Goal: Task Accomplishment & Management: Manage account settings

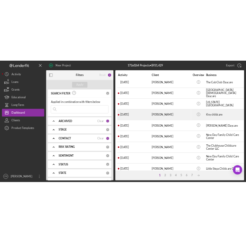
scroll to position [115, 0]
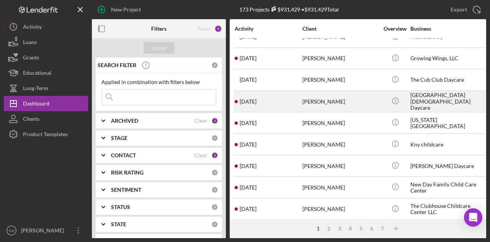
scroll to position [115, 0]
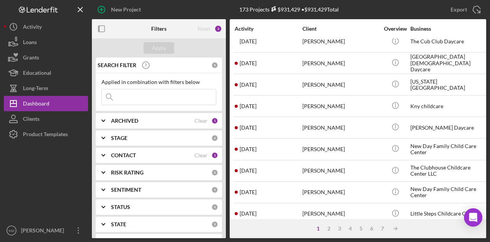
drag, startPoint x: 171, startPoint y: 89, endPoint x: 173, endPoint y: 85, distance: 4.6
click at [171, 89] on input at bounding box center [159, 96] width 114 height 15
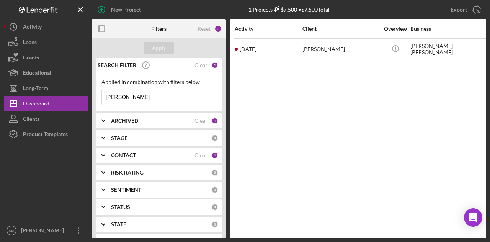
scroll to position [0, 0]
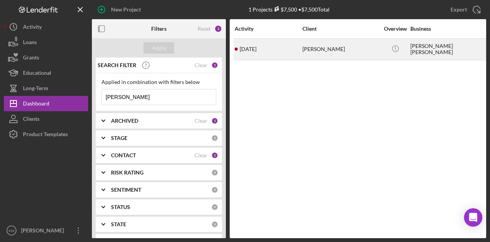
type input "[PERSON_NAME]"
click at [290, 43] on div "[DATE] [PERSON_NAME]" at bounding box center [268, 49] width 67 height 20
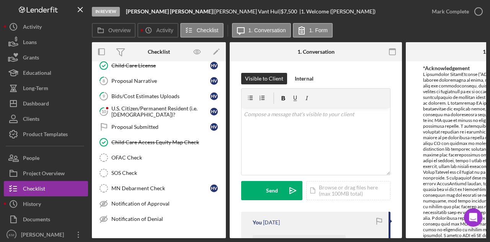
scroll to position [143, 0]
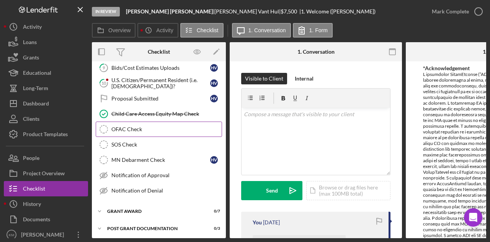
click at [147, 126] on div "OFAC Check" at bounding box center [166, 129] width 110 height 6
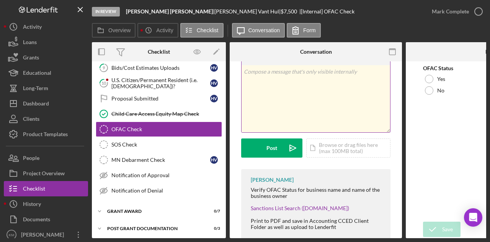
scroll to position [46, 0]
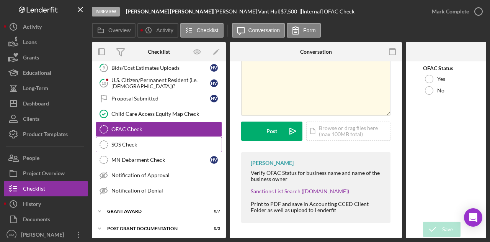
click at [130, 146] on link "SOS Check SOS Check" at bounding box center [159, 144] width 126 height 15
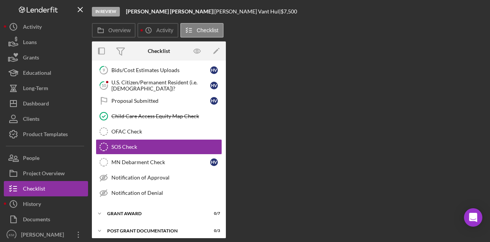
scroll to position [143, 0]
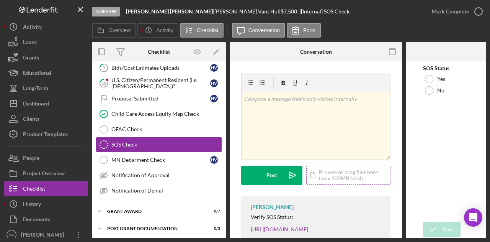
click at [336, 173] on div "Icon/Document Browse or drag files here (max 100MB total) Tap to choose files o…" at bounding box center [348, 174] width 84 height 19
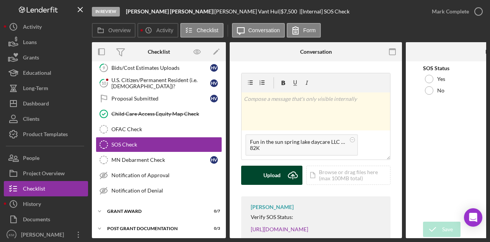
click at [279, 175] on div "Upload" at bounding box center [272, 174] width 17 height 19
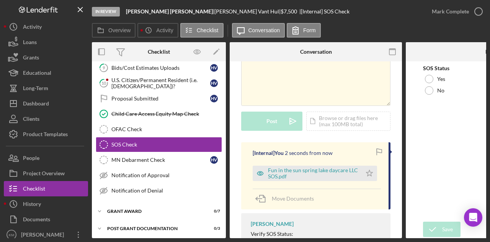
scroll to position [77, 0]
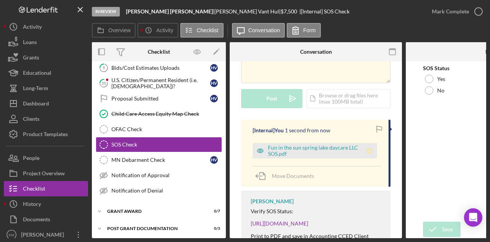
click at [365, 153] on icon "Icon/Star" at bounding box center [369, 150] width 15 height 15
click at [438, 82] on div "Yes" at bounding box center [492, 78] width 138 height 11
click at [433, 226] on icon "submit" at bounding box center [432, 229] width 19 height 19
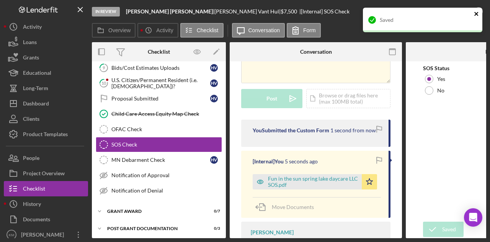
click at [477, 14] on icon "close" at bounding box center [477, 14] width 4 height 4
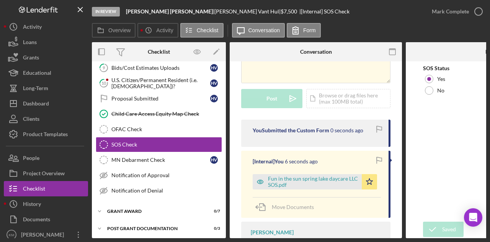
click at [0, 0] on polyline "button" at bounding box center [0, 0] width 0 height 0
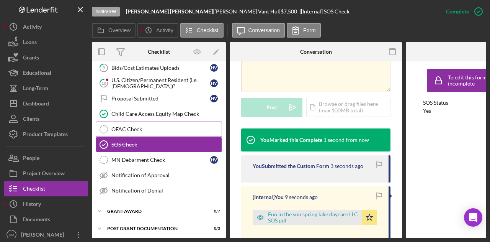
click at [128, 122] on link "OFAC Check OFAC Check" at bounding box center [159, 128] width 126 height 15
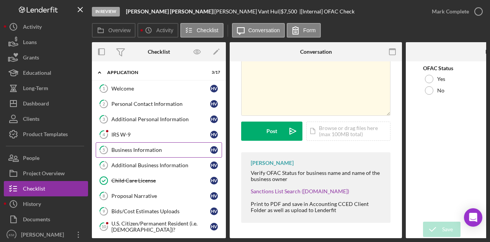
click at [151, 147] on div "Business Information" at bounding box center [160, 150] width 99 height 6
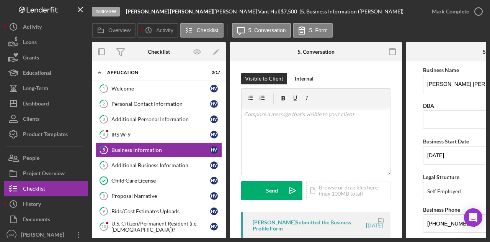
drag, startPoint x: 382, startPoint y: 239, endPoint x: 431, endPoint y: 240, distance: 49.4
click at [431, 240] on div "In Review [PERSON_NAME] [PERSON_NAME] | [PERSON_NAME] | $7,500 $7,500 | 5. Busi…" at bounding box center [245, 121] width 490 height 242
drag, startPoint x: 376, startPoint y: 21, endPoint x: 379, endPoint y: 35, distance: 14.5
click at [376, 22] on div "In Review [PERSON_NAME] [PERSON_NAME] | [PERSON_NAME] | $7,500 $7,500 | 5. Busi…" at bounding box center [258, 11] width 333 height 23
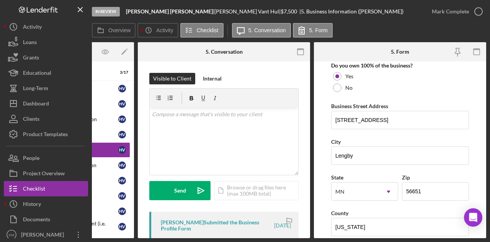
scroll to position [460, 0]
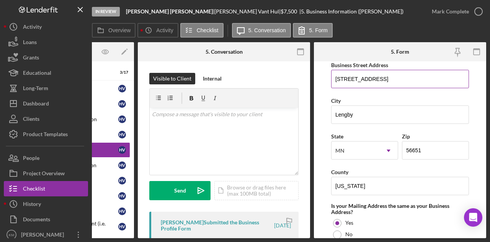
click at [357, 75] on input "[STREET_ADDRESS]" at bounding box center [400, 79] width 138 height 18
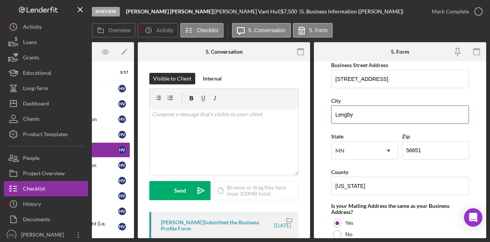
click at [350, 115] on input "Lengby" at bounding box center [400, 114] width 138 height 18
drag, startPoint x: 185, startPoint y: 12, endPoint x: 144, endPoint y: 12, distance: 41.0
click at [144, 12] on div "[PERSON_NAME] [PERSON_NAME] |" at bounding box center [170, 11] width 88 height 6
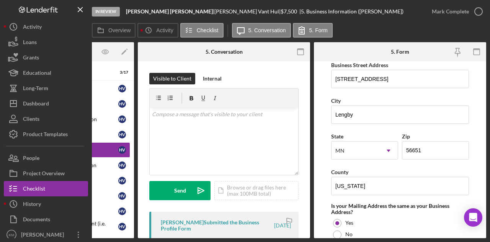
click at [215, 9] on div "[PERSON_NAME] |" at bounding box center [248, 11] width 66 height 6
drag, startPoint x: 182, startPoint y: 12, endPoint x: 127, endPoint y: 12, distance: 54.8
click at [127, 12] on div "[PERSON_NAME] [PERSON_NAME] |" at bounding box center [170, 11] width 88 height 6
copy b "[PERSON_NAME] [PERSON_NAME]"
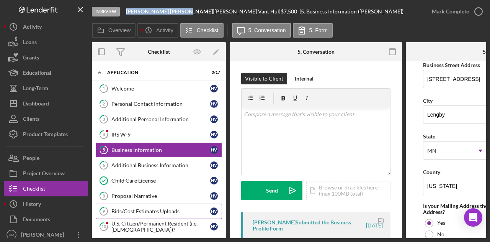
scroll to position [77, 0]
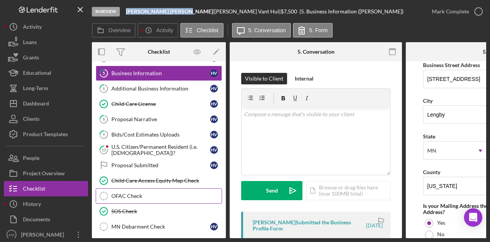
click at [152, 195] on div "OFAC Check" at bounding box center [166, 196] width 110 height 6
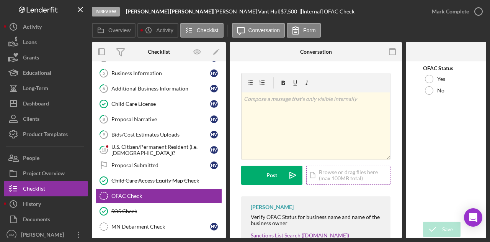
click at [343, 174] on div "Icon/Document Browse or drag files here (max 100MB total) Tap to choose files o…" at bounding box center [348, 174] width 84 height 19
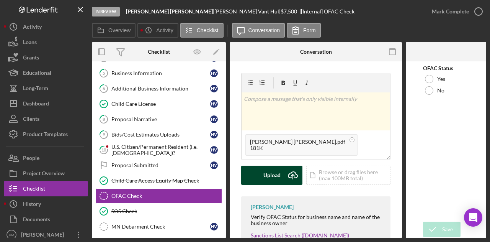
click at [262, 177] on button "Upload Icon/Upload" at bounding box center [271, 174] width 61 height 19
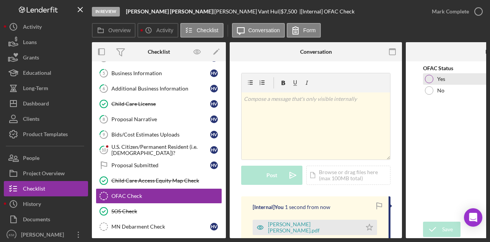
click at [438, 80] on label "Yes" at bounding box center [442, 79] width 8 height 6
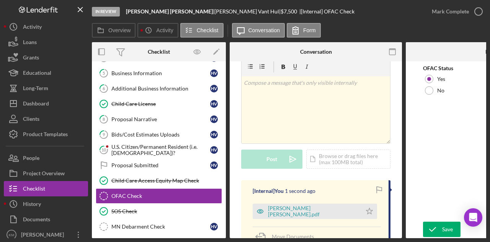
scroll to position [38, 0]
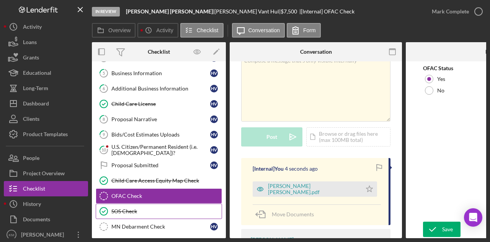
click at [131, 203] on link "SOS Check SOS Check" at bounding box center [159, 210] width 126 height 15
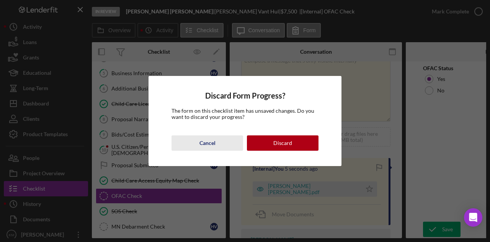
click at [198, 139] on button "Cancel" at bounding box center [208, 142] width 72 height 15
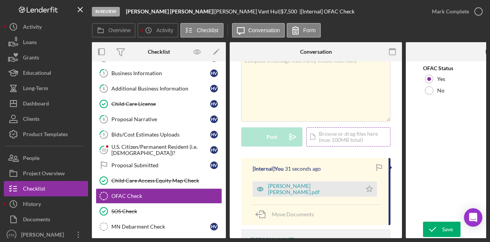
click at [346, 136] on div "Icon/Document Browse or drag files here (max 100MB total) Tap to choose files o…" at bounding box center [348, 136] width 84 height 19
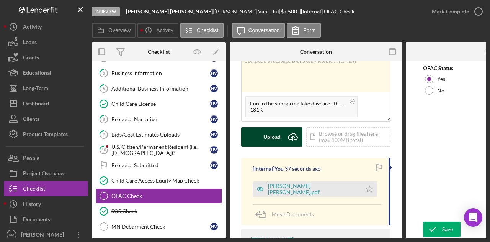
click at [289, 131] on icon "Icon/Upload" at bounding box center [292, 136] width 19 height 19
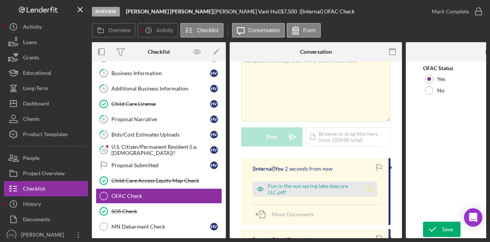
click at [370, 188] on polygon "button" at bounding box center [370, 188] width 7 height 6
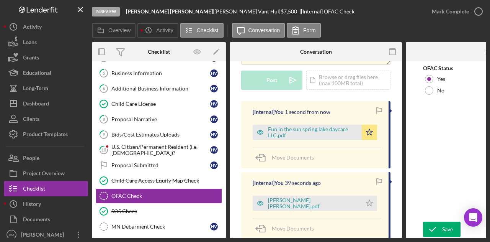
scroll to position [115, 0]
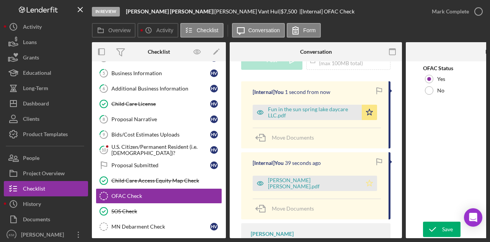
click at [362, 183] on icon "Icon/Star" at bounding box center [369, 182] width 15 height 15
click at [442, 226] on icon "submit" at bounding box center [432, 229] width 19 height 19
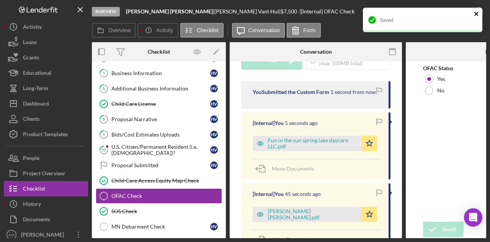
click at [476, 14] on icon "close" at bounding box center [477, 14] width 4 height 4
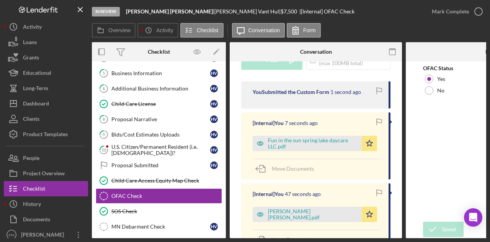
click at [0, 0] on icon "button" at bounding box center [0, 0] width 0 height 0
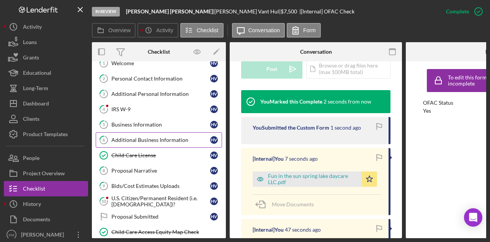
scroll to position [0, 0]
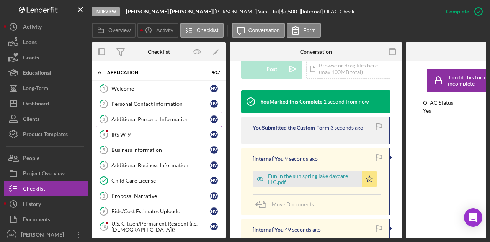
click at [139, 120] on div "Additional Personal Information" at bounding box center [160, 119] width 99 height 6
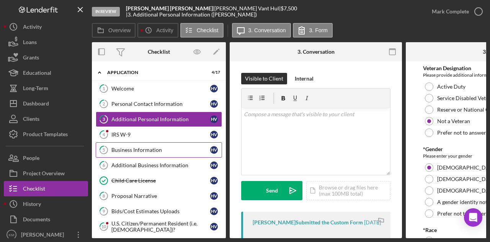
click at [139, 144] on link "5 Business Information H V" at bounding box center [159, 149] width 126 height 15
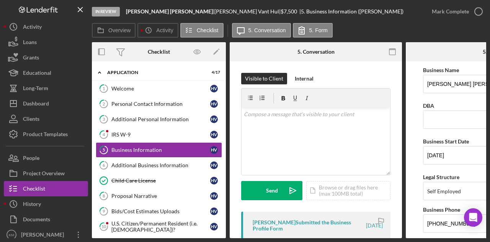
drag, startPoint x: 307, startPoint y: 238, endPoint x: 389, endPoint y: 236, distance: 82.4
click at [364, 237] on div "In Review [PERSON_NAME] [PERSON_NAME] | [PERSON_NAME] | $7,500 $7,500 | 5. Busi…" at bounding box center [245, 121] width 490 height 242
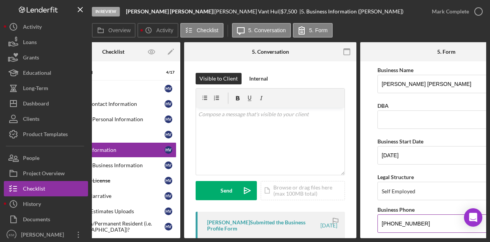
scroll to position [0, 57]
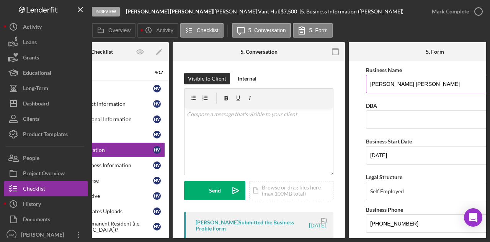
click at [393, 85] on input "[PERSON_NAME] [PERSON_NAME]" at bounding box center [435, 84] width 138 height 18
drag, startPoint x: 393, startPoint y: 85, endPoint x: 400, endPoint y: 18, distance: 68.1
click at [400, 18] on div "In Review [PERSON_NAME] [PERSON_NAME] | [PERSON_NAME] | $7,500 $7,500 | 5. Busi…" at bounding box center [258, 11] width 333 height 23
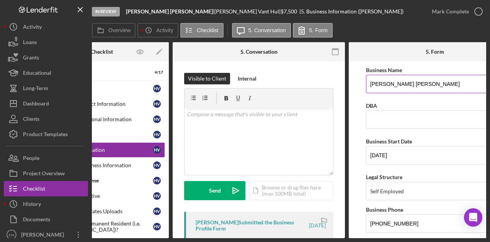
click at [386, 92] on input "[PERSON_NAME] [PERSON_NAME]" at bounding box center [435, 84] width 138 height 18
click at [386, 85] on input "[PERSON_NAME] [PERSON_NAME]" at bounding box center [435, 84] width 138 height 18
paste input "Fun in the sun spring lake daycare LLC"
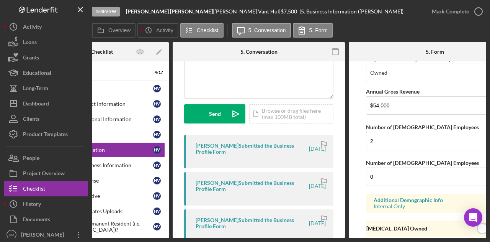
scroll to position [677, 0]
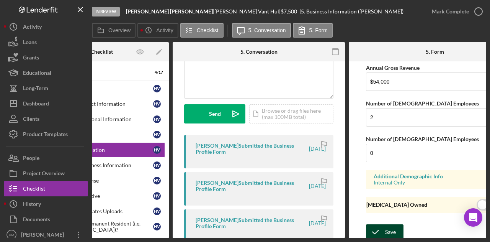
type input "Fun in the sun spring lake daycare LLC"
click at [382, 225] on icon "submit" at bounding box center [375, 231] width 19 height 19
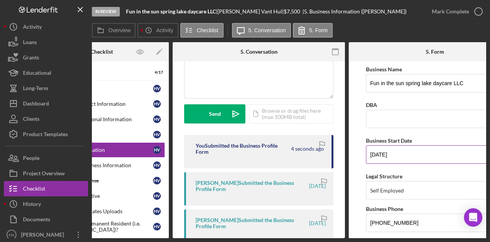
scroll to position [0, 0]
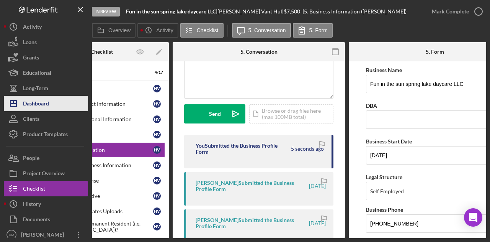
click at [37, 105] on div "Dashboard" at bounding box center [36, 104] width 26 height 17
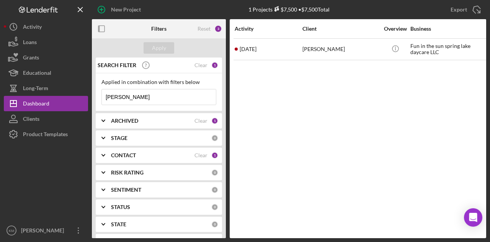
click at [133, 93] on input "[PERSON_NAME]" at bounding box center [159, 96] width 114 height 15
drag, startPoint x: 133, startPoint y: 93, endPoint x: 123, endPoint y: 105, distance: 15.7
click at [132, 95] on input "[PERSON_NAME]" at bounding box center [159, 96] width 114 height 15
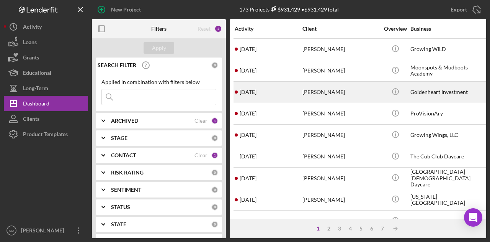
scroll to position [38, 0]
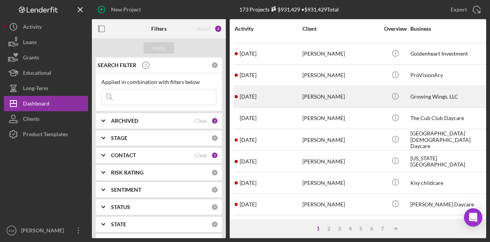
click at [302, 97] on td "[DATE] [PERSON_NAME]" at bounding box center [268, 96] width 68 height 21
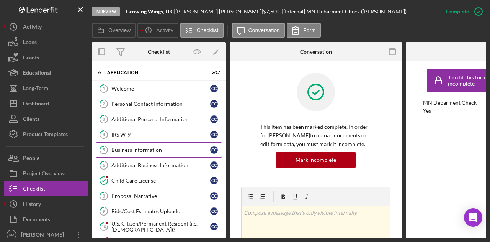
click at [131, 148] on div "Business Information" at bounding box center [160, 150] width 99 height 6
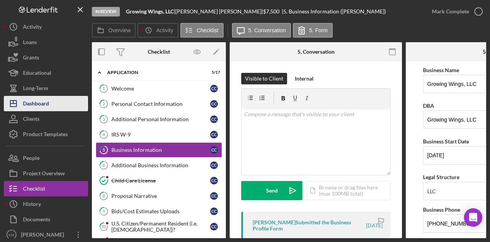
click at [16, 102] on polygon "button" at bounding box center [13, 103] width 6 height 6
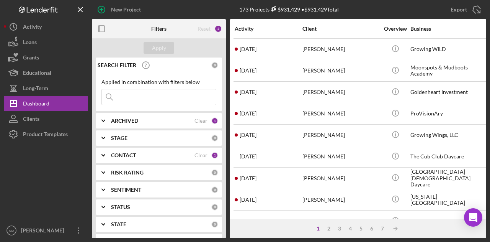
click at [166, 98] on input at bounding box center [159, 96] width 114 height 15
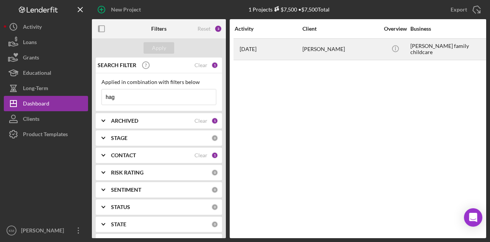
type input "hag"
click at [257, 46] on time "[DATE]" at bounding box center [248, 49] width 17 height 6
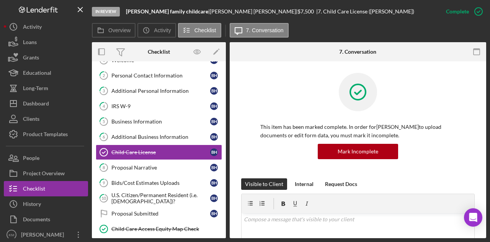
scroll to position [141, 0]
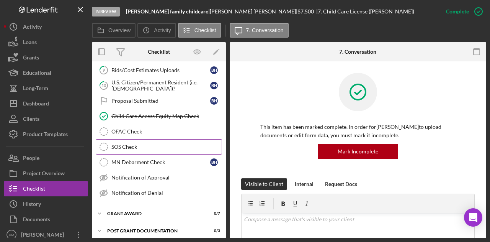
click at [155, 139] on link "SOS Check SOS Check" at bounding box center [159, 146] width 126 height 15
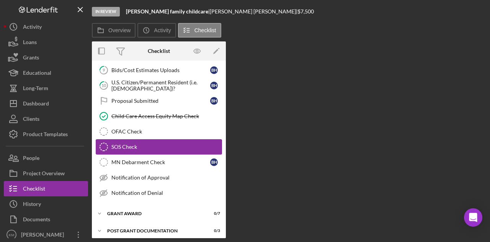
scroll to position [141, 0]
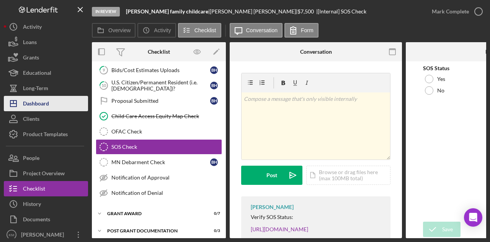
click at [48, 105] on div "Dashboard" at bounding box center [36, 104] width 26 height 17
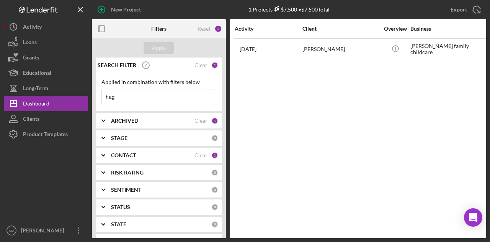
drag, startPoint x: 121, startPoint y: 87, endPoint x: 119, endPoint y: 97, distance: 10.5
click at [121, 87] on div "Applied in combination with filters below hag Icon/Menu Close" at bounding box center [159, 92] width 115 height 26
click at [119, 97] on input "hag" at bounding box center [159, 96] width 114 height 15
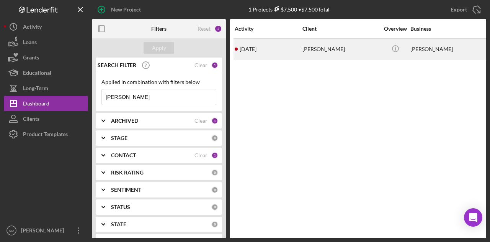
type input "[PERSON_NAME]"
click at [274, 40] on div "[DATE] [PERSON_NAME]" at bounding box center [268, 49] width 67 height 20
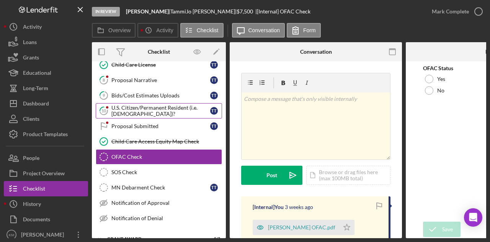
scroll to position [119, 0]
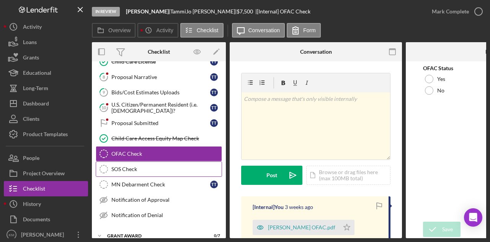
click at [174, 166] on div "SOS Check" at bounding box center [166, 169] width 110 height 6
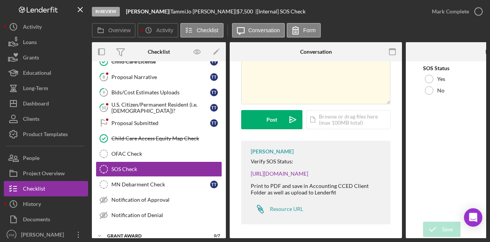
scroll to position [59, 0]
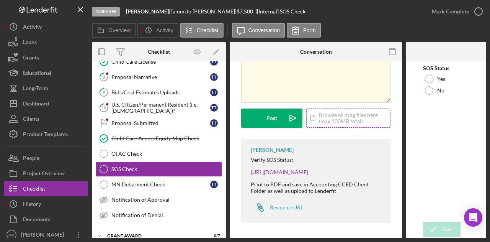
click at [346, 118] on div "Icon/Document Browse or drag files here (max 100MB total) Tap to choose files o…" at bounding box center [348, 117] width 84 height 19
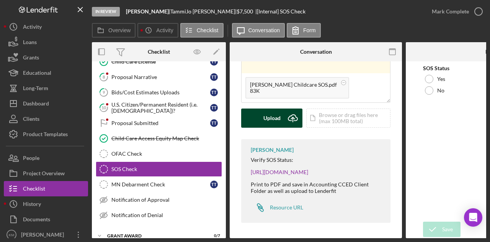
click at [277, 120] on div "Upload" at bounding box center [272, 117] width 17 height 19
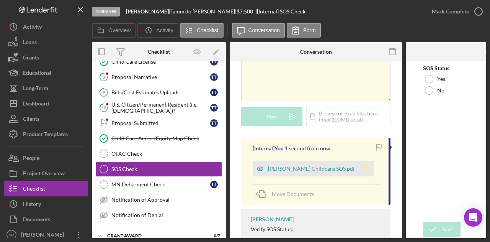
click at [359, 169] on icon "Icon/Star" at bounding box center [366, 168] width 15 height 15
click at [433, 82] on div "Yes" at bounding box center [492, 78] width 138 height 11
click at [434, 223] on icon "submit" at bounding box center [432, 229] width 19 height 19
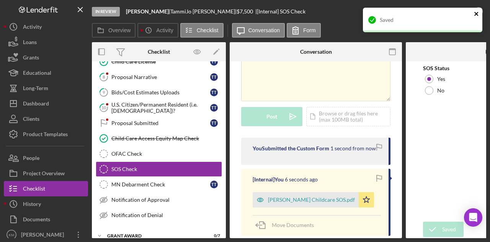
click at [475, 11] on icon "close" at bounding box center [476, 14] width 5 height 6
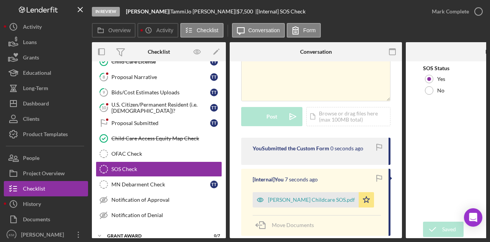
click at [479, 10] on div "In Review [PERSON_NAME] | [PERSON_NAME] | $7,500 $7,500 | [Internal] SOS Check …" at bounding box center [245, 121] width 490 height 242
click at [478, 11] on icon "button" at bounding box center [478, 11] width 19 height 19
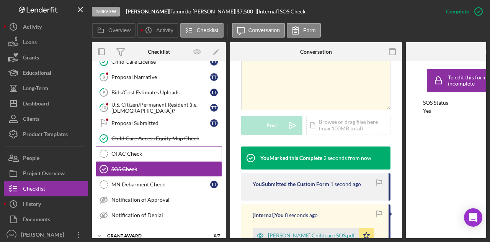
click at [161, 146] on link "OFAC Check OFAC Check" at bounding box center [159, 153] width 126 height 15
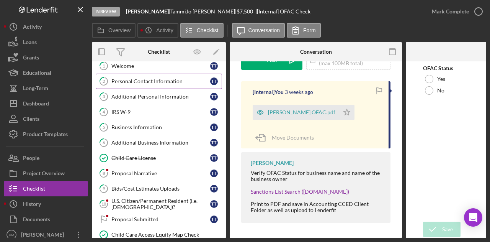
scroll to position [4, 0]
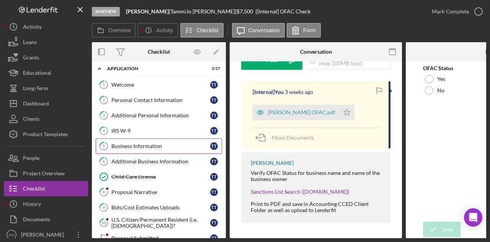
click at [141, 148] on link "5 Business Information T T" at bounding box center [159, 145] width 126 height 15
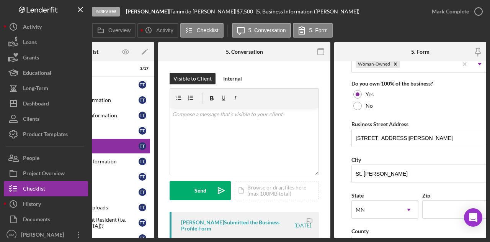
scroll to position [383, 0]
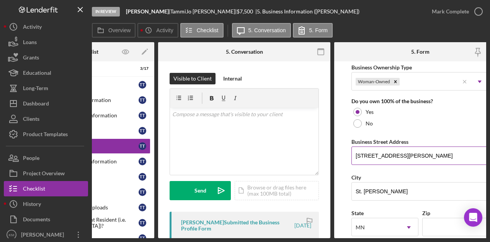
click at [380, 151] on input "[STREET_ADDRESS][PERSON_NAME]" at bounding box center [421, 155] width 138 height 18
click at [356, 192] on input "St. [PERSON_NAME]" at bounding box center [421, 191] width 138 height 18
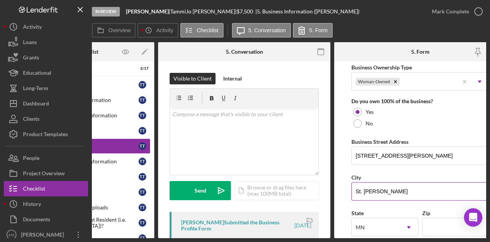
click at [356, 192] on input "St. [PERSON_NAME]" at bounding box center [421, 191] width 138 height 18
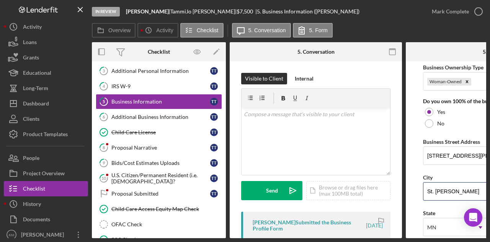
scroll to position [119, 0]
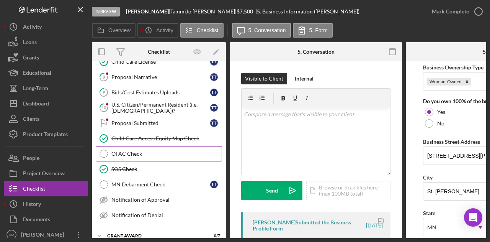
click at [139, 154] on link "OFAC Check OFAC Check" at bounding box center [159, 153] width 126 height 15
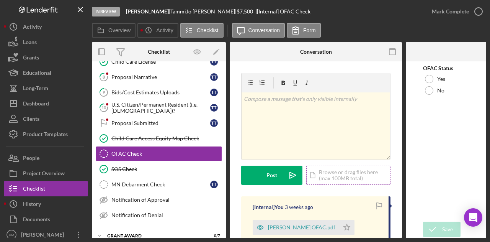
click at [339, 175] on div "Icon/Document Browse or drag files here (max 100MB total) Tap to choose files o…" at bounding box center [348, 174] width 84 height 19
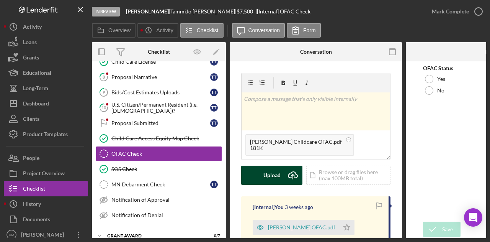
click at [278, 174] on div "Upload" at bounding box center [272, 174] width 17 height 19
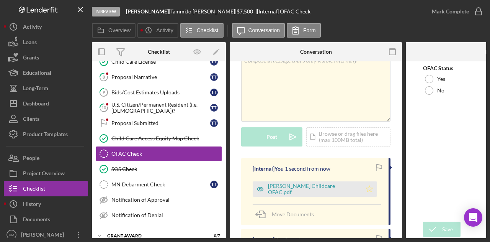
click at [363, 190] on icon "Icon/Star" at bounding box center [369, 188] width 15 height 15
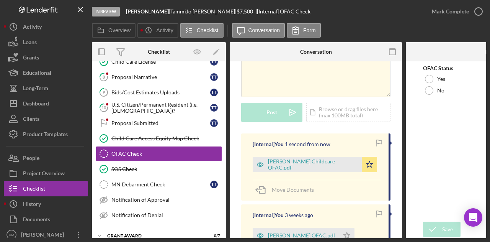
scroll to position [153, 0]
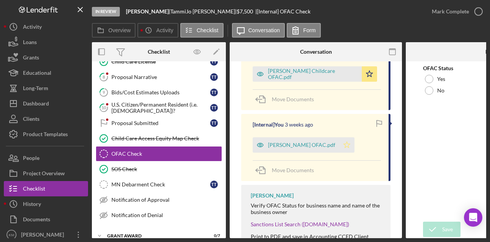
click at [340, 149] on icon "Icon/Star" at bounding box center [346, 144] width 15 height 15
click at [434, 79] on div "Yes" at bounding box center [492, 78] width 138 height 11
click at [434, 230] on icon "submit" at bounding box center [432, 229] width 19 height 19
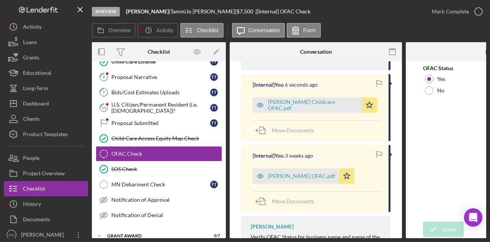
scroll to position [184, 0]
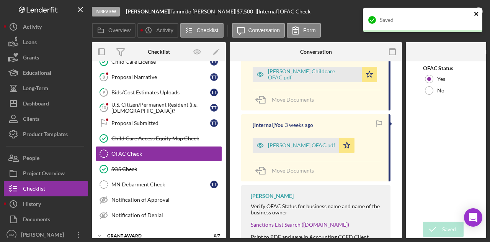
click at [474, 15] on icon "close" at bounding box center [476, 14] width 5 height 6
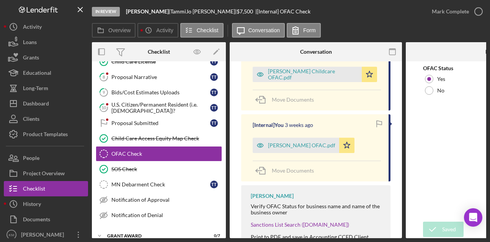
click at [0, 0] on icon "button" at bounding box center [0, 0] width 0 height 0
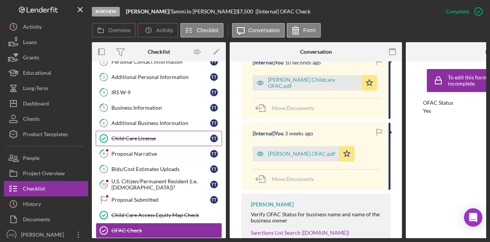
scroll to position [0, 0]
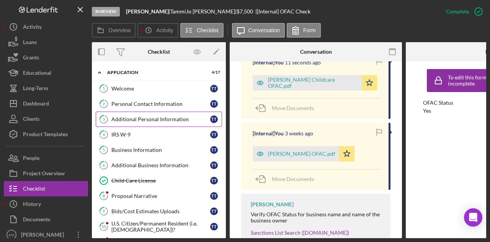
click at [145, 118] on div "Additional Personal Information" at bounding box center [160, 119] width 99 height 6
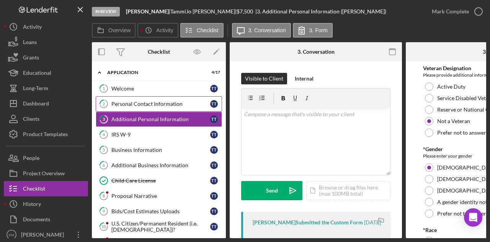
click at [146, 104] on div "Personal Contact Information" at bounding box center [160, 104] width 99 height 6
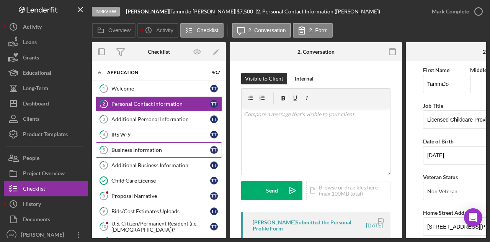
click at [152, 154] on link "5 Business Information T T" at bounding box center [159, 149] width 126 height 15
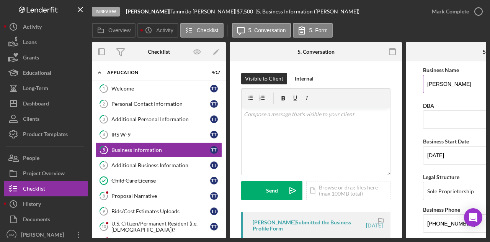
click at [445, 82] on input "[PERSON_NAME]" at bounding box center [492, 84] width 138 height 18
paste input "Childcare"
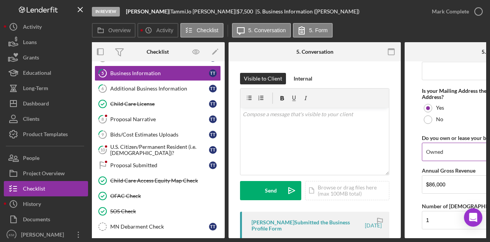
scroll to position [677, 0]
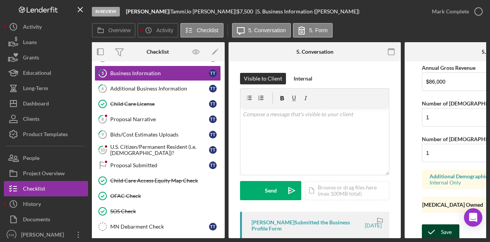
type input "[PERSON_NAME] Childcare"
click at [434, 229] on icon "submit" at bounding box center [431, 231] width 19 height 19
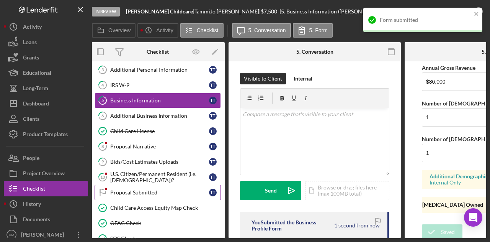
scroll to position [38, 0]
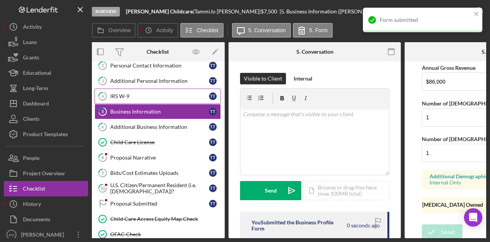
click at [131, 90] on link "4 IRS W-9 T T" at bounding box center [158, 95] width 126 height 15
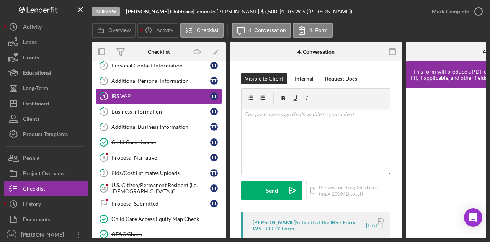
drag, startPoint x: 332, startPoint y: 238, endPoint x: 384, endPoint y: 236, distance: 52.5
click at [384, 236] on div "In Review [PERSON_NAME] Childcare | [PERSON_NAME] | $7,500 $7,500 | 4. IRS W-9 …" at bounding box center [245, 121] width 490 height 242
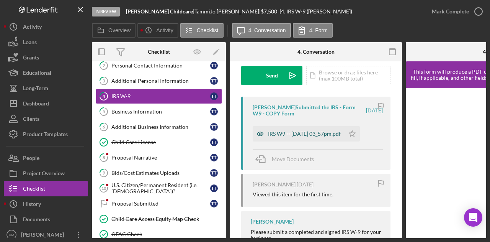
click at [292, 133] on div "IRS W9 -- [DATE] 03_57pm.pdf" at bounding box center [304, 134] width 73 height 6
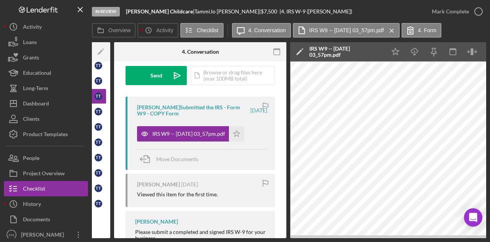
scroll to position [0, 153]
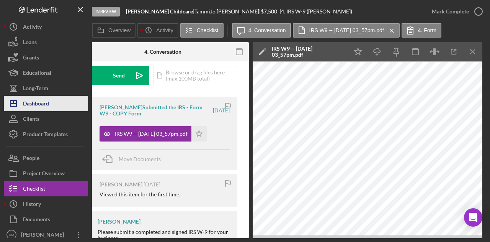
click at [34, 105] on div "Dashboard" at bounding box center [36, 104] width 26 height 17
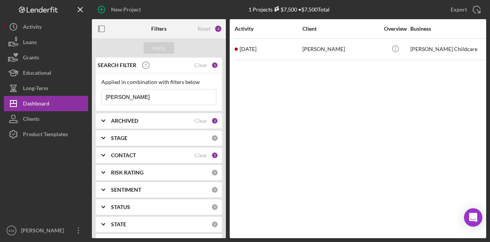
click at [468, 74] on div "Activity Client Overview Business Contact Product Category Amount Started Closi…" at bounding box center [358, 128] width 257 height 219
click at [123, 98] on input "[PERSON_NAME]" at bounding box center [159, 96] width 114 height 15
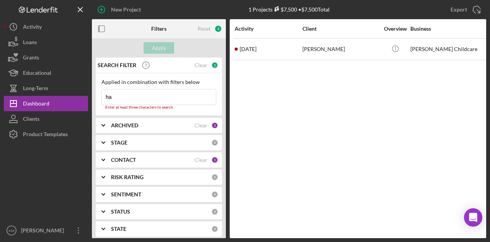
type input "hag"
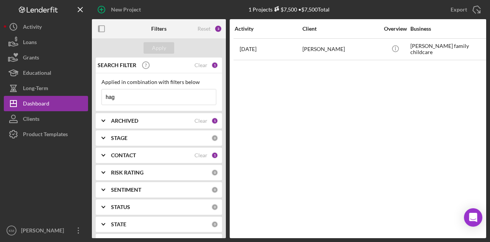
click at [123, 94] on input "hag" at bounding box center [159, 96] width 114 height 15
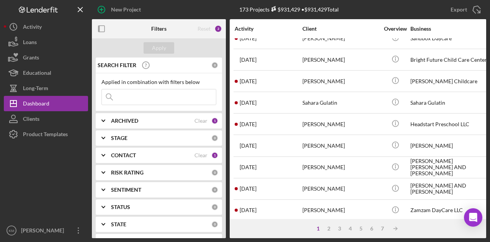
scroll to position [360, 0]
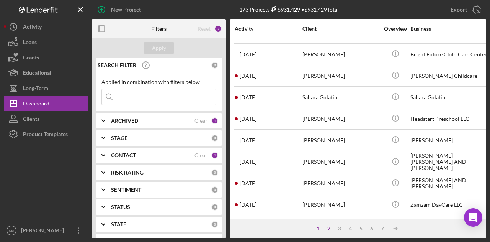
click at [332, 228] on div "2" at bounding box center [329, 228] width 11 height 6
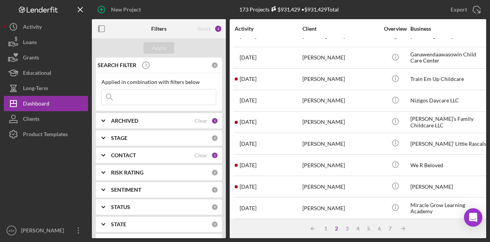
scroll to position [0, 0]
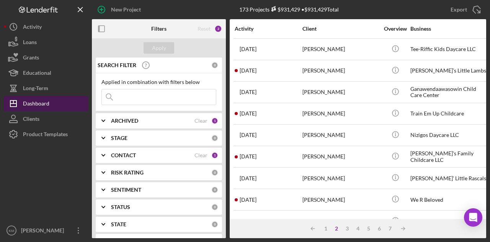
click at [21, 106] on icon "Icon/Dashboard" at bounding box center [13, 103] width 19 height 19
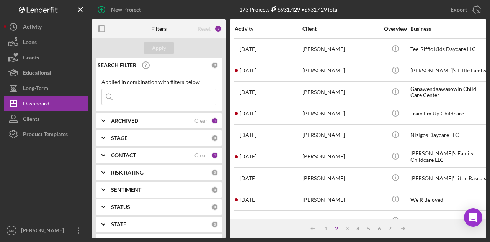
click at [136, 95] on input at bounding box center [159, 96] width 114 height 15
click at [328, 231] on div "1" at bounding box center [326, 228] width 11 height 6
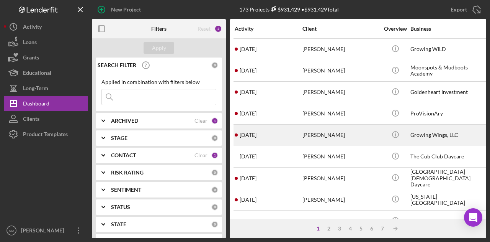
click at [315, 141] on div "[PERSON_NAME]" at bounding box center [341, 135] width 77 height 20
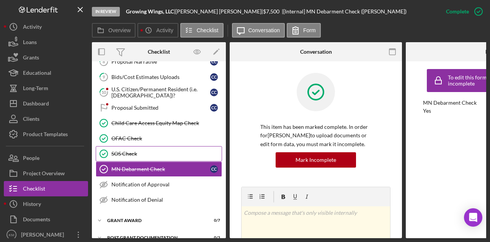
scroll to position [140, 0]
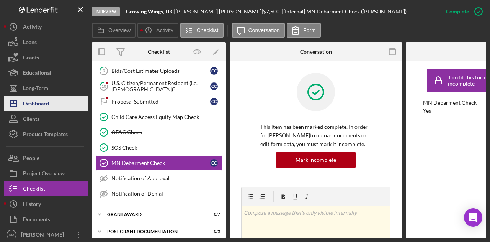
click at [43, 108] on div "Dashboard" at bounding box center [36, 104] width 26 height 17
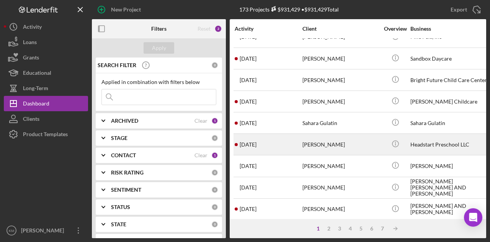
scroll to position [360, 0]
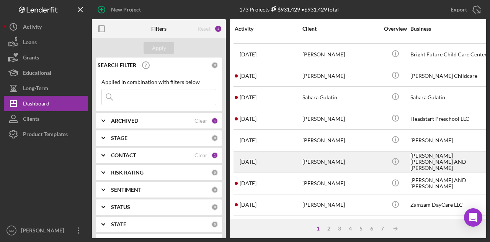
click at [308, 161] on div "[PERSON_NAME]" at bounding box center [341, 162] width 77 height 20
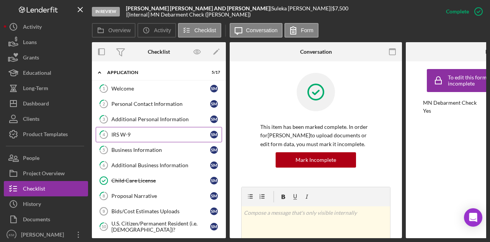
click at [155, 135] on div "IRS W-9" at bounding box center [160, 134] width 99 height 6
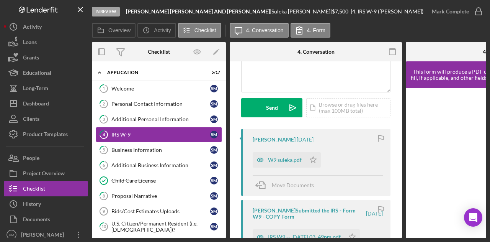
scroll to position [153, 0]
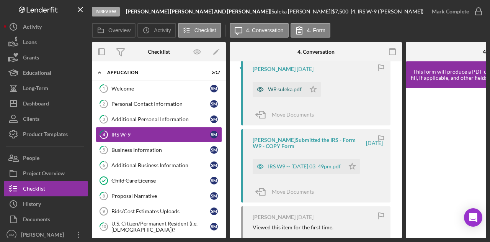
click at [275, 95] on div "W9 suleka.pdf" at bounding box center [279, 89] width 53 height 15
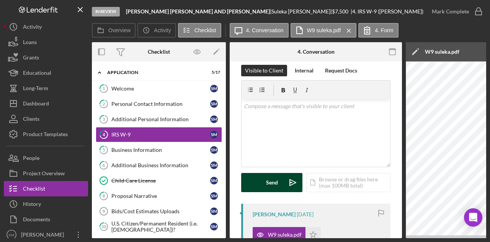
scroll to position [0, 0]
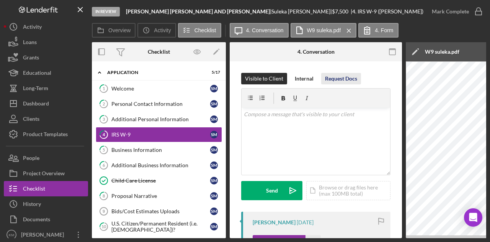
click at [344, 77] on div "Request Docs" at bounding box center [341, 78] width 32 height 11
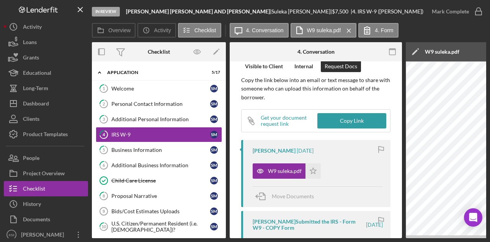
scroll to position [2, 0]
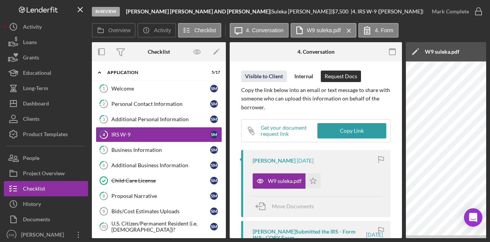
click at [271, 80] on div "Visible to Client" at bounding box center [264, 75] width 38 height 11
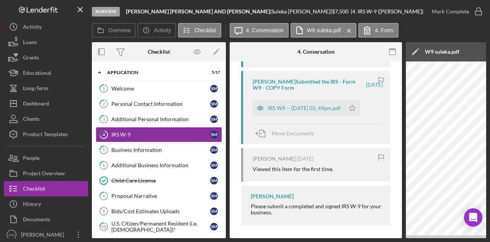
scroll to position [215, 0]
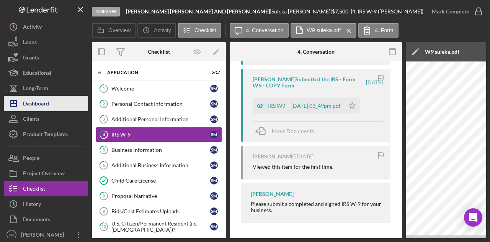
click at [53, 108] on button "Icon/Dashboard Dashboard" at bounding box center [46, 103] width 84 height 15
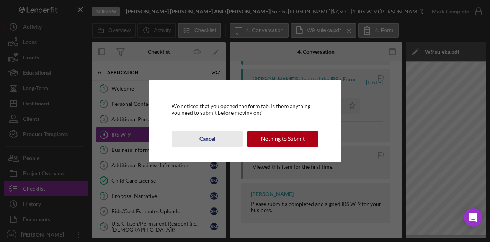
click at [208, 139] on div "Cancel" at bounding box center [208, 138] width 16 height 15
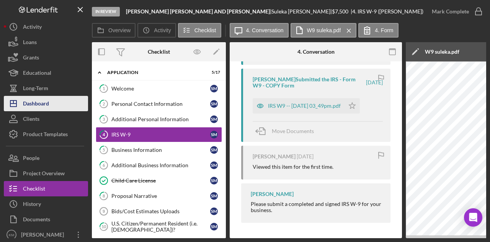
click at [52, 98] on button "Icon/Dashboard Dashboard" at bounding box center [46, 103] width 84 height 15
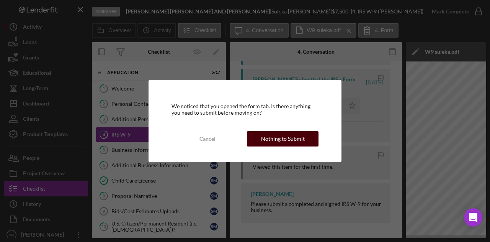
click at [279, 138] on div "Nothing to Submit" at bounding box center [283, 138] width 44 height 15
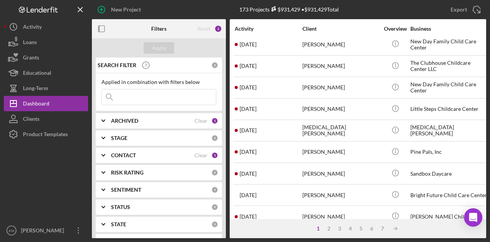
scroll to position [230, 0]
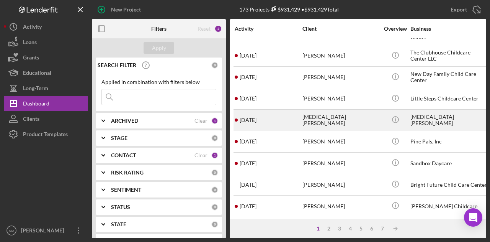
click at [308, 123] on div "[MEDICAL_DATA][PERSON_NAME]" at bounding box center [341, 120] width 77 height 20
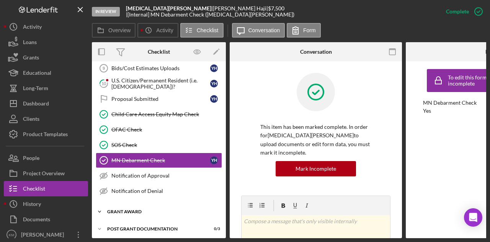
scroll to position [143, 0]
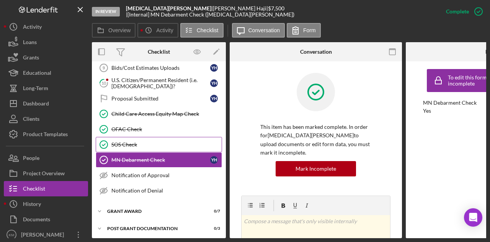
click at [140, 141] on div "SOS Check" at bounding box center [166, 144] width 110 height 6
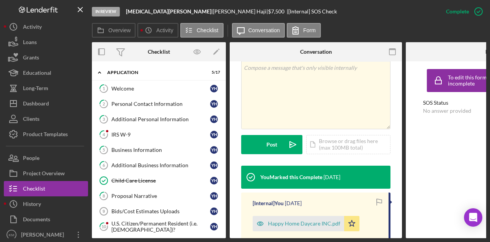
drag, startPoint x: 151, startPoint y: 147, endPoint x: 304, endPoint y: 113, distance: 156.8
click at [151, 147] on div "Business Information" at bounding box center [160, 150] width 99 height 6
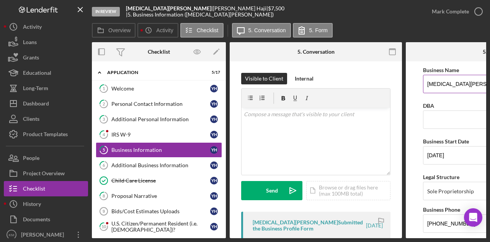
click at [445, 81] on input "[MEDICAL_DATA][PERSON_NAME]" at bounding box center [492, 84] width 138 height 18
type input "h"
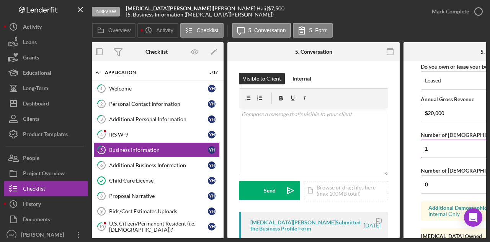
scroll to position [677, 0]
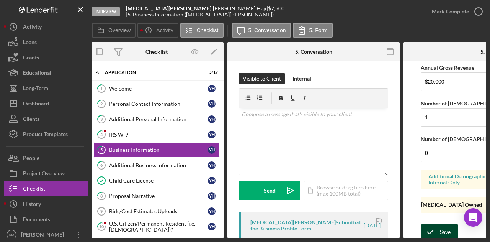
type input "Happy Home Daycare Inc"
click at [439, 222] on icon "submit" at bounding box center [430, 231] width 19 height 19
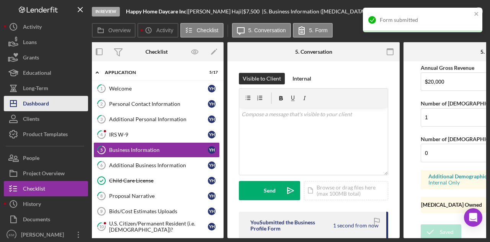
click at [58, 110] on button "Icon/Dashboard Dashboard" at bounding box center [46, 103] width 84 height 15
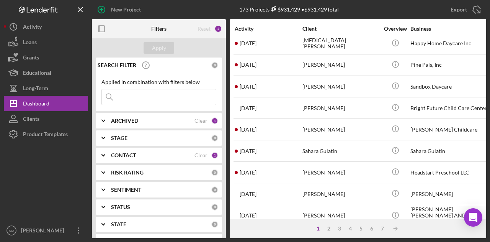
scroll to position [345, 0]
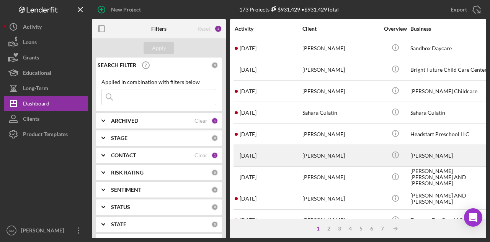
click at [331, 145] on div "[PERSON_NAME]" at bounding box center [341, 155] width 77 height 20
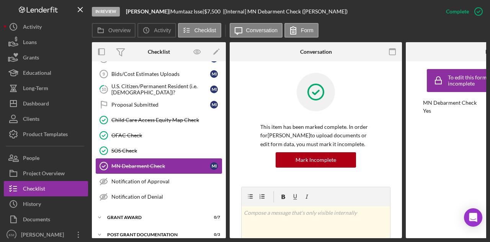
scroll to position [143, 0]
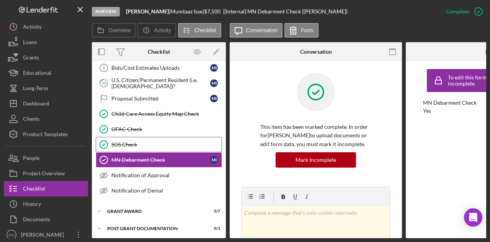
click at [154, 141] on div "SOS Check" at bounding box center [166, 144] width 110 height 6
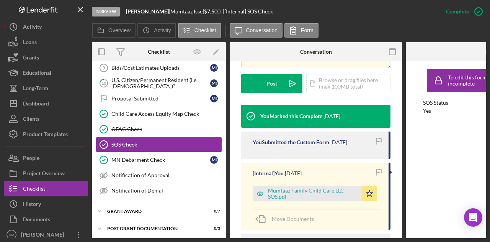
scroll to position [268, 0]
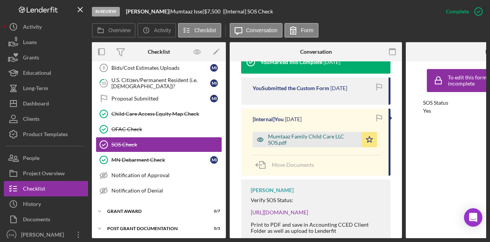
click at [313, 133] on div "Mumtaaz Family Child Care LLC SOS.pdf" at bounding box center [313, 139] width 90 height 12
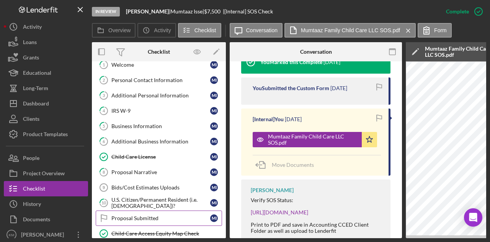
scroll to position [0, 0]
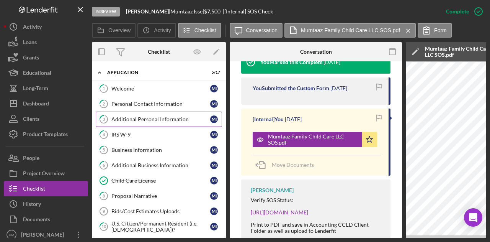
click at [148, 119] on div "Additional Personal Information" at bounding box center [160, 119] width 99 height 6
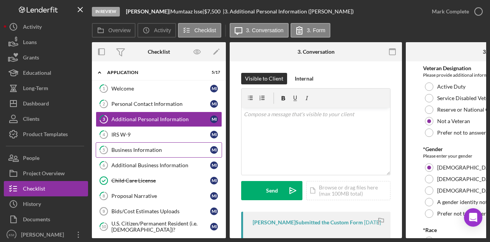
click at [140, 147] on div "Business Information" at bounding box center [160, 150] width 99 height 6
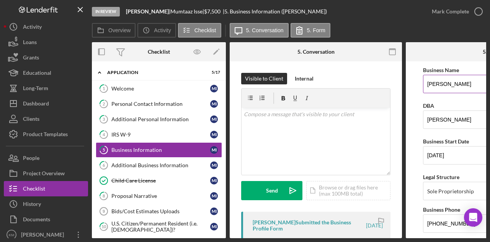
click at [455, 85] on input "[PERSON_NAME]" at bounding box center [492, 84] width 138 height 18
paste input "Family Child Car"
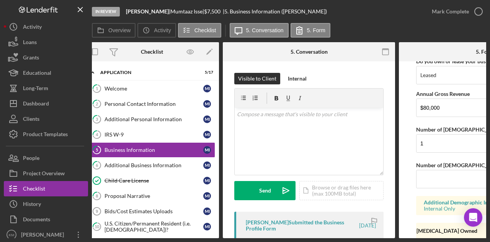
scroll to position [677, 0]
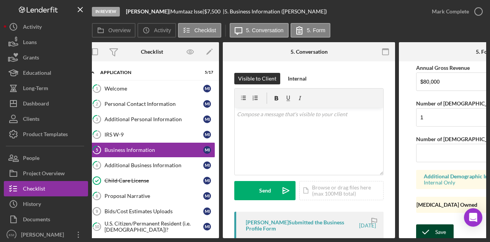
type input "Mumtaaz Family Child Care"
click at [434, 222] on icon "submit" at bounding box center [425, 231] width 19 height 19
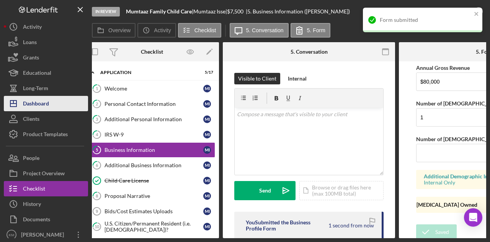
click at [37, 98] on div "Dashboard" at bounding box center [36, 104] width 26 height 17
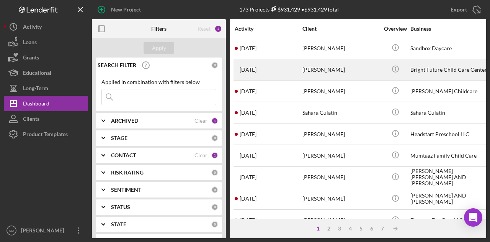
scroll to position [360, 0]
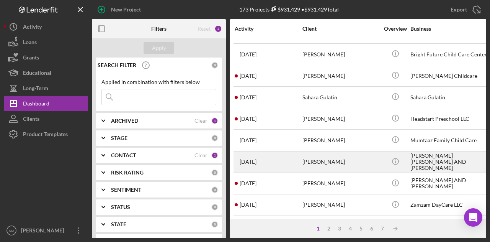
click at [346, 163] on div "[PERSON_NAME]" at bounding box center [341, 162] width 77 height 20
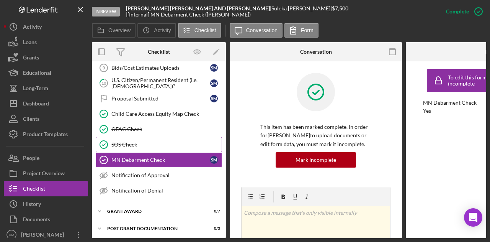
click at [155, 141] on div "SOS Check" at bounding box center [166, 144] width 110 height 6
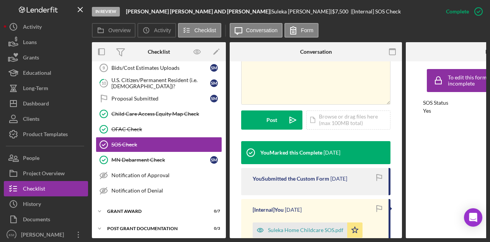
scroll to position [192, 0]
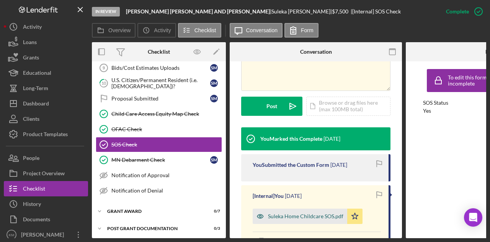
click at [288, 211] on div "Suleka Home Childcare SOS.pdf" at bounding box center [300, 215] width 95 height 15
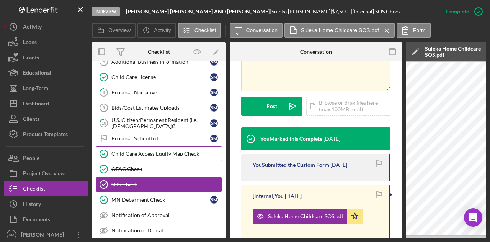
scroll to position [0, 0]
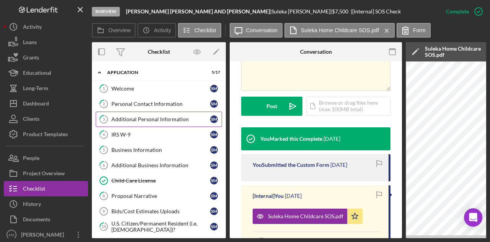
click at [144, 120] on div "Additional Personal Information" at bounding box center [160, 119] width 99 height 6
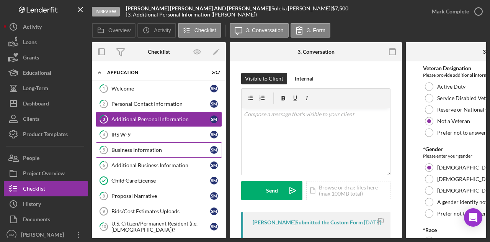
click at [145, 151] on div "Business Information" at bounding box center [160, 150] width 99 height 6
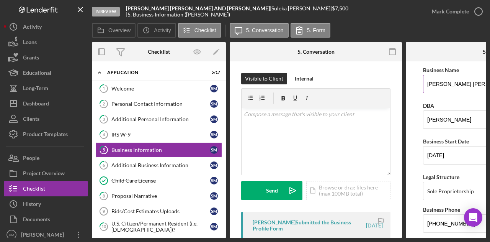
click at [433, 79] on input "[PERSON_NAME] [PERSON_NAME] AND [PERSON_NAME]" at bounding box center [492, 84] width 138 height 18
paste input "'s Home Childcare"
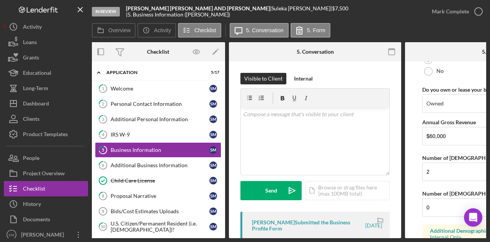
scroll to position [677, 0]
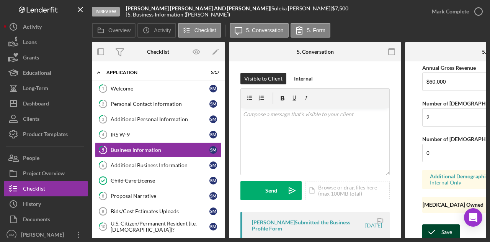
type input "[PERSON_NAME]'s Home Childcare"
click at [436, 231] on icon "submit" at bounding box center [432, 231] width 19 height 19
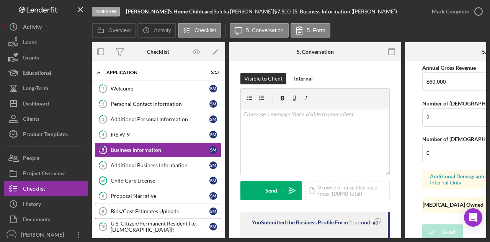
scroll to position [143, 0]
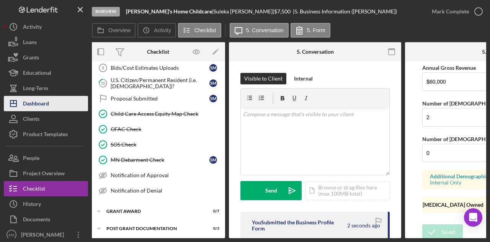
click at [20, 109] on icon "Icon/Dashboard" at bounding box center [13, 103] width 19 height 19
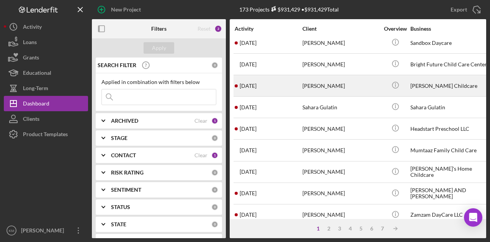
scroll to position [360, 0]
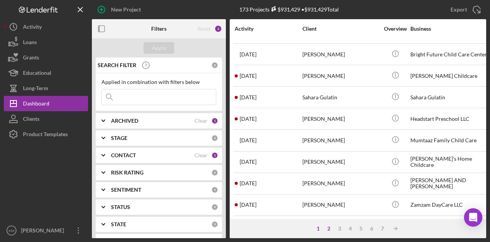
click at [329, 230] on div "2" at bounding box center [329, 228] width 11 height 6
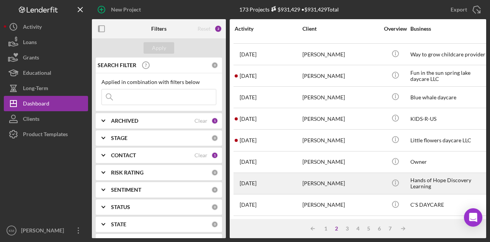
click at [328, 175] on div "[PERSON_NAME]" at bounding box center [341, 183] width 77 height 20
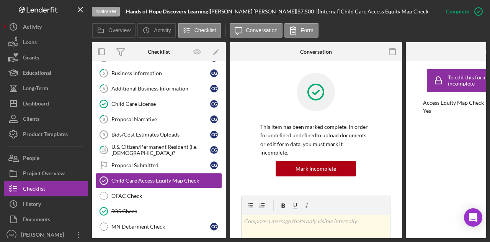
scroll to position [104, 0]
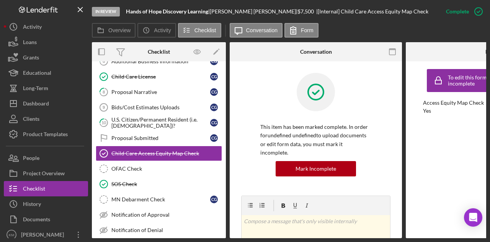
click at [179, 12] on b "Hands of Hope Discovery Learning" at bounding box center [167, 11] width 82 height 7
copy div "Hands of Hope Discovery Learning |"
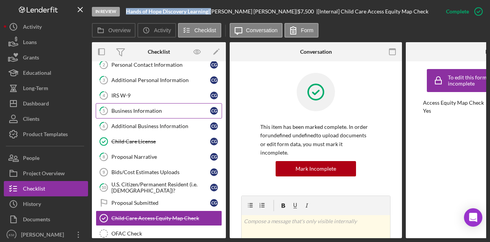
scroll to position [27, 0]
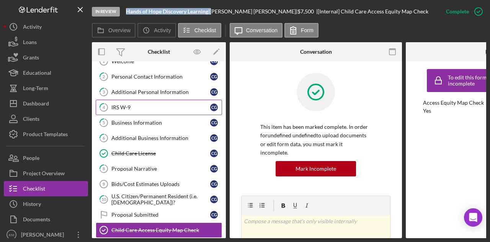
click at [133, 102] on link "4 IRS W-9 C G" at bounding box center [159, 107] width 126 height 15
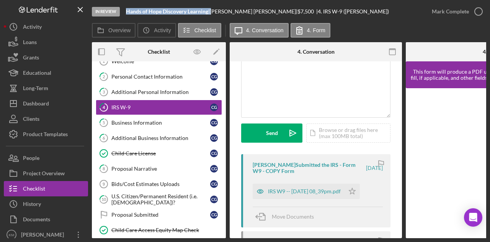
scroll to position [115, 0]
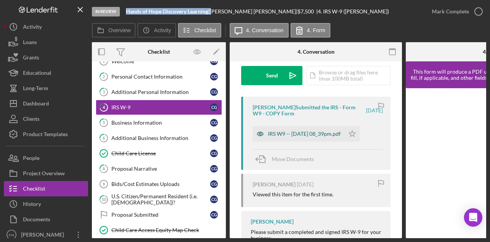
click at [295, 134] on div "IRS W9 -- [DATE] 08_39pm.pdf" at bounding box center [304, 134] width 73 height 6
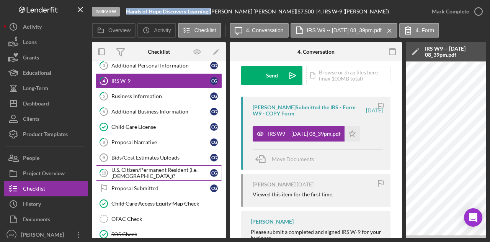
scroll to position [66, 0]
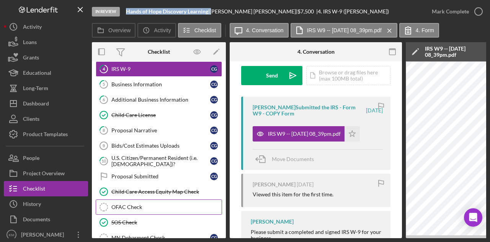
click at [162, 204] on div "OFAC Check" at bounding box center [166, 207] width 110 height 6
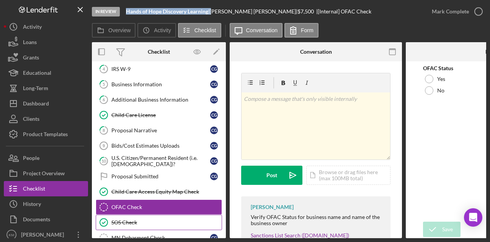
click at [159, 215] on link "SOS Check SOS Check" at bounding box center [159, 222] width 126 height 15
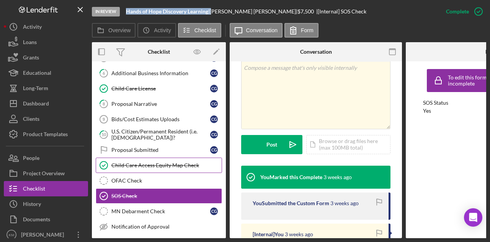
scroll to position [104, 0]
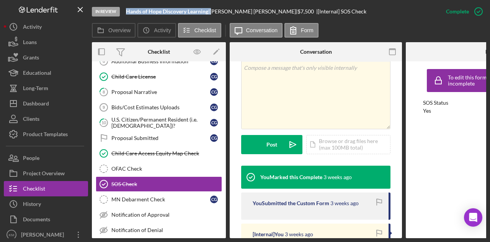
drag, startPoint x: 151, startPoint y: 166, endPoint x: 366, endPoint y: 165, distance: 215.3
click at [363, 165] on div "Overview Internal Workflow Stage In Review Icon/Dropdown Arrow Archive (can una…" at bounding box center [289, 140] width 395 height 196
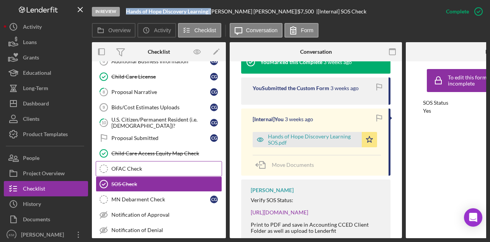
click at [145, 165] on div "OFAC Check" at bounding box center [166, 168] width 110 height 6
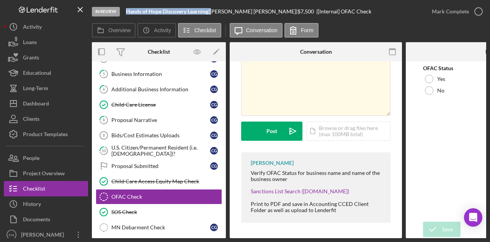
scroll to position [27, 0]
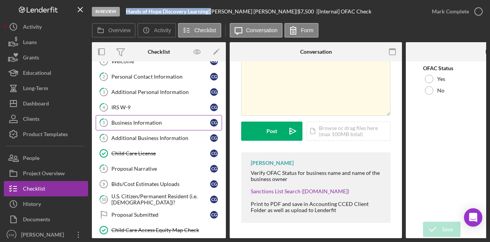
click at [162, 120] on div "Business Information" at bounding box center [160, 123] width 99 height 6
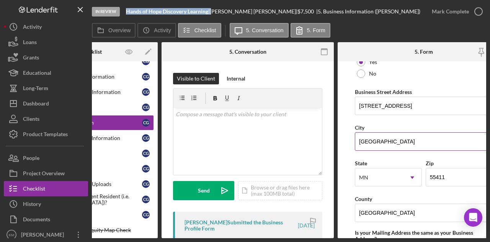
scroll to position [421, 0]
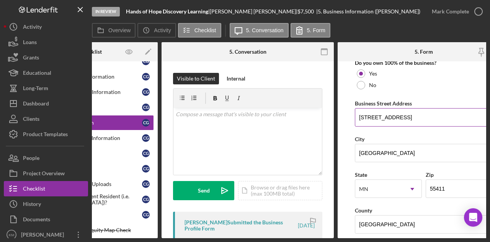
click at [373, 116] on input "[STREET_ADDRESS]" at bounding box center [424, 117] width 138 height 18
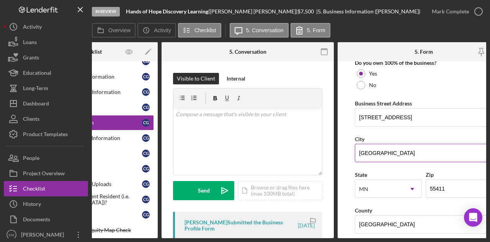
click at [363, 146] on input "[GEOGRAPHIC_DATA]" at bounding box center [424, 153] width 138 height 18
drag, startPoint x: 216, startPoint y: 11, endPoint x: 251, endPoint y: 8, distance: 35.3
click at [251, 8] on div "[PERSON_NAME] |" at bounding box center [254, 11] width 88 height 6
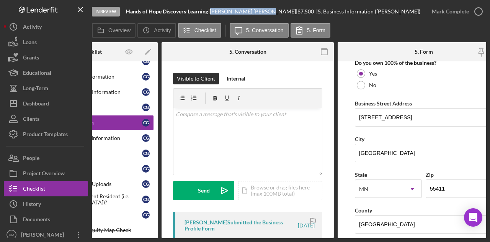
copy div "[PERSON_NAME]"
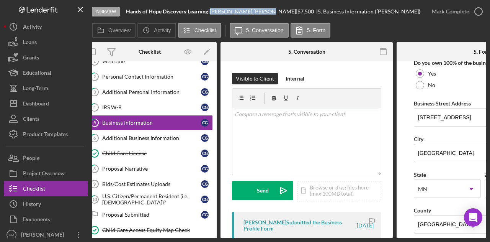
scroll to position [0, 0]
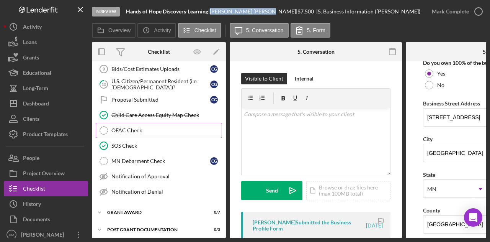
click at [124, 123] on link "OFAC Check OFAC Check" at bounding box center [159, 130] width 126 height 15
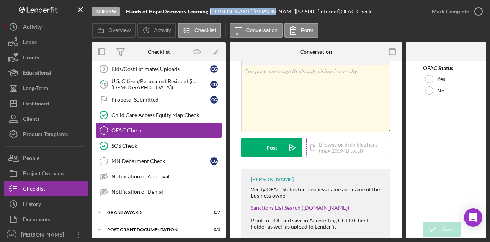
scroll to position [38, 0]
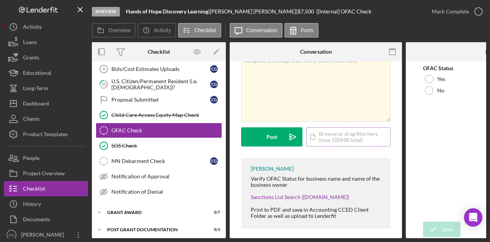
click at [344, 139] on div "Icon/Document Browse or drag files here (max 100MB total) Tap to choose files o…" at bounding box center [348, 136] width 84 height 19
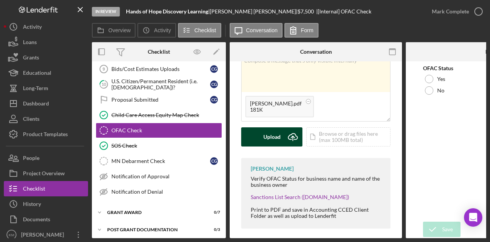
click at [264, 138] on div "Upload" at bounding box center [272, 136] width 17 height 19
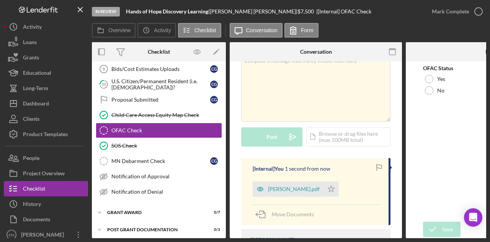
click at [158, 11] on b "Hands of Hope Discovery Learning" at bounding box center [167, 11] width 82 height 7
copy div "Hands of Hope Discovery Learning |"
click at [327, 139] on div "Icon/Document Browse or drag files here (max 100MB total) Tap to choose files o…" at bounding box center [348, 136] width 84 height 19
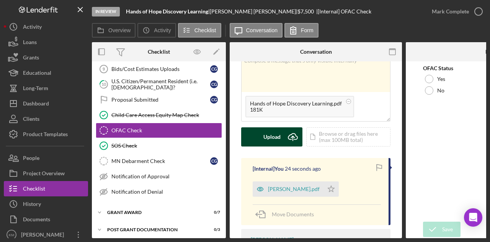
click at [267, 128] on div "Upload" at bounding box center [272, 136] width 17 height 19
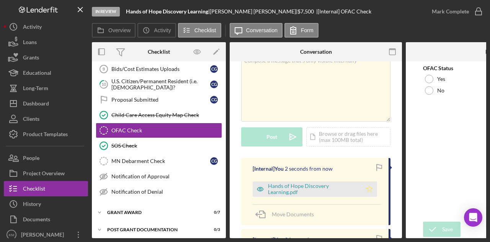
click at [365, 187] on icon "Icon/Star" at bounding box center [369, 188] width 15 height 15
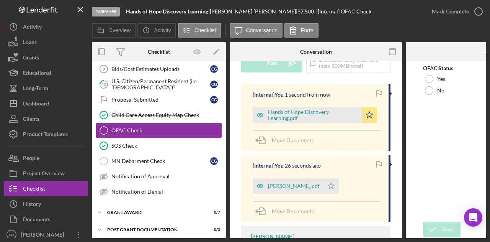
scroll to position [115, 0]
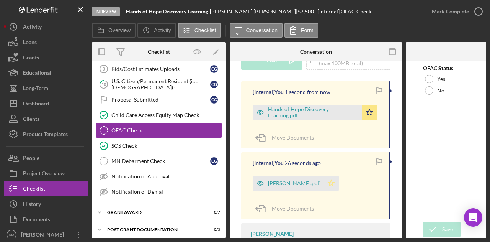
click at [324, 183] on icon "Icon/Star" at bounding box center [331, 182] width 15 height 15
click at [442, 81] on label "Yes" at bounding box center [442, 79] width 8 height 6
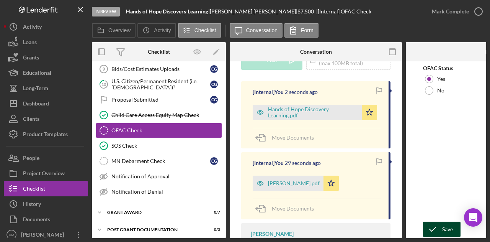
click at [450, 227] on div "Save" at bounding box center [447, 228] width 11 height 15
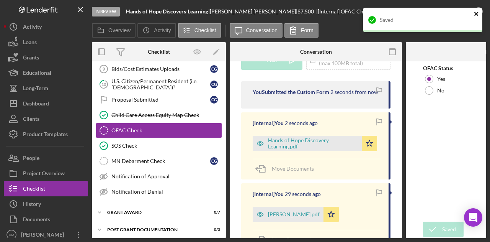
click at [477, 13] on icon "close" at bounding box center [476, 14] width 5 height 6
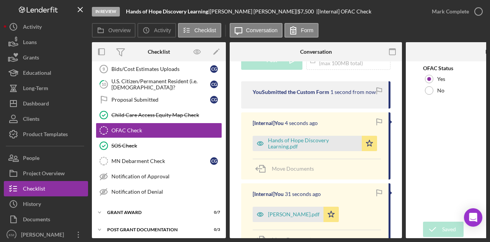
click at [474, 9] on div "Saved" at bounding box center [423, 7] width 123 height 3
click at [474, 13] on icon "button" at bounding box center [478, 11] width 19 height 19
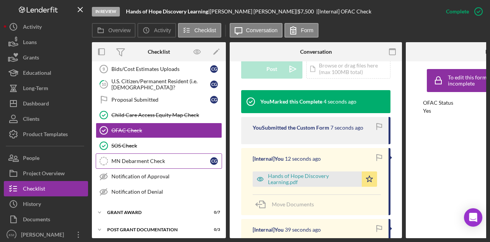
click at [149, 153] on link "MN Debarment Check MN Debarment Check C G" at bounding box center [159, 160] width 126 height 15
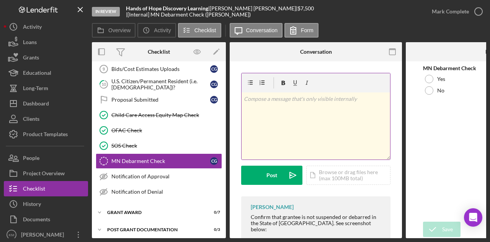
scroll to position [77, 0]
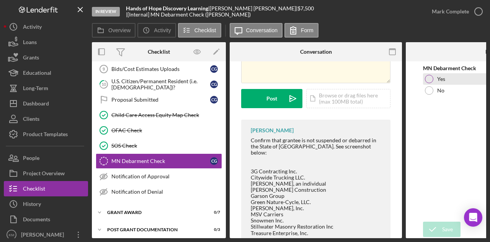
click at [439, 84] on div "Yes" at bounding box center [492, 78] width 138 height 11
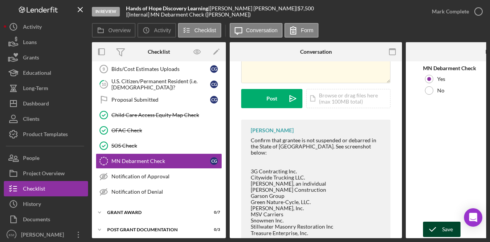
drag, startPoint x: 442, startPoint y: 225, endPoint x: 471, endPoint y: 87, distance: 141.3
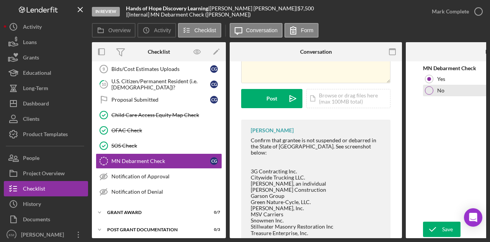
click at [442, 224] on div "Save" at bounding box center [447, 228] width 11 height 15
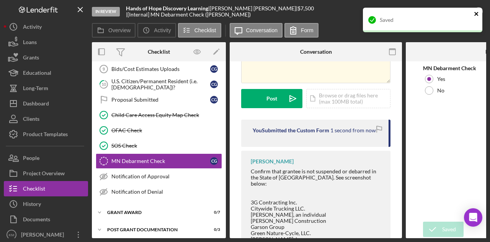
click at [477, 13] on icon "close" at bounding box center [476, 14] width 5 height 6
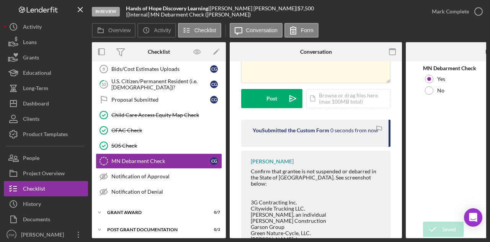
click at [479, 9] on div "Saved" at bounding box center [423, 7] width 123 height 3
click at [0, 0] on icon "button" at bounding box center [0, 0] width 0 height 0
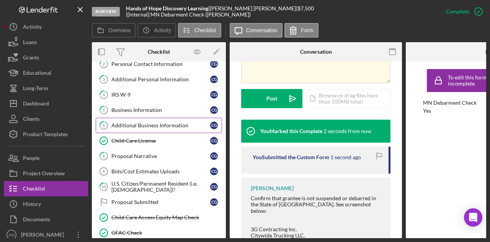
scroll to position [27, 0]
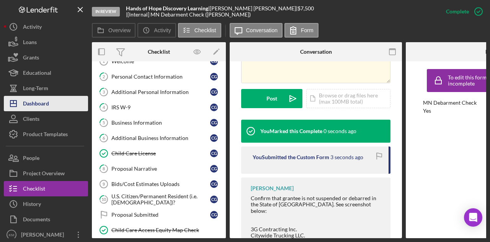
click at [62, 107] on button "Icon/Dashboard Dashboard" at bounding box center [46, 103] width 84 height 15
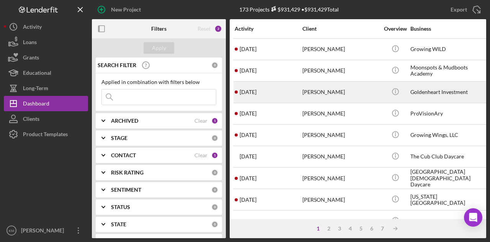
click at [333, 90] on div "[PERSON_NAME]" at bounding box center [341, 92] width 77 height 20
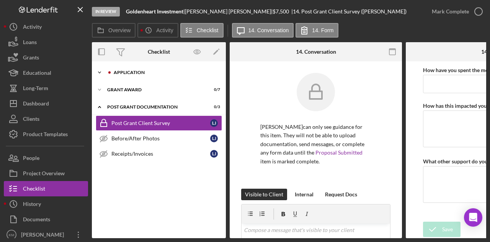
click at [132, 75] on div "Icon/Expander Application 4 / 17" at bounding box center [159, 72] width 134 height 15
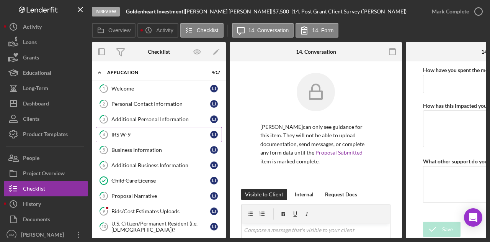
click at [146, 137] on link "4 IRS W-9 [PERSON_NAME]" at bounding box center [159, 134] width 126 height 15
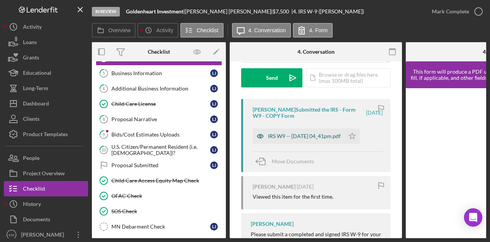
scroll to position [115, 0]
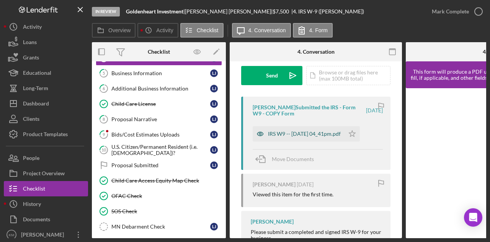
click at [311, 131] on div "IRS W9 -- [DATE] 04_41pm.pdf" at bounding box center [304, 134] width 73 height 6
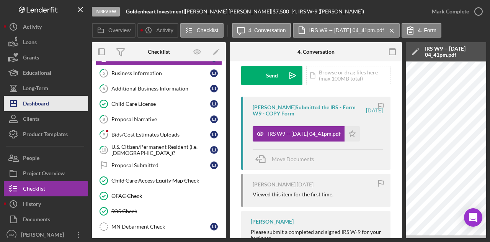
click at [53, 102] on button "Icon/Dashboard Dashboard" at bounding box center [46, 103] width 84 height 15
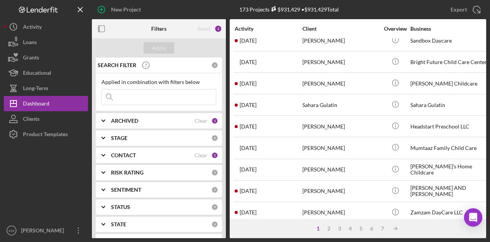
scroll to position [360, 0]
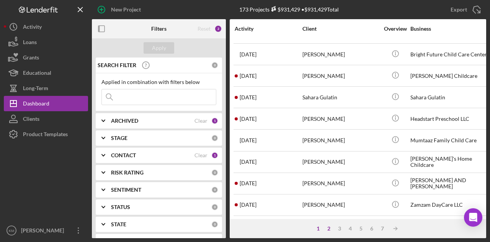
click at [329, 227] on div "2" at bounding box center [329, 228] width 11 height 6
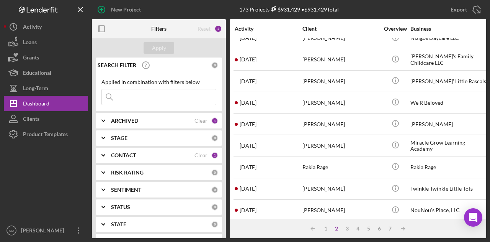
scroll to position [115, 0]
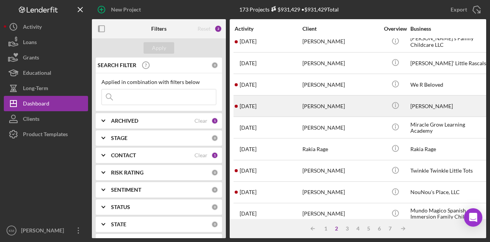
click at [305, 110] on div "[PERSON_NAME]" at bounding box center [341, 106] width 77 height 20
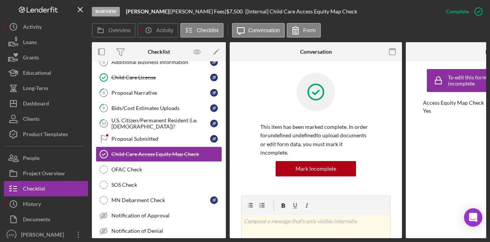
scroll to position [104, 0]
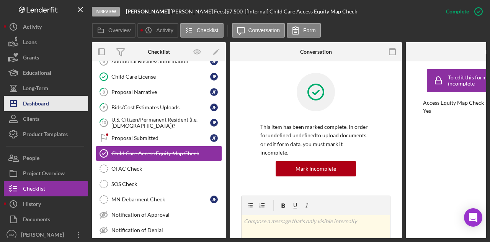
click at [54, 100] on button "Icon/Dashboard Dashboard" at bounding box center [46, 103] width 84 height 15
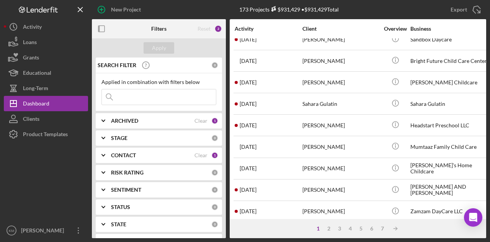
scroll to position [360, 0]
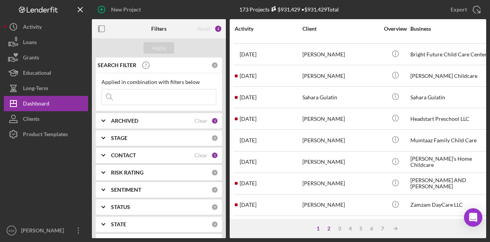
click at [329, 230] on div "2" at bounding box center [329, 228] width 11 height 6
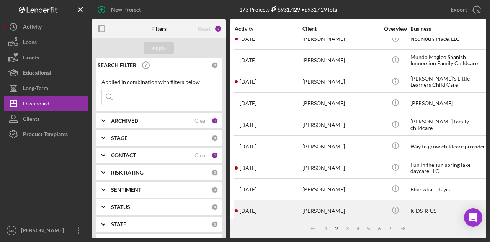
scroll to position [306, 0]
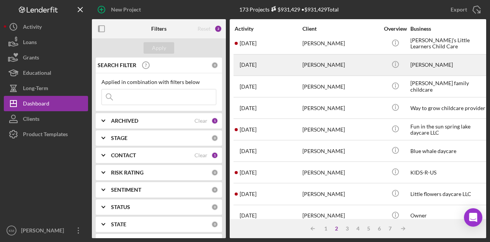
click at [308, 66] on div "[PERSON_NAME]" at bounding box center [341, 65] width 77 height 20
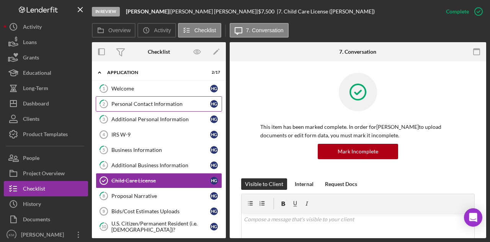
click at [157, 106] on div "Personal Contact Information" at bounding box center [160, 104] width 99 height 6
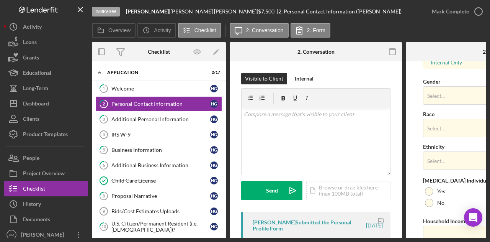
scroll to position [335, 0]
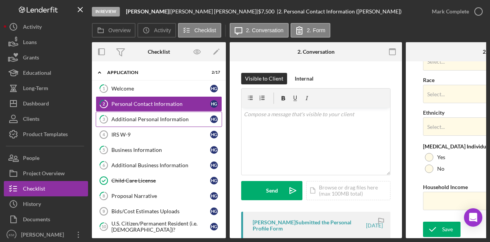
click at [163, 119] on div "Additional Personal Information" at bounding box center [160, 119] width 99 height 6
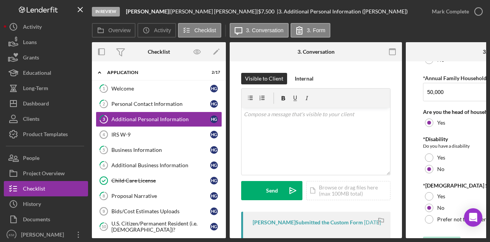
scroll to position [644, 0]
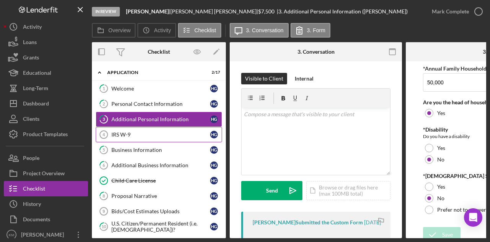
click at [170, 135] on div "IRS W-9" at bounding box center [160, 134] width 99 height 6
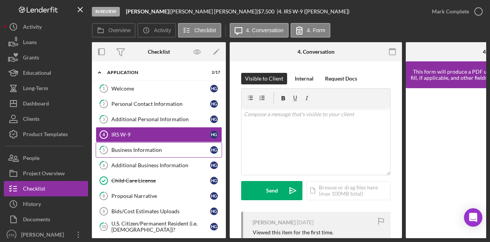
click at [164, 149] on div "Business Information" at bounding box center [160, 150] width 99 height 6
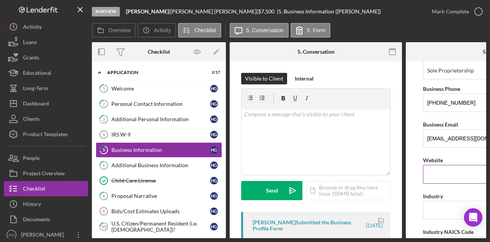
scroll to position [115, 0]
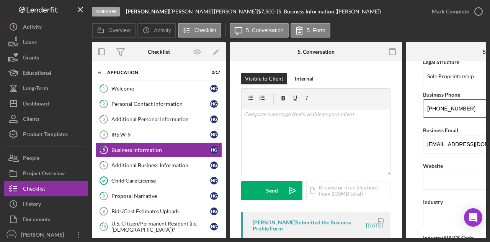
click at [448, 110] on input "[PHONE_NUMBER]" at bounding box center [492, 108] width 138 height 18
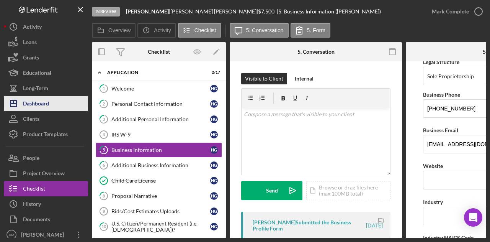
click at [43, 107] on div "Dashboard" at bounding box center [36, 104] width 26 height 17
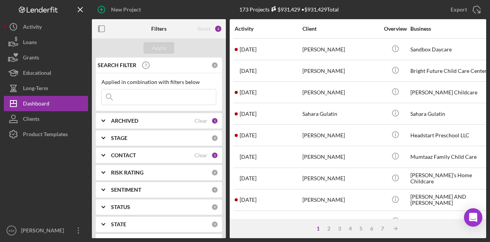
scroll to position [360, 0]
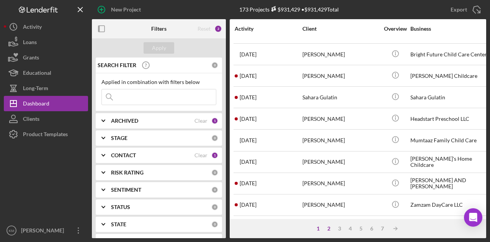
click at [329, 227] on div "2" at bounding box center [329, 228] width 11 height 6
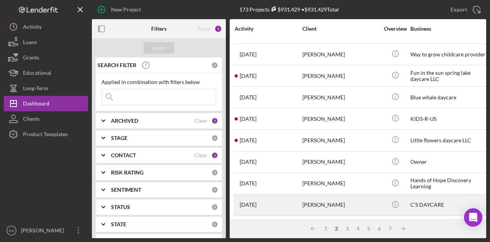
click at [341, 195] on div "[PERSON_NAME]" at bounding box center [341, 205] width 77 height 20
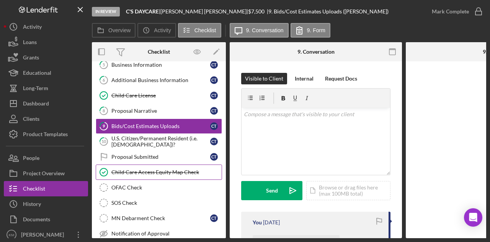
scroll to position [97, 0]
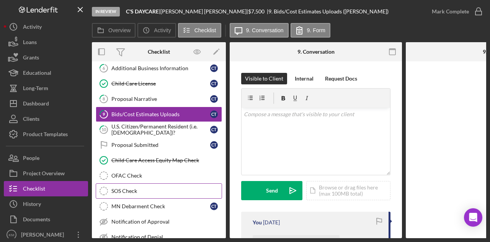
click at [167, 188] on div "SOS Check" at bounding box center [166, 191] width 110 height 6
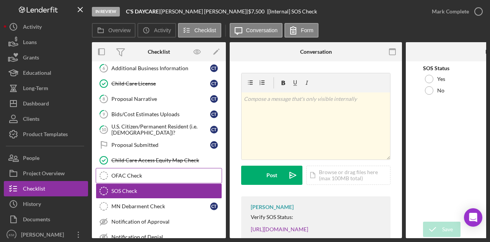
click at [172, 172] on div "OFAC Check" at bounding box center [166, 175] width 110 height 6
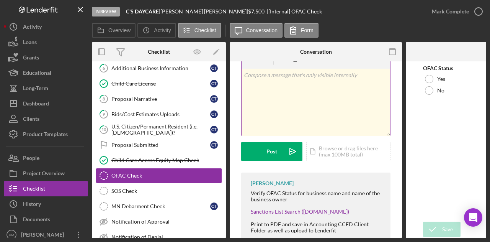
scroll to position [46, 0]
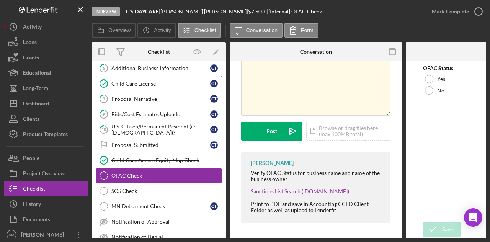
drag, startPoint x: 274, startPoint y: 189, endPoint x: 169, endPoint y: 75, distance: 154.8
click at [169, 76] on link "Child Care License Child Care License C T" at bounding box center [159, 83] width 126 height 15
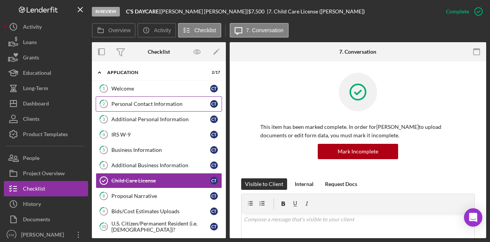
click at [139, 102] on div "Personal Contact Information" at bounding box center [160, 104] width 99 height 6
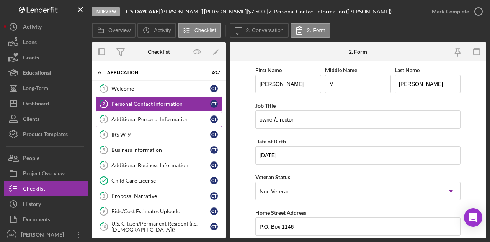
click at [163, 113] on link "3 Additional Personal Information C T" at bounding box center [159, 118] width 126 height 15
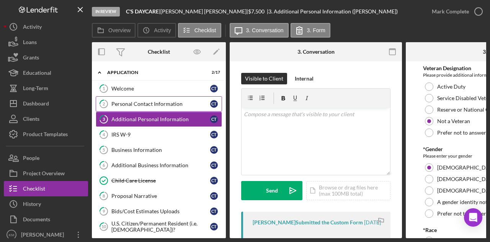
click at [157, 101] on div "Personal Contact Information" at bounding box center [160, 104] width 99 height 6
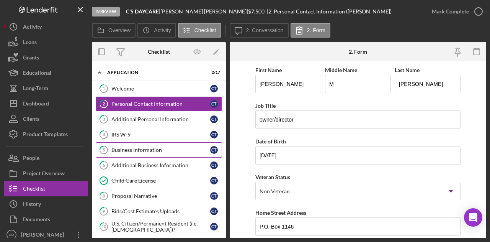
click at [133, 149] on div "Business Information" at bounding box center [160, 150] width 99 height 6
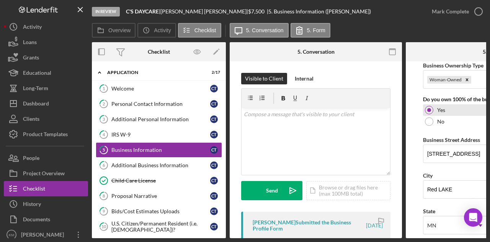
scroll to position [421, 0]
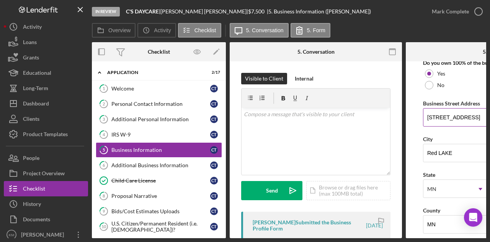
click at [442, 116] on input "[STREET_ADDRESS]" at bounding box center [492, 117] width 138 height 18
click at [443, 117] on input "[STREET_ADDRESS]" at bounding box center [492, 117] width 138 height 18
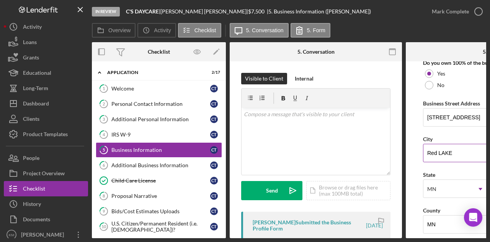
click at [432, 149] on input "Red LAKE" at bounding box center [492, 153] width 138 height 18
click at [433, 149] on input "Red LAKE" at bounding box center [492, 153] width 138 height 18
drag, startPoint x: 210, startPoint y: 11, endPoint x: 166, endPoint y: 11, distance: 43.7
click at [166, 11] on div "[PERSON_NAME] |" at bounding box center [205, 11] width 88 height 6
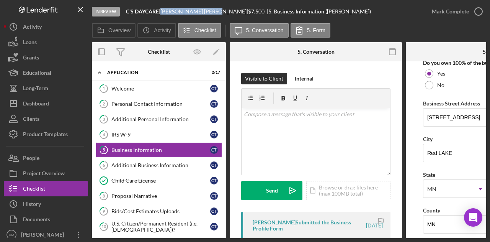
copy div "[PERSON_NAME]"
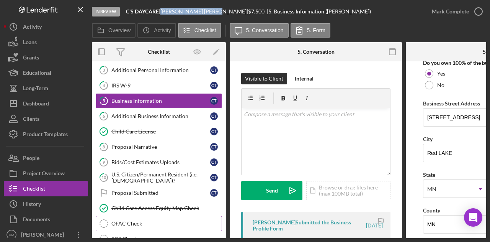
scroll to position [77, 0]
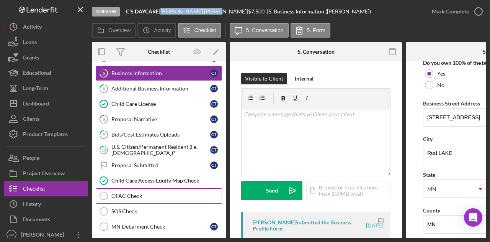
click at [154, 195] on div "OFAC Check" at bounding box center [166, 196] width 110 height 6
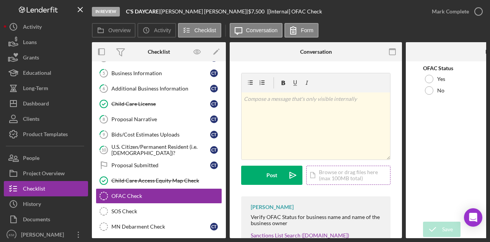
click at [346, 172] on div "Icon/Document Browse or drag files here (max 100MB total) Tap to choose files o…" at bounding box center [348, 174] width 84 height 19
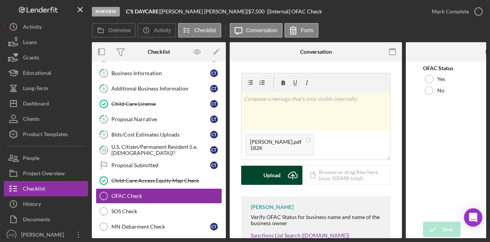
click at [299, 181] on icon "Icon/Upload" at bounding box center [292, 174] width 19 height 19
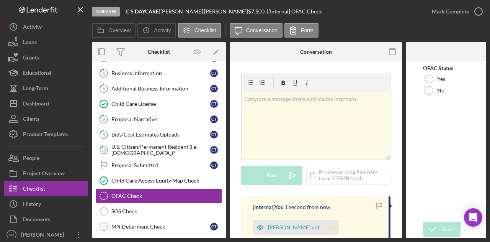
click at [337, 229] on icon "Icon/Star" at bounding box center [331, 227] width 15 height 15
click at [443, 83] on div "Yes" at bounding box center [492, 78] width 138 height 11
drag, startPoint x: 435, startPoint y: 222, endPoint x: 446, endPoint y: 143, distance: 80.0
click at [435, 221] on icon "submit" at bounding box center [432, 229] width 19 height 19
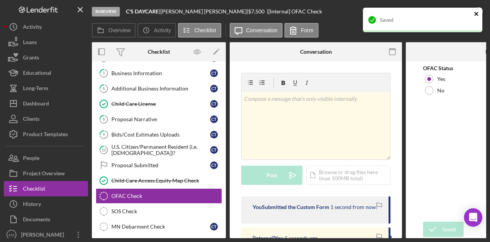
click at [477, 16] on icon "close" at bounding box center [476, 14] width 5 height 6
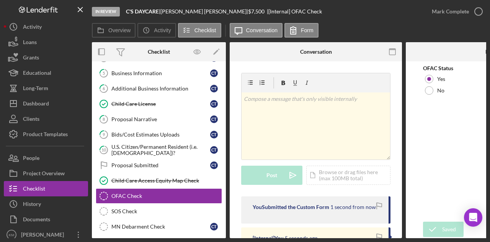
click at [472, 11] on div "In Review C'S DAYCARE | [PERSON_NAME] | $7,500 $7,500 | [Internal] OFAC Check M…" at bounding box center [245, 121] width 490 height 242
click at [0, 0] on icon "button" at bounding box center [0, 0] width 0 height 0
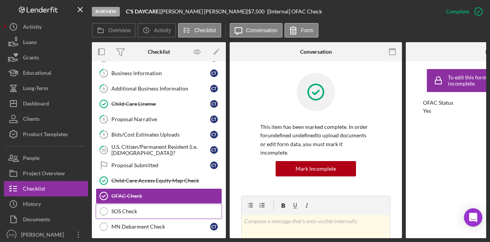
click at [152, 208] on div "SOS Check" at bounding box center [166, 211] width 110 height 6
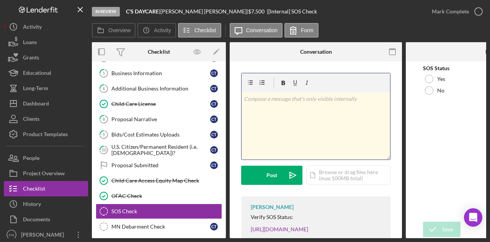
click at [346, 126] on div "v Color teal Color pink Remove color Add row above Add row below Add column bef…" at bounding box center [316, 125] width 149 height 67
drag, startPoint x: 365, startPoint y: 98, endPoint x: 336, endPoint y: 100, distance: 29.6
click at [336, 100] on p "Tribal license-Does not need to registry registry" at bounding box center [316, 99] width 144 height 8
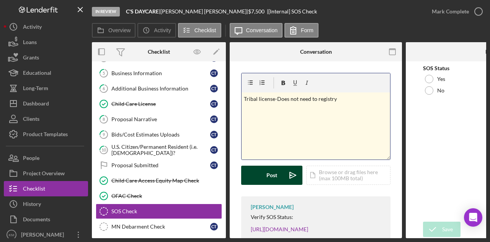
click at [280, 170] on button "Post Icon/icon-invite-send" at bounding box center [271, 174] width 61 height 19
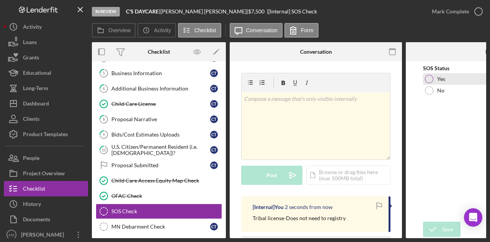
click at [442, 74] on div "Yes" at bounding box center [492, 78] width 138 height 11
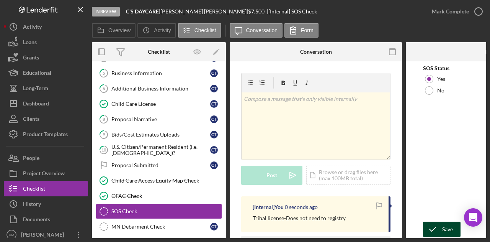
click at [445, 227] on div "Save" at bounding box center [447, 228] width 11 height 15
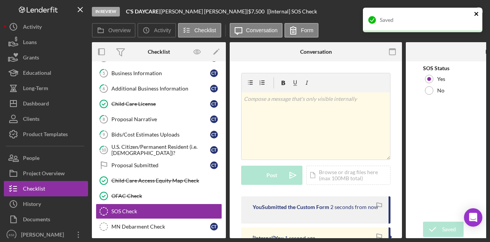
click at [476, 15] on icon "close" at bounding box center [476, 14] width 5 height 6
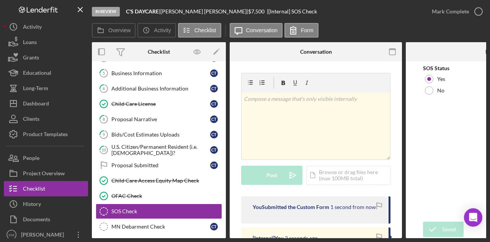
click at [474, 9] on div "Saved" at bounding box center [423, 7] width 123 height 3
click at [474, 14] on icon "button" at bounding box center [478, 11] width 19 height 19
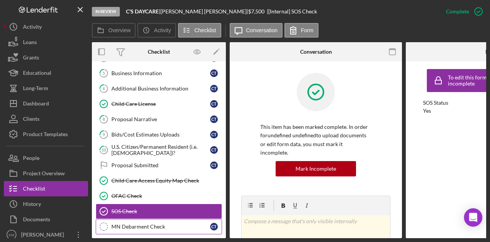
click at [135, 223] on div "MN Debarment Check" at bounding box center [160, 226] width 99 height 6
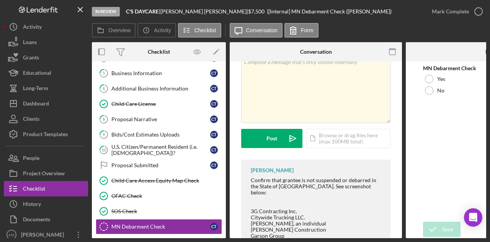
scroll to position [77, 0]
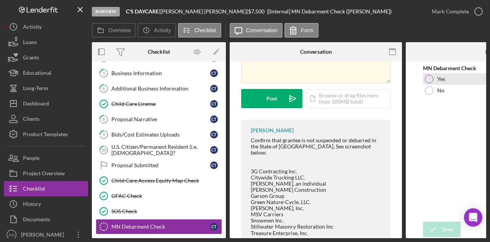
drag, startPoint x: 454, startPoint y: 79, endPoint x: 455, endPoint y: 110, distance: 31.4
click at [454, 79] on div "Yes" at bounding box center [492, 78] width 138 height 11
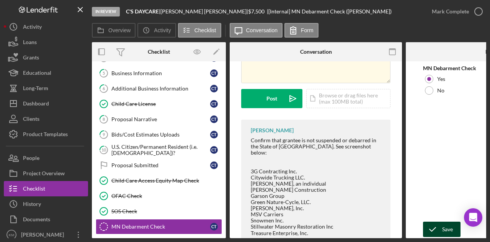
click at [443, 230] on div "Save" at bounding box center [447, 228] width 11 height 15
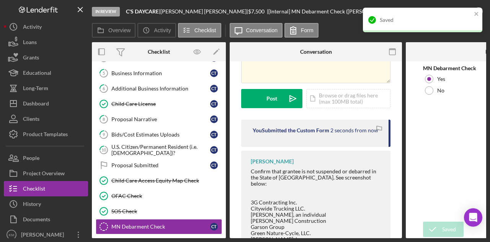
click at [455, 12] on div "Saved" at bounding box center [423, 20] width 120 height 25
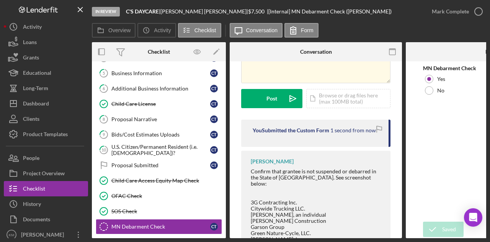
click at [474, 10] on div "Saved" at bounding box center [423, 23] width 123 height 34
click at [474, 12] on icon "button" at bounding box center [478, 11] width 19 height 19
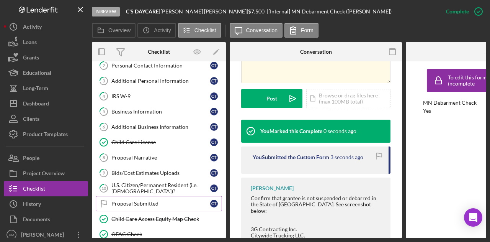
scroll to position [0, 0]
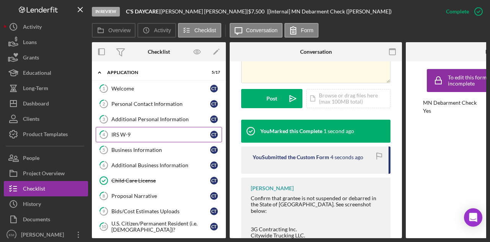
click at [143, 133] on div "IRS W-9" at bounding box center [160, 134] width 99 height 6
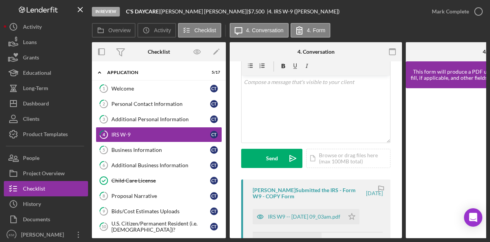
scroll to position [115, 0]
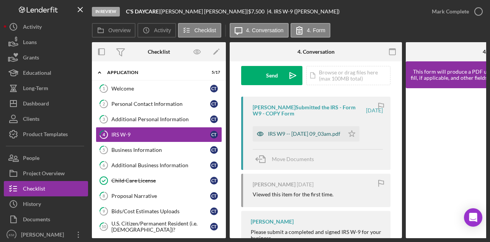
click at [286, 137] on div "IRS W9 -- [DATE] 09_03am.pdf" at bounding box center [299, 133] width 92 height 15
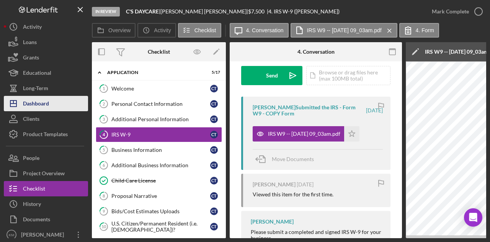
click at [40, 104] on div "Dashboard" at bounding box center [36, 104] width 26 height 17
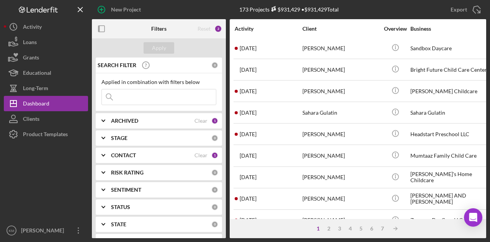
scroll to position [360, 0]
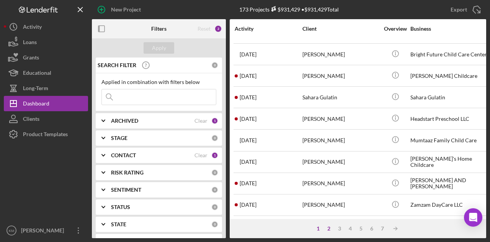
click at [329, 226] on div "2" at bounding box center [329, 228] width 11 height 6
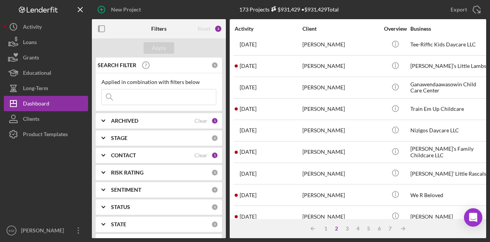
scroll to position [0, 0]
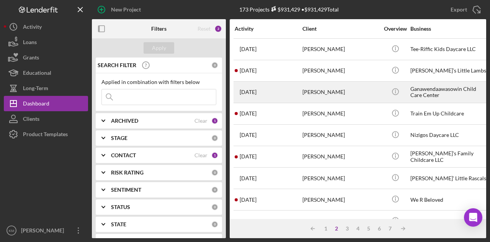
click at [339, 100] on div "[PERSON_NAME]" at bounding box center [341, 92] width 77 height 20
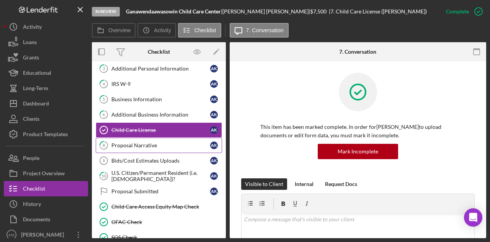
scroll to position [67, 0]
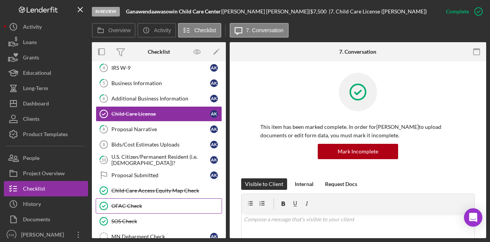
click at [175, 203] on div "OFAC Check" at bounding box center [166, 206] width 110 height 6
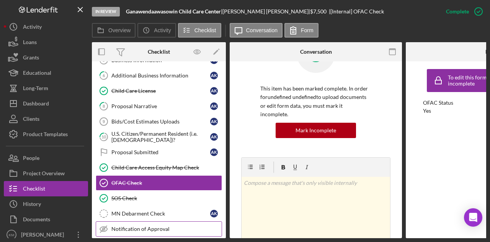
scroll to position [105, 0]
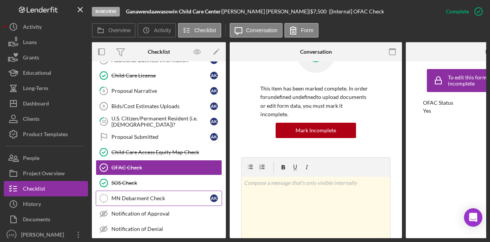
click at [156, 190] on link "MN Debarment Check MN Debarment Check A K" at bounding box center [159, 197] width 126 height 15
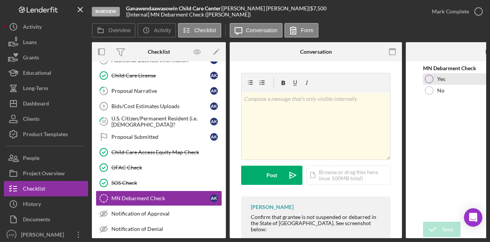
click at [442, 76] on label "Yes" at bounding box center [442, 79] width 8 height 6
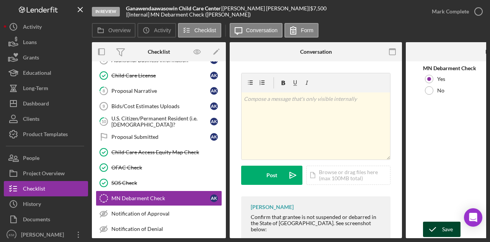
click at [452, 229] on div "Save" at bounding box center [447, 228] width 11 height 15
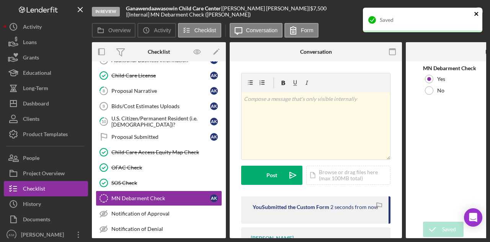
click at [479, 13] on icon "close" at bounding box center [476, 14] width 5 height 6
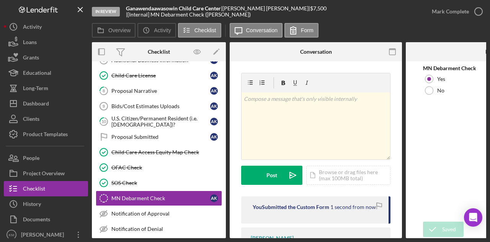
click at [476, 12] on div "In Review Ganawendaawasowin Child Care Center | [PERSON_NAME] | $7,500 $7,500 |…" at bounding box center [245, 121] width 490 height 242
click at [467, 11] on div "Mark Complete" at bounding box center [450, 11] width 37 height 15
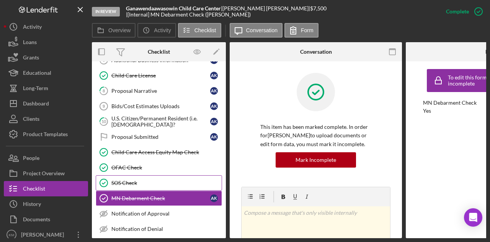
click at [152, 180] on div "SOS Check" at bounding box center [166, 183] width 110 height 6
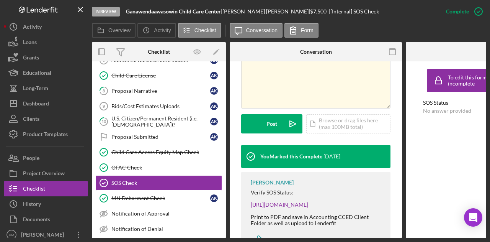
scroll to position [199, 0]
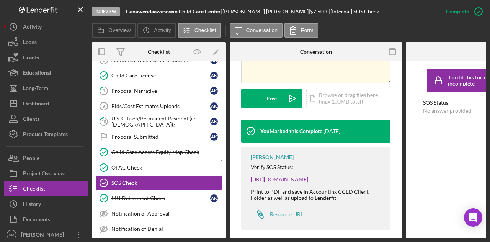
click at [169, 164] on div "OFAC Check" at bounding box center [166, 167] width 110 height 6
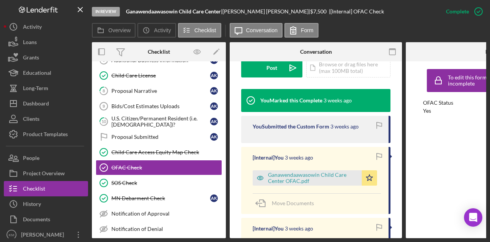
scroll to position [268, 0]
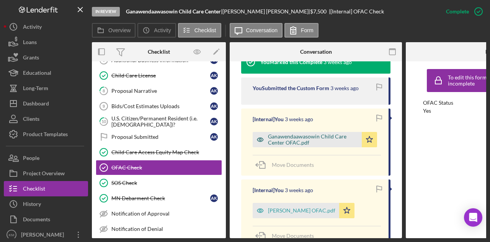
click at [289, 133] on div "Ganawendaawasowin Child Care Center OFAC.pdf" at bounding box center [313, 139] width 90 height 12
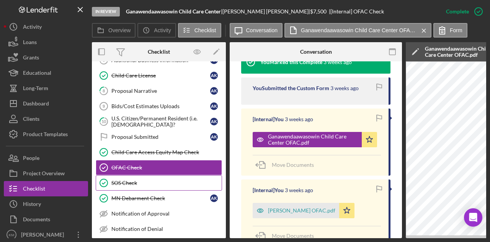
click at [165, 180] on div "SOS Check" at bounding box center [166, 183] width 110 height 6
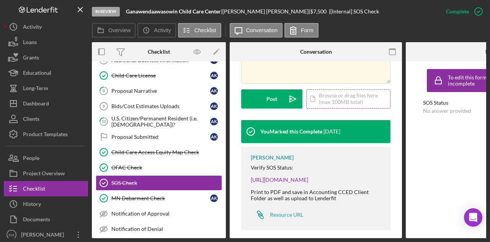
scroll to position [199, 0]
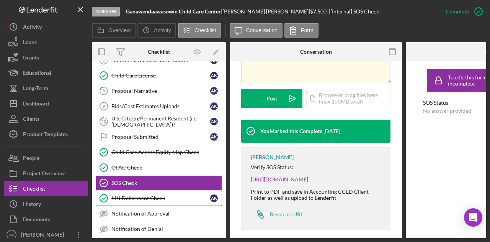
click at [142, 195] on div "MN Debarment Check" at bounding box center [160, 198] width 99 height 6
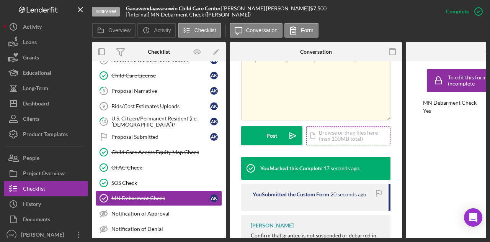
scroll to position [268, 0]
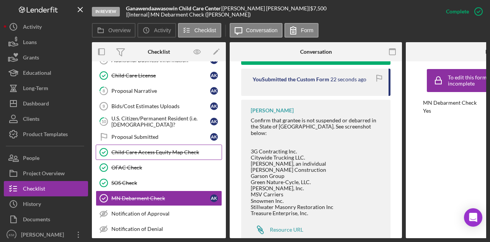
click at [150, 149] on div "Child Care Access Equity Map Check" at bounding box center [166, 152] width 110 height 6
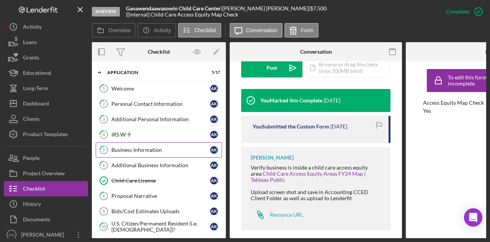
click at [152, 143] on link "5 Business Information A K" at bounding box center [159, 149] width 126 height 15
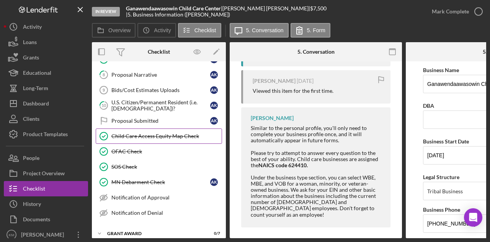
scroll to position [143, 0]
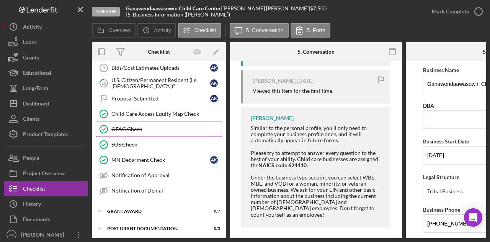
click at [171, 127] on div "OFAC Check" at bounding box center [166, 129] width 110 height 6
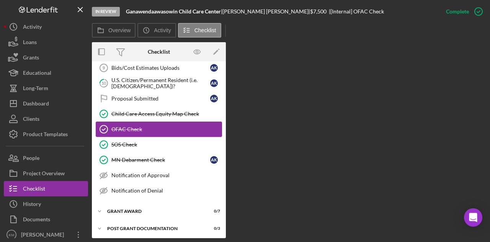
scroll to position [143, 0]
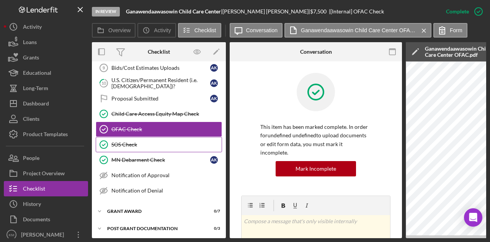
click at [169, 144] on link "SOS Check SOS Check" at bounding box center [159, 144] width 126 height 15
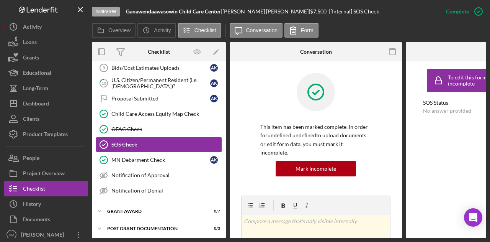
scroll to position [143, 0]
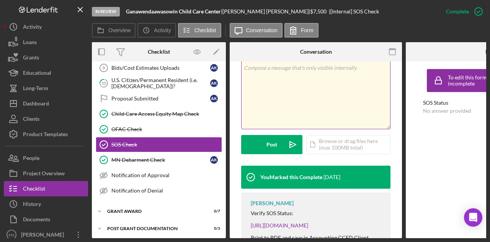
click at [313, 88] on div "v Color teal Color pink Remove color Add row above Add row below Add column bef…" at bounding box center [316, 95] width 149 height 67
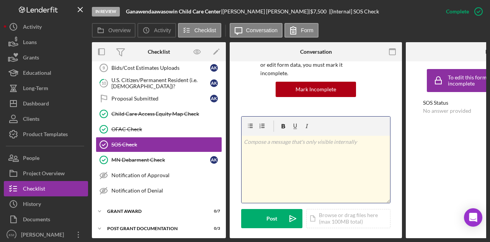
scroll to position [77, 0]
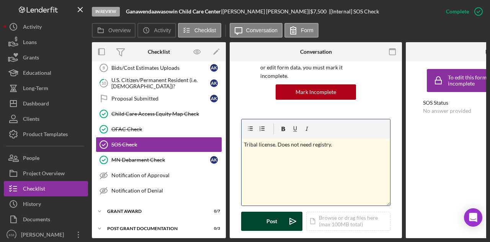
click at [278, 215] on button "Post Icon/icon-invite-send" at bounding box center [271, 220] width 61 height 19
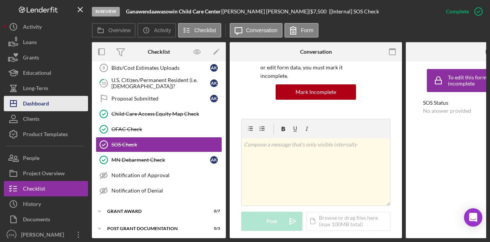
click at [39, 105] on div "Dashboard" at bounding box center [36, 104] width 26 height 17
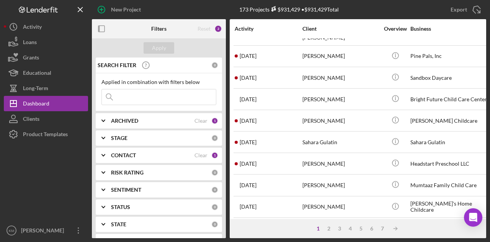
scroll to position [360, 0]
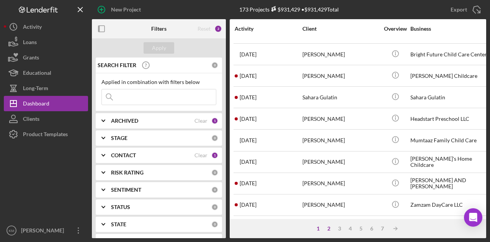
click at [329, 231] on div "2" at bounding box center [329, 228] width 11 height 6
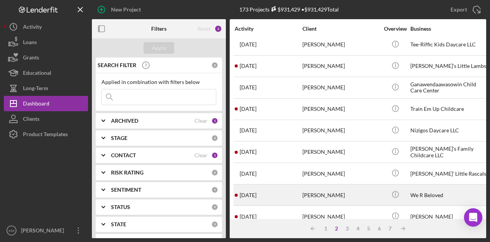
scroll to position [0, 0]
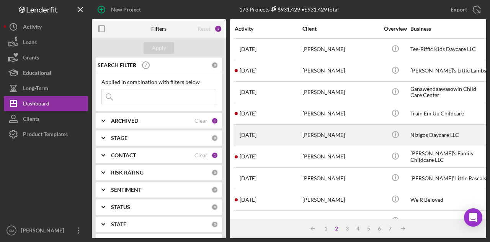
click at [336, 138] on div "[PERSON_NAME]" at bounding box center [341, 135] width 77 height 20
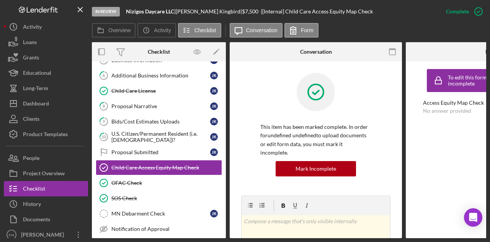
scroll to position [104, 0]
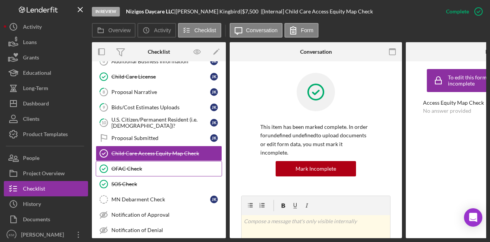
click at [181, 165] on div "OFAC Check" at bounding box center [166, 168] width 110 height 6
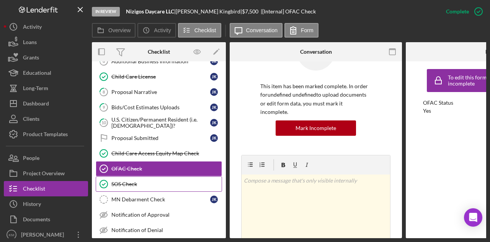
scroll to position [115, 0]
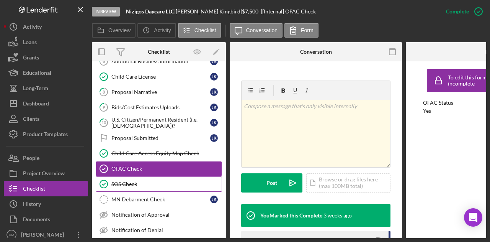
click at [128, 183] on div "SOS Check" at bounding box center [166, 184] width 110 height 6
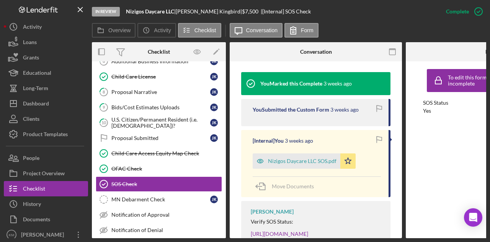
scroll to position [268, 0]
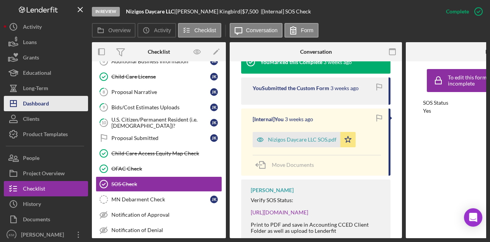
click at [41, 107] on div "Dashboard" at bounding box center [36, 104] width 26 height 17
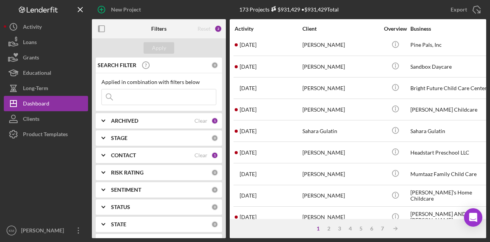
scroll to position [360, 0]
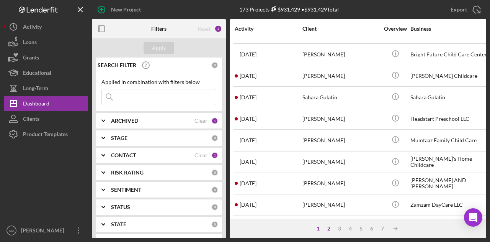
click at [331, 227] on div "2" at bounding box center [329, 228] width 11 height 6
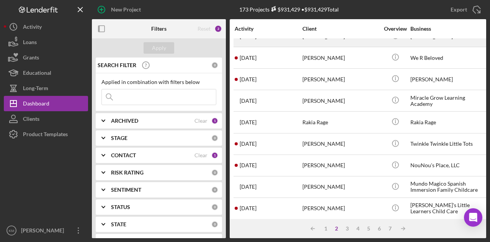
scroll to position [153, 0]
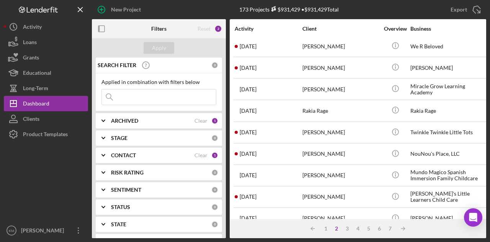
click at [160, 98] on input at bounding box center [159, 96] width 114 height 15
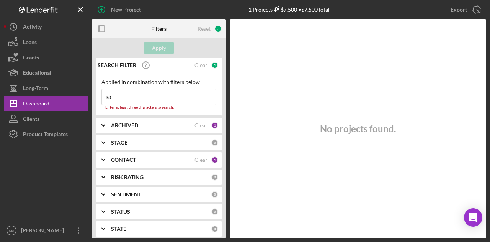
type input "s"
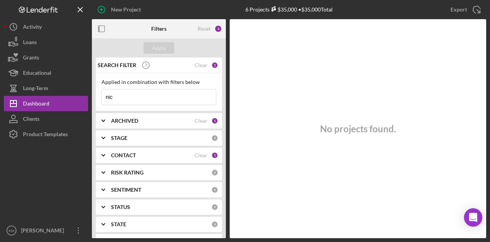
click at [162, 98] on input "nic" at bounding box center [159, 96] width 114 height 15
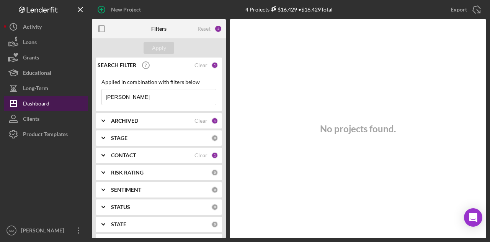
type input "[PERSON_NAME]"
click at [72, 102] on button "Icon/Dashboard Dashboard" at bounding box center [46, 103] width 84 height 15
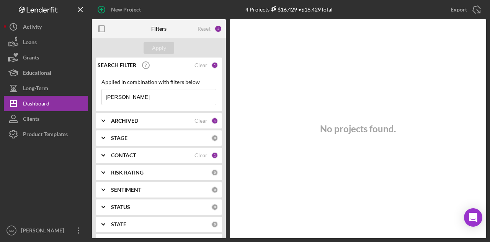
click at [125, 96] on input "[PERSON_NAME]" at bounding box center [159, 96] width 114 height 15
click at [163, 51] on div "Apply" at bounding box center [159, 47] width 14 height 11
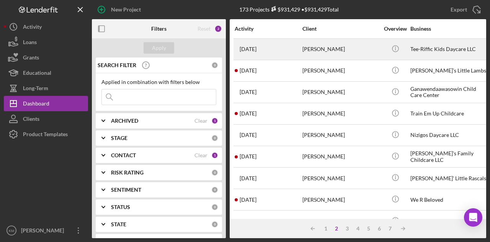
click at [329, 46] on div "[PERSON_NAME]" at bounding box center [341, 49] width 77 height 20
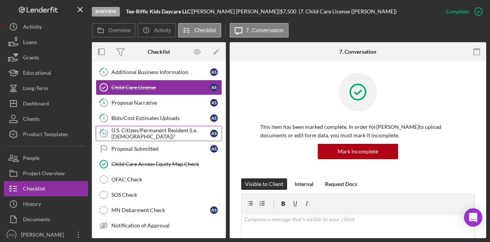
scroll to position [105, 0]
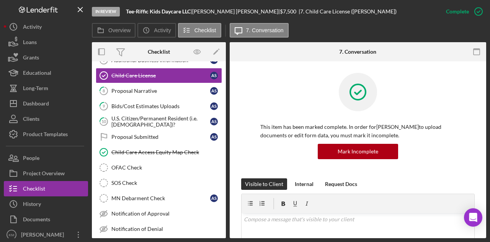
click at [141, 8] on b "Tee-Riffic Kids Daycare LLC" at bounding box center [158, 11] width 65 height 7
click at [141, 8] on div "In Review Tee-Riffic Kids Daycare LLC | [PERSON_NAME] | $7,500 $7,500 | 7. Chil…" at bounding box center [265, 11] width 347 height 23
click at [141, 7] on div "In Review Tee-Riffic Kids Daycare LLC | [PERSON_NAME] | $7,500 $7,500 | 7. Chil…" at bounding box center [265, 11] width 347 height 23
click at [141, 10] on b "Tee-Riffic Kids Daycare LLC" at bounding box center [158, 11] width 65 height 7
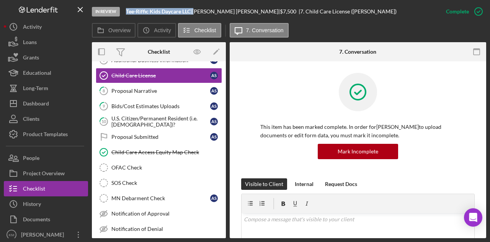
click at [141, 10] on b "Tee-Riffic Kids Daycare LLC" at bounding box center [158, 11] width 65 height 7
copy div "Tee-Riffic Kids Daycare LLC |"
drag, startPoint x: 166, startPoint y: 166, endPoint x: 166, endPoint y: 170, distance: 4.6
click at [166, 166] on div "OFAC Check" at bounding box center [166, 167] width 110 height 6
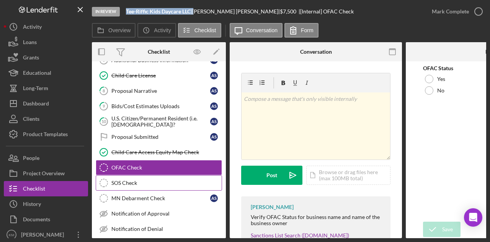
click at [164, 180] on div "SOS Check" at bounding box center [166, 183] width 110 height 6
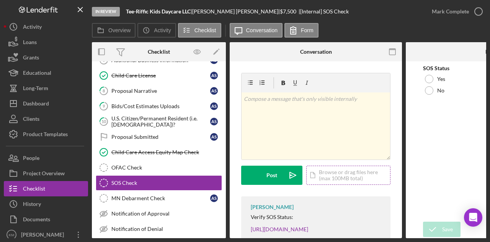
click at [326, 177] on div "Icon/Document Browse or drag files here (max 100MB total) Tap to choose files o…" at bounding box center [348, 174] width 84 height 19
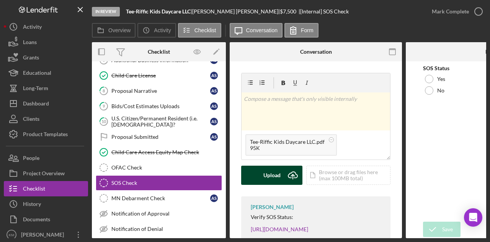
click at [275, 179] on div "Upload" at bounding box center [272, 174] width 17 height 19
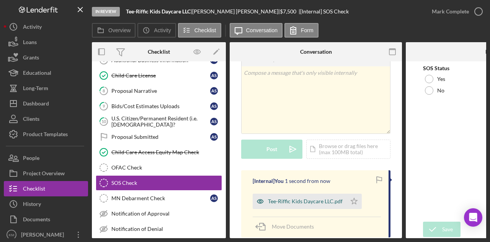
scroll to position [38, 0]
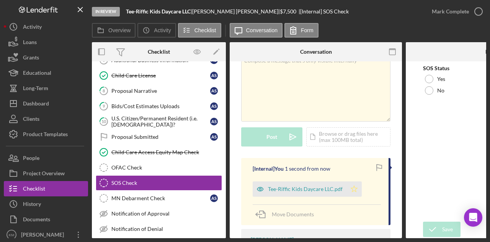
click at [359, 190] on icon "Icon/Star" at bounding box center [354, 188] width 15 height 15
click at [446, 76] on div "Yes" at bounding box center [492, 78] width 138 height 11
click at [445, 224] on div "Save" at bounding box center [447, 228] width 11 height 15
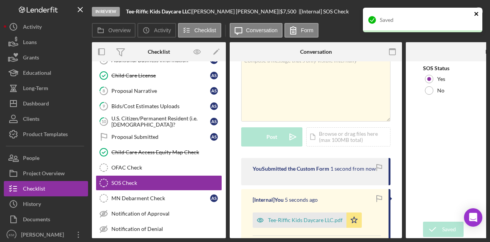
click at [476, 12] on icon "close" at bounding box center [476, 14] width 5 height 6
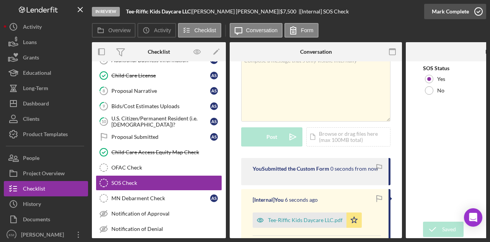
click at [474, 14] on div "In Review Tee-Riffic Kids Daycare LLC | [PERSON_NAME] | $7,500 $7,500 | [Intern…" at bounding box center [245, 121] width 490 height 242
click at [474, 14] on icon "button" at bounding box center [478, 11] width 19 height 19
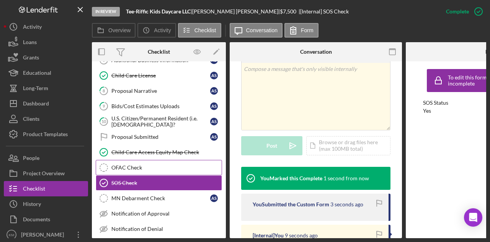
click at [146, 168] on link "OFAC Check OFAC Check" at bounding box center [159, 167] width 126 height 15
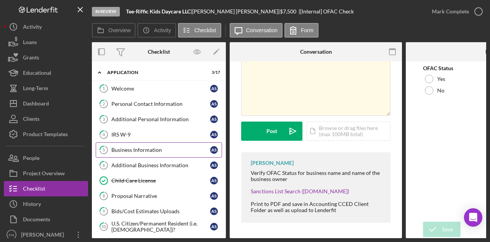
click at [139, 153] on link "5 Business Information A S" at bounding box center [159, 149] width 126 height 15
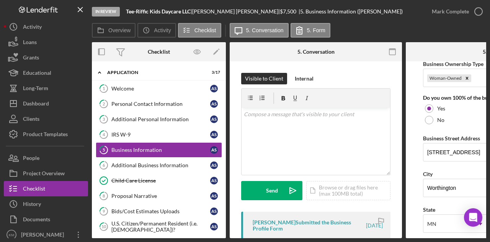
scroll to position [421, 0]
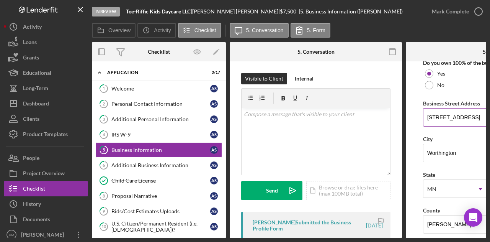
click at [437, 114] on input "[STREET_ADDRESS]" at bounding box center [492, 117] width 138 height 18
click at [438, 114] on input "[STREET_ADDRESS]" at bounding box center [492, 117] width 138 height 18
click at [451, 154] on input "Worthington" at bounding box center [492, 153] width 138 height 18
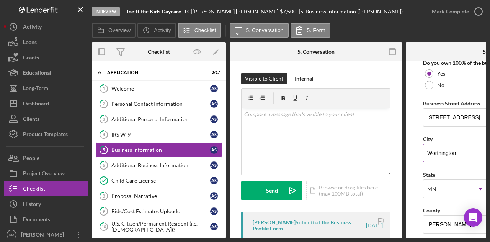
click at [451, 154] on input "Worthington" at bounding box center [492, 153] width 138 height 18
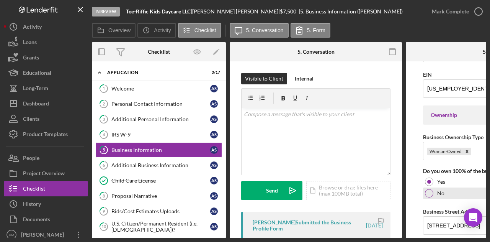
scroll to position [306, 0]
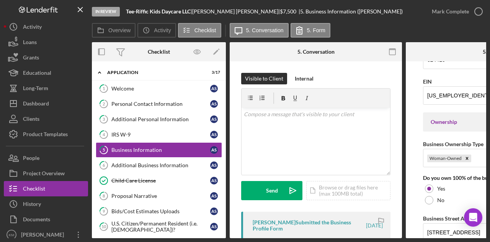
click at [208, 9] on div "[PERSON_NAME] |" at bounding box center [236, 11] width 88 height 6
copy div "[PERSON_NAME] |"
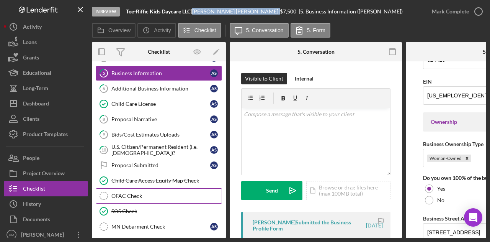
click at [141, 193] on div "OFAC Check" at bounding box center [166, 196] width 110 height 6
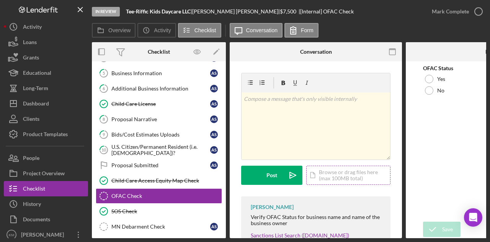
click at [332, 175] on div "Icon/Document Browse or drag files here (max 100MB total) Tap to choose files o…" at bounding box center [348, 174] width 84 height 19
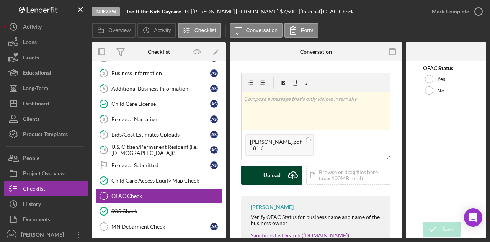
click at [276, 180] on div "Upload" at bounding box center [272, 174] width 17 height 19
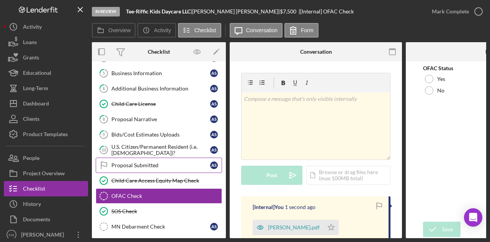
scroll to position [115, 0]
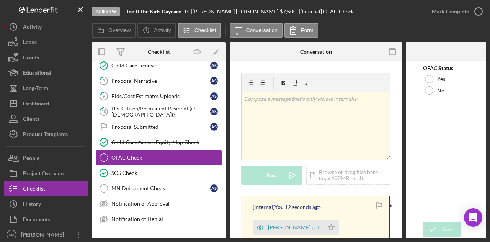
click at [169, 10] on b "Tee-Riffic Kids Daycare LLC" at bounding box center [158, 11] width 65 height 7
copy div "Tee-Riffic Kids Daycare LLC |"
click at [327, 179] on div "Icon/Document Browse or drag files here (max 100MB total) Tap to choose files o…" at bounding box center [348, 174] width 84 height 19
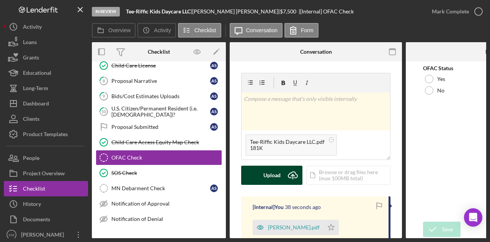
click at [289, 179] on icon "Icon/Upload" at bounding box center [292, 174] width 19 height 19
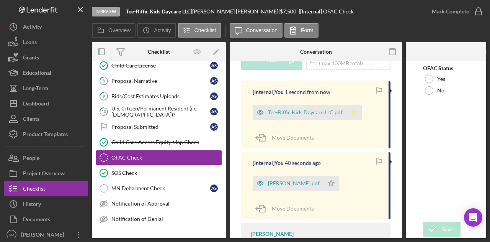
click at [354, 113] on polygon "button" at bounding box center [354, 112] width 7 height 6
click at [324, 184] on icon "Icon/Star" at bounding box center [331, 182] width 15 height 15
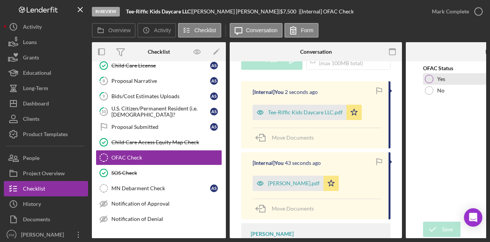
drag, startPoint x: 434, startPoint y: 80, endPoint x: 436, endPoint y: 83, distance: 3.9
click at [434, 80] on div "Yes" at bounding box center [492, 78] width 138 height 11
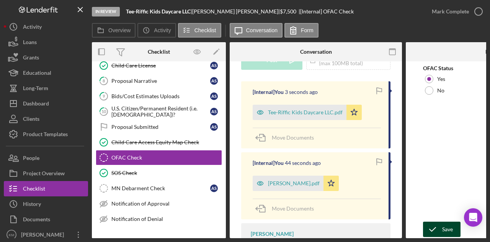
click at [437, 227] on icon "submit" at bounding box center [432, 229] width 19 height 19
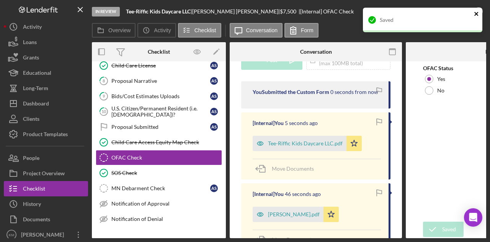
click at [478, 16] on icon "close" at bounding box center [476, 14] width 5 height 6
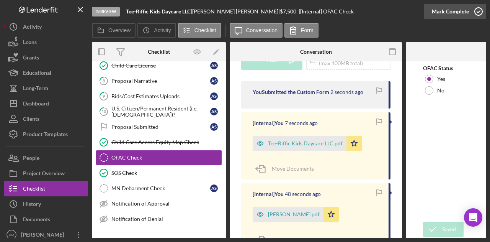
click at [473, 14] on icon "button" at bounding box center [478, 11] width 19 height 19
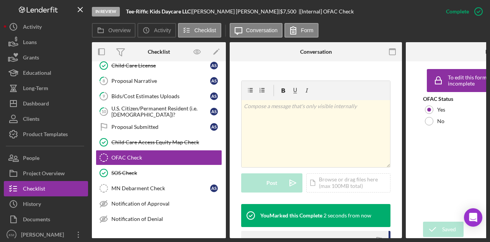
scroll to position [229, 0]
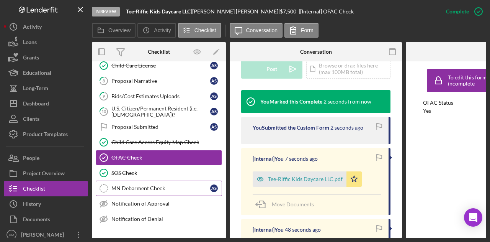
click at [136, 190] on link "MN Debarment Check MN Debarment Check A S" at bounding box center [159, 187] width 126 height 15
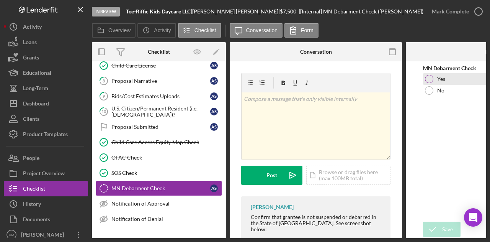
click at [426, 80] on div at bounding box center [429, 79] width 8 height 8
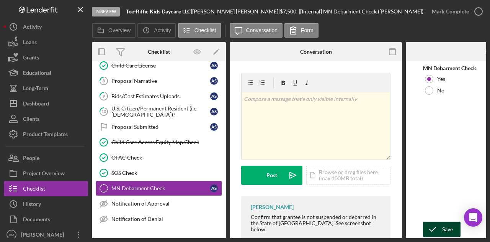
click at [436, 224] on icon "submit" at bounding box center [432, 229] width 19 height 19
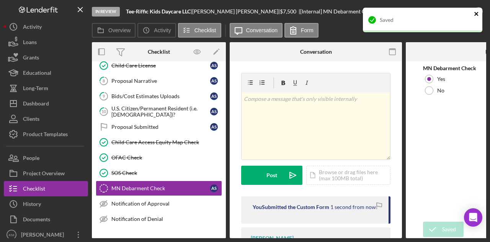
click at [474, 15] on icon "close" at bounding box center [476, 14] width 5 height 6
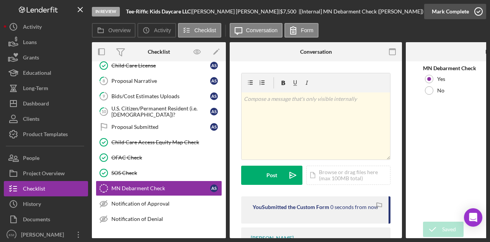
click at [453, 13] on div "Mark Complete" at bounding box center [450, 11] width 37 height 15
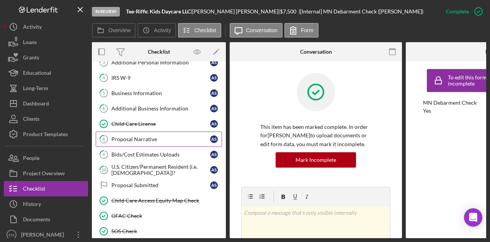
scroll to position [38, 0]
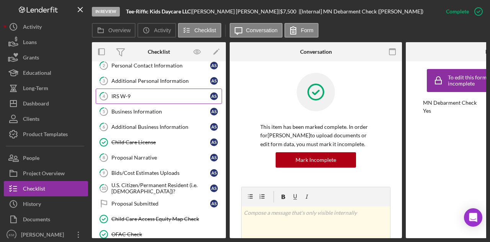
click at [133, 101] on link "4 IRS W-9 A S" at bounding box center [159, 95] width 126 height 15
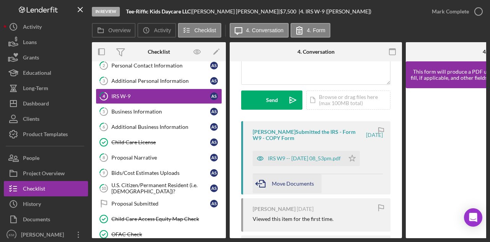
scroll to position [115, 0]
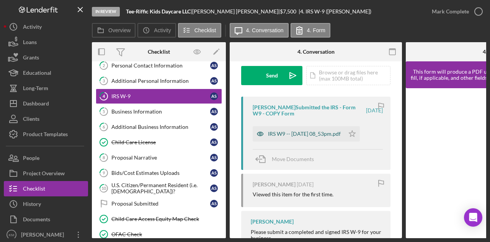
click at [290, 127] on div "IRS W9 -- [DATE] 08_53pm.pdf" at bounding box center [299, 133] width 92 height 15
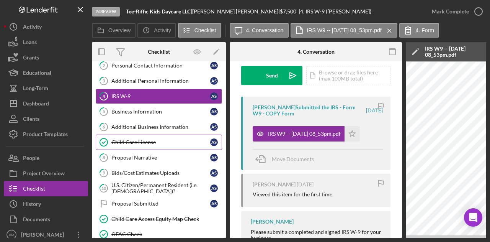
scroll to position [0, 0]
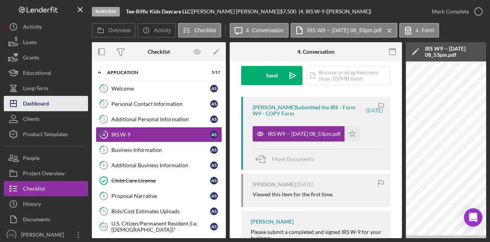
click at [34, 104] on div "Dashboard" at bounding box center [36, 104] width 26 height 17
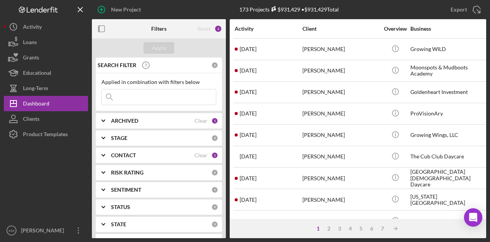
click at [143, 101] on input at bounding box center [159, 96] width 114 height 15
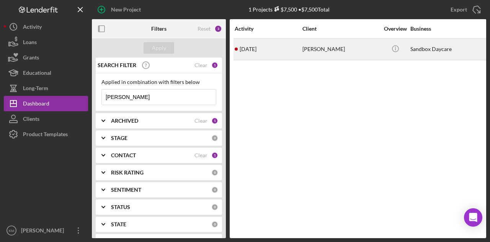
type input "[PERSON_NAME]"
click at [264, 52] on div "[DATE] [PERSON_NAME]" at bounding box center [268, 49] width 67 height 20
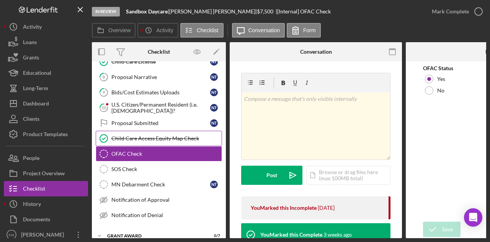
scroll to position [42, 0]
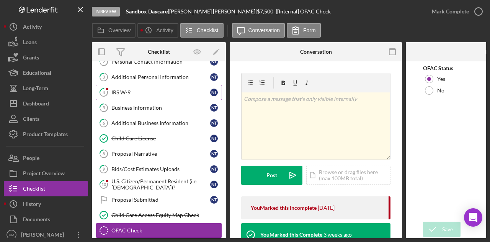
click at [138, 89] on div "IRS W-9" at bounding box center [160, 92] width 99 height 6
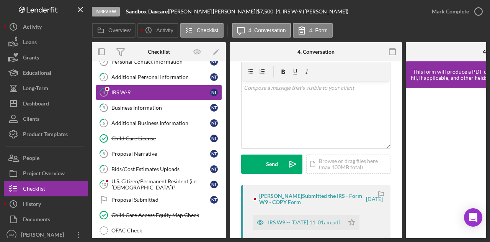
scroll to position [38, 0]
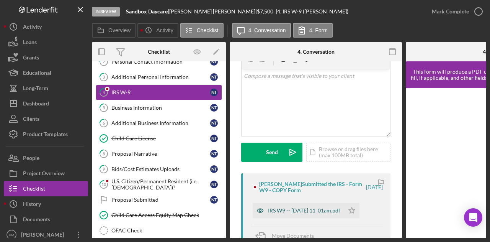
click at [295, 209] on div "IRS W9 -- [DATE] 11_01am.pdf" at bounding box center [304, 210] width 72 height 6
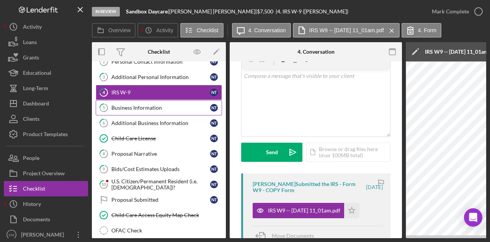
click at [150, 101] on link "5 Business Information N T" at bounding box center [159, 107] width 126 height 15
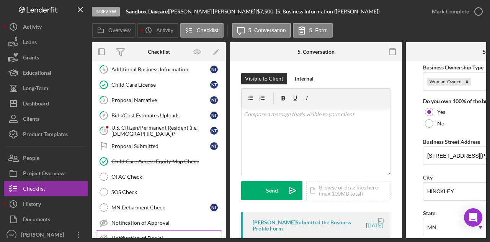
scroll to position [143, 0]
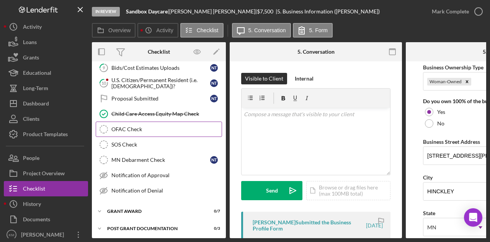
click at [133, 128] on div "OFAC Check" at bounding box center [166, 129] width 110 height 6
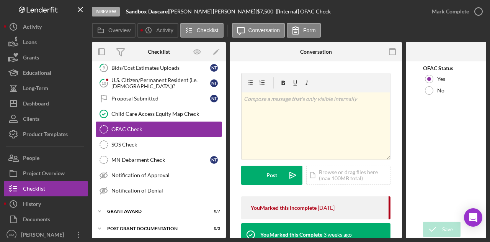
drag, startPoint x: 133, startPoint y: 136, endPoint x: 134, endPoint y: 133, distance: 3.9
click at [133, 137] on link "SOS Check SOS Check" at bounding box center [159, 144] width 126 height 15
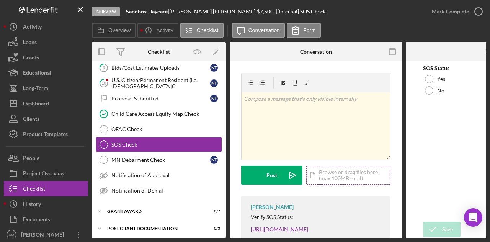
click at [342, 168] on div "Icon/Document Browse or drag files here (max 100MB total) Tap to choose files o…" at bounding box center [348, 174] width 84 height 19
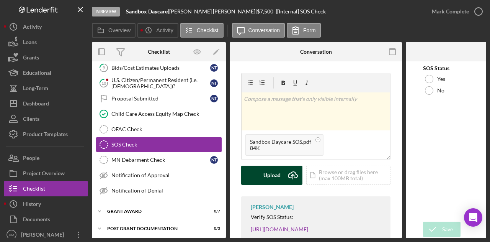
click at [276, 174] on div "Upload" at bounding box center [272, 174] width 17 height 19
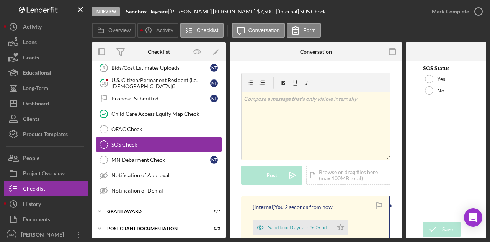
scroll to position [38, 0]
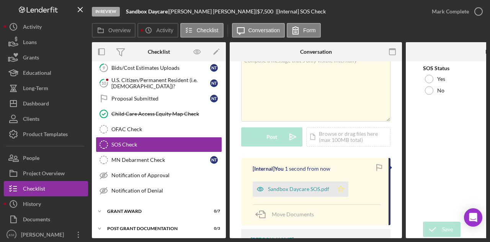
click at [339, 186] on polygon "button" at bounding box center [341, 188] width 7 height 6
click at [436, 75] on div "Yes" at bounding box center [492, 78] width 138 height 11
click at [447, 233] on div "Save" at bounding box center [447, 228] width 11 height 15
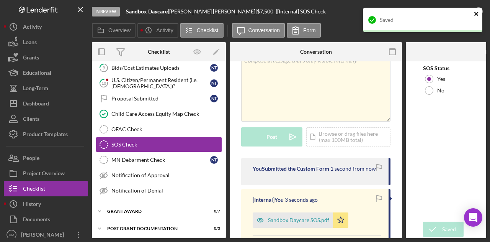
click at [478, 16] on icon "close" at bounding box center [476, 14] width 5 height 6
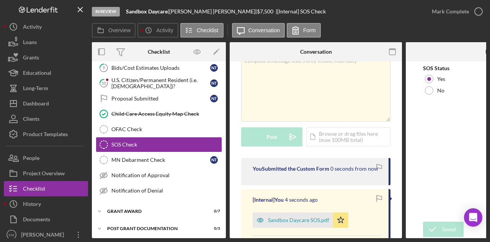
click at [477, 12] on div "Saved" at bounding box center [423, 23] width 123 height 34
click at [0, 0] on polyline "button" at bounding box center [0, 0] width 0 height 0
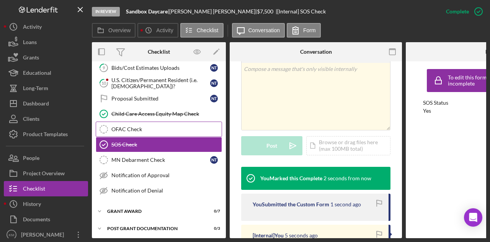
click at [140, 126] on div "OFAC Check" at bounding box center [166, 129] width 110 height 6
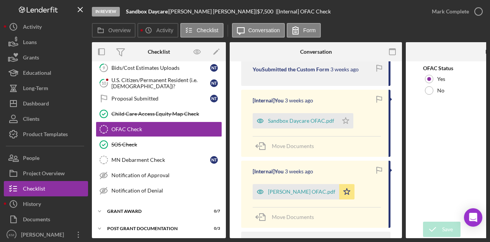
scroll to position [192, 0]
click at [310, 118] on div "Sandbox Daycare OFAC.pdf" at bounding box center [301, 120] width 66 height 6
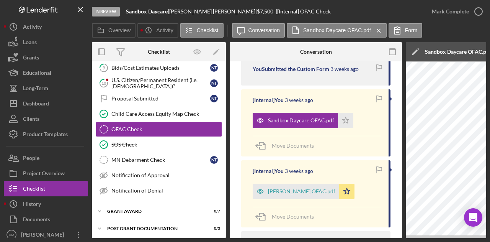
drag, startPoint x: 302, startPoint y: 238, endPoint x: 349, endPoint y: 237, distance: 47.9
click at [349, 237] on div "In Review Sandbox Daycare | [PERSON_NAME] | $7,500 $7,500 | [Internal] OFAC Che…" at bounding box center [245, 121] width 490 height 242
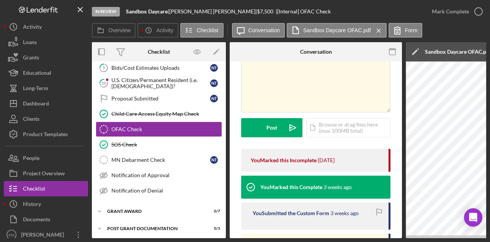
scroll to position [0, 0]
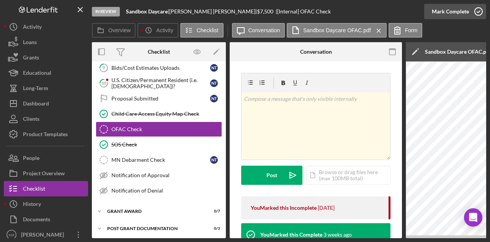
drag, startPoint x: 479, startPoint y: 14, endPoint x: 475, endPoint y: 19, distance: 6.5
click at [479, 14] on icon "button" at bounding box center [478, 11] width 19 height 19
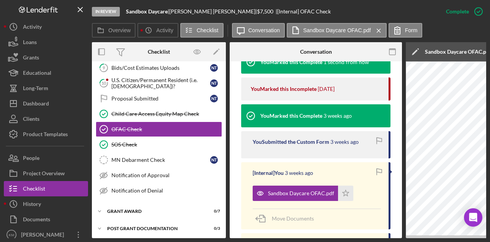
scroll to position [383, 0]
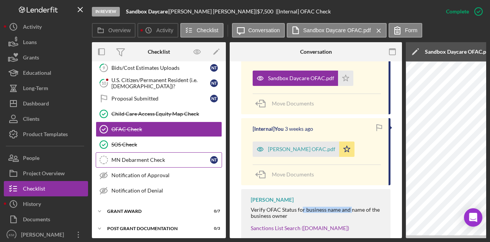
click at [163, 157] on div "MN Debarment Check" at bounding box center [160, 160] width 99 height 6
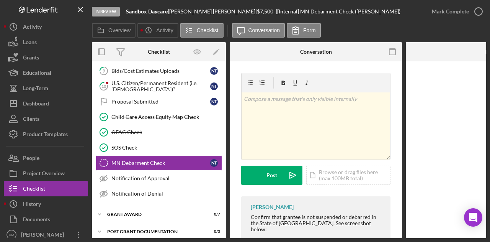
scroll to position [143, 0]
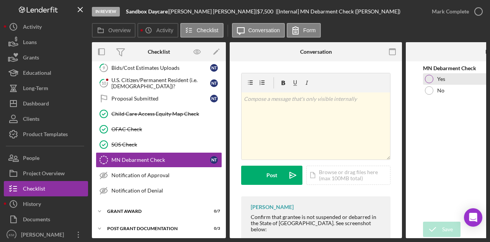
click at [433, 84] on div "Yes" at bounding box center [492, 78] width 138 height 11
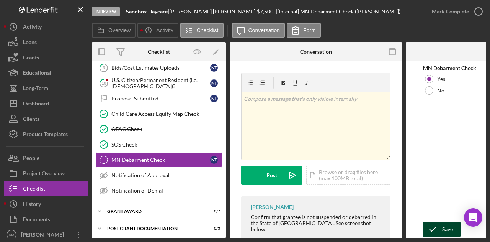
click at [447, 221] on div "Save Save" at bounding box center [492, 229] width 138 height 16
drag, startPoint x: 477, startPoint y: 9, endPoint x: 463, endPoint y: 192, distance: 182.9
click at [467, 184] on div "In Review Sandbox Daycare | [PERSON_NAME] | $7,500 $7,500 | [Internal] MN Debar…" at bounding box center [289, 119] width 395 height 238
click at [434, 228] on icon "submit" at bounding box center [432, 229] width 19 height 19
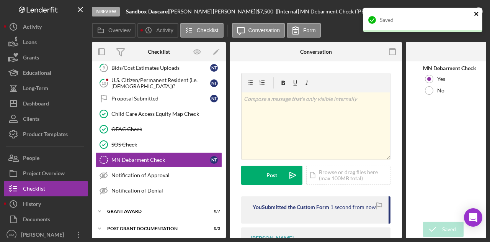
click at [479, 12] on icon "close" at bounding box center [476, 14] width 5 height 6
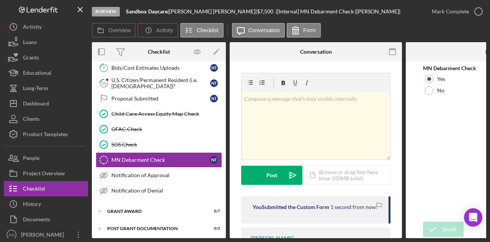
click at [462, 11] on div "Saved" at bounding box center [423, 23] width 123 height 34
click at [461, 12] on div "Mark Complete" at bounding box center [450, 11] width 37 height 15
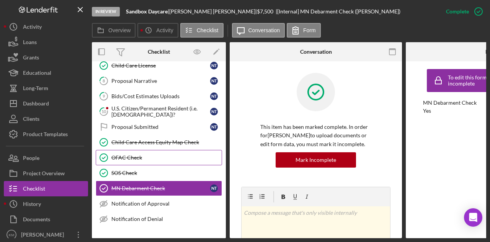
scroll to position [105, 0]
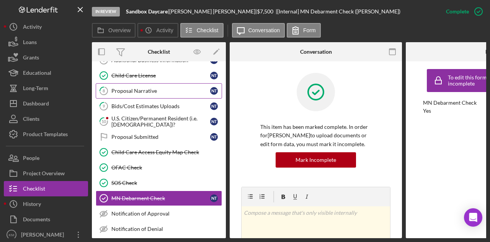
click at [157, 88] on div "Proposal Narrative" at bounding box center [160, 91] width 99 height 6
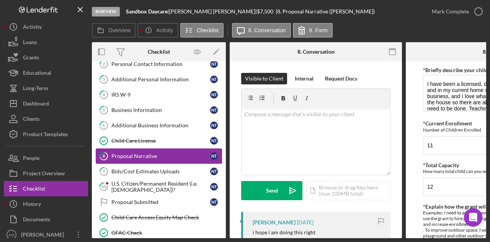
scroll to position [28, 0]
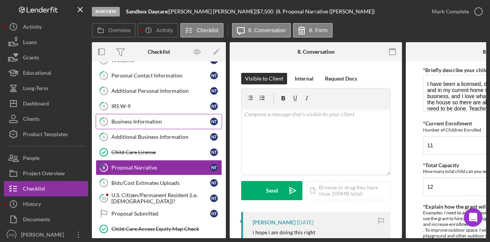
click at [152, 121] on div "Business Information" at bounding box center [160, 121] width 99 height 6
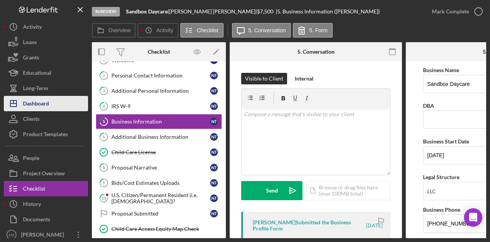
click at [56, 105] on button "Icon/Dashboard Dashboard" at bounding box center [46, 103] width 84 height 15
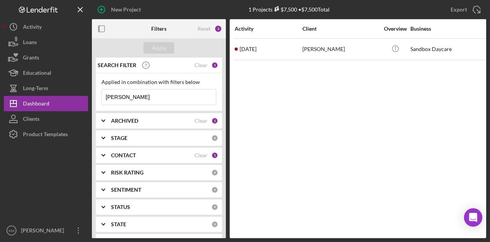
click at [171, 99] on input "[PERSON_NAME]" at bounding box center [159, 96] width 114 height 15
click at [164, 48] on div "Apply" at bounding box center [159, 47] width 14 height 11
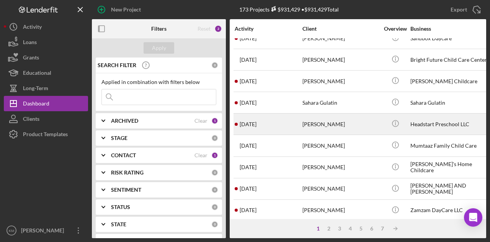
scroll to position [360, 0]
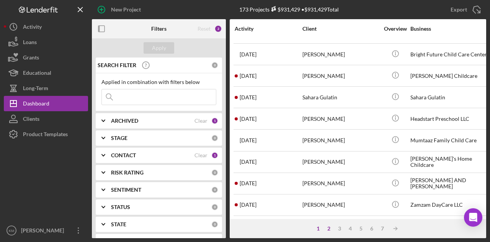
click at [331, 231] on div "2" at bounding box center [329, 228] width 11 height 6
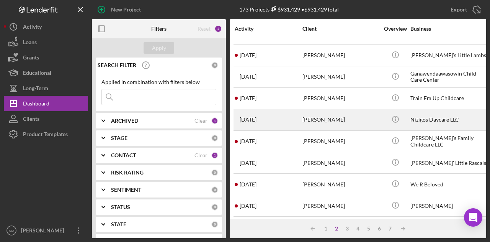
scroll to position [0, 0]
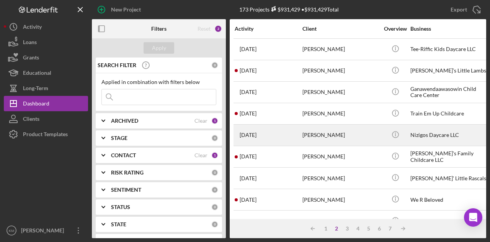
click at [363, 111] on div "[PERSON_NAME]" at bounding box center [341, 113] width 77 height 20
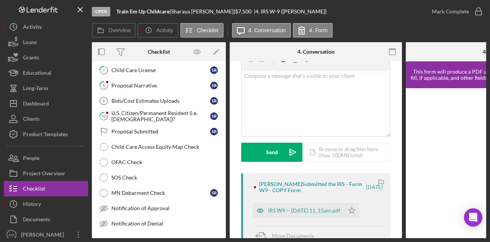
scroll to position [115, 0]
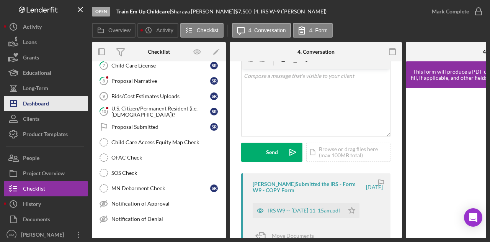
click at [49, 99] on div "Dashboard" at bounding box center [36, 104] width 26 height 17
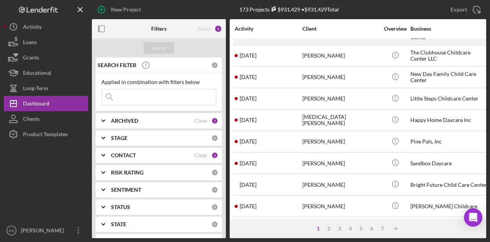
scroll to position [268, 0]
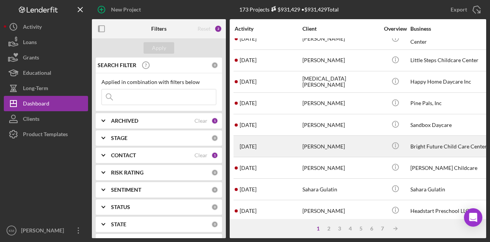
click at [314, 144] on div "[PERSON_NAME]" at bounding box center [341, 146] width 77 height 20
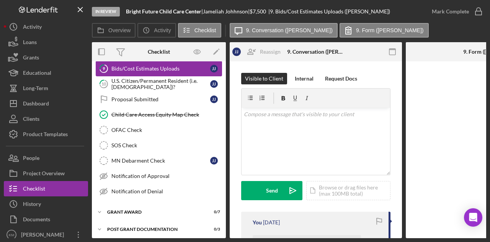
scroll to position [160, 0]
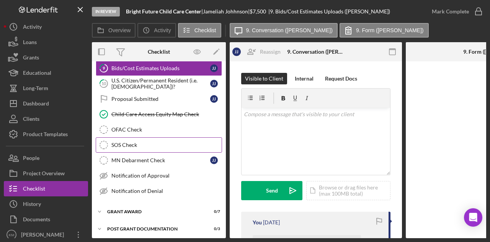
click at [150, 142] on div "SOS Check" at bounding box center [166, 145] width 110 height 6
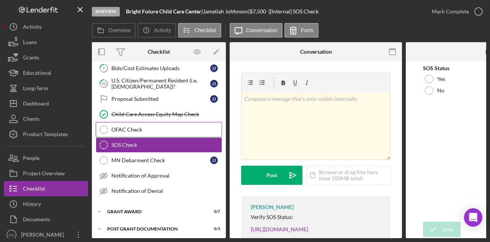
click at [170, 131] on link "OFAC Check OFAC Check" at bounding box center [159, 129] width 126 height 15
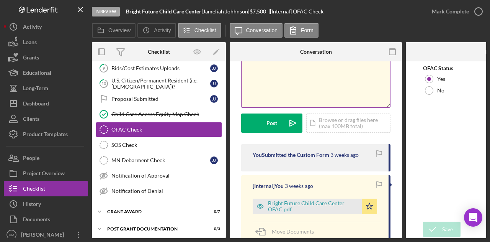
scroll to position [115, 0]
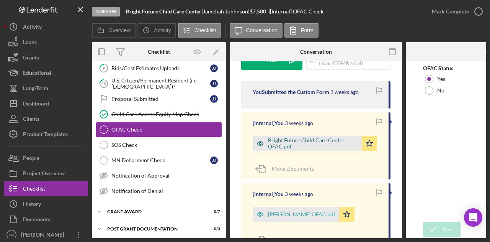
click at [336, 141] on div "Bright Future Child Care Center OFAC.pdf" at bounding box center [313, 143] width 90 height 12
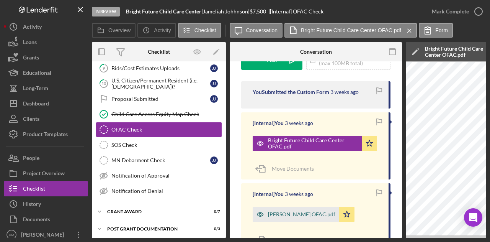
click at [305, 218] on div "[PERSON_NAME] OFAC.pdf" at bounding box center [296, 213] width 87 height 15
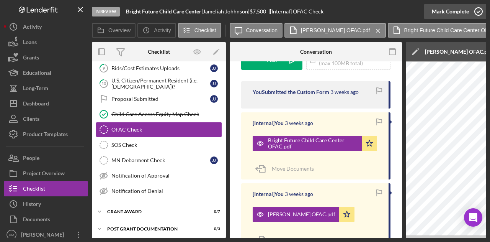
click at [466, 10] on div "Mark Complete" at bounding box center [450, 11] width 37 height 15
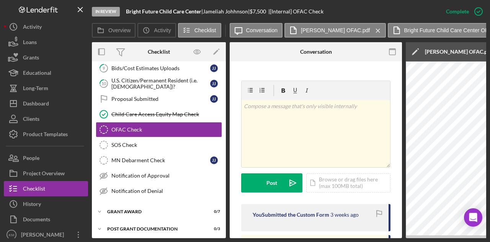
scroll to position [229, 0]
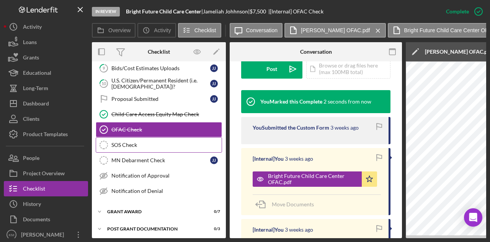
drag, startPoint x: 153, startPoint y: 140, endPoint x: 157, endPoint y: 138, distance: 4.1
click at [153, 142] on div "SOS Check" at bounding box center [166, 145] width 110 height 6
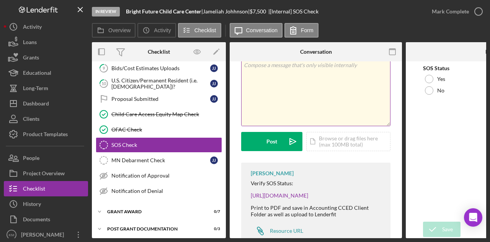
scroll to position [59, 0]
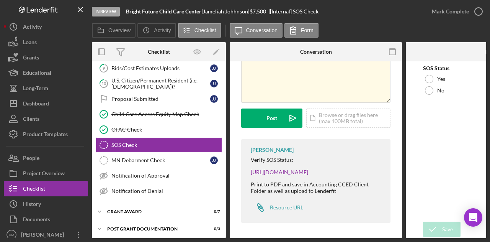
click at [157, 8] on b "Bright Future Child Care Center" at bounding box center [163, 11] width 75 height 7
copy div "Bright Future Child Care Center |"
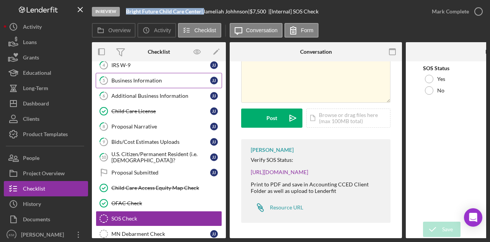
scroll to position [83, 0]
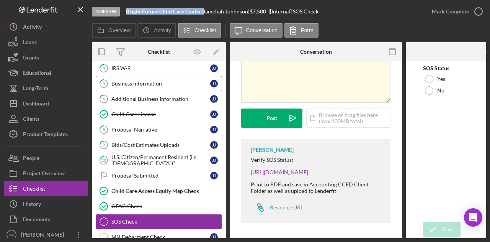
click at [156, 77] on link "5 Business Information J J" at bounding box center [159, 83] width 126 height 15
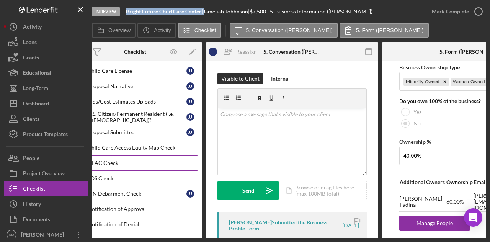
scroll to position [160, 0]
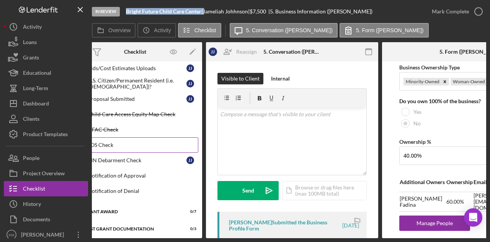
click at [134, 144] on link "SOS Check SOS Check" at bounding box center [135, 144] width 126 height 15
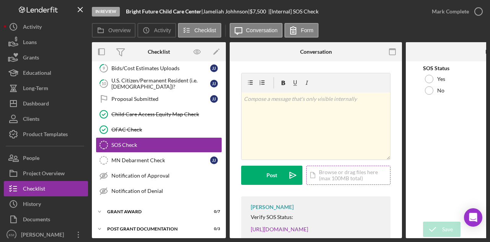
click at [329, 177] on div "Icon/Document Browse or drag files here (max 100MB total) Tap to choose files o…" at bounding box center [348, 174] width 84 height 19
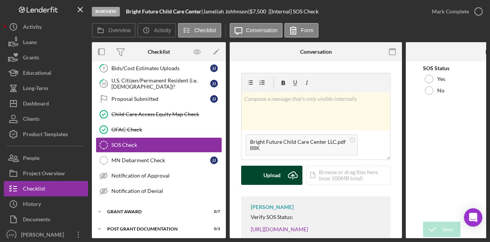
click at [281, 172] on button "Upload Icon/Upload" at bounding box center [271, 174] width 61 height 19
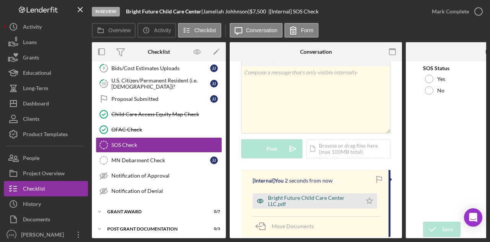
scroll to position [38, 0]
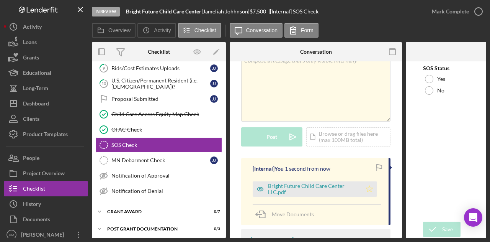
click at [367, 183] on icon "Icon/Star" at bounding box center [369, 188] width 15 height 15
click at [439, 77] on label "Yes" at bounding box center [442, 79] width 8 height 6
click at [439, 222] on icon "submit" at bounding box center [432, 229] width 19 height 19
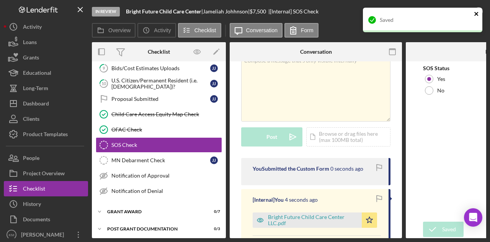
click at [476, 13] on icon "close" at bounding box center [476, 14] width 5 height 6
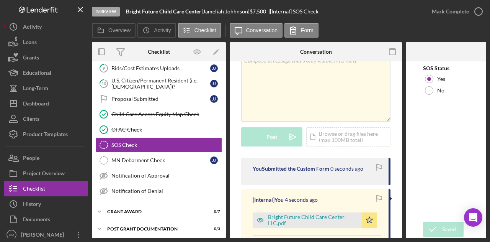
click at [465, 13] on div "In Review Bright Future Child Care Center | [PERSON_NAME] | $7,500 $7,500 | [In…" at bounding box center [245, 121] width 490 height 242
click at [465, 13] on div "Mark Complete" at bounding box center [450, 11] width 37 height 15
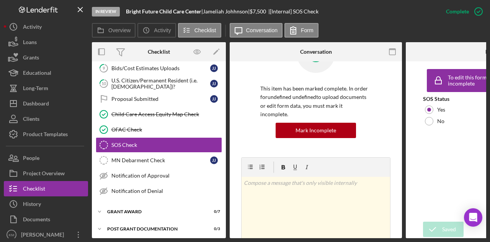
scroll to position [152, 0]
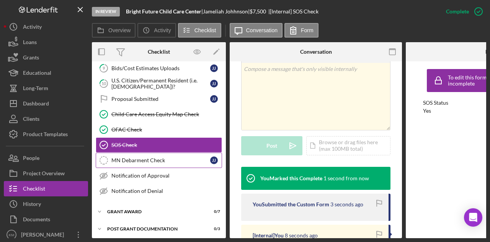
click at [137, 157] on div "MN Debarment Check" at bounding box center [160, 160] width 99 height 6
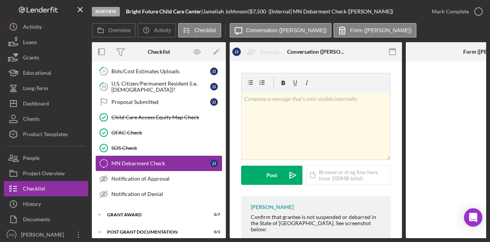
scroll to position [160, 0]
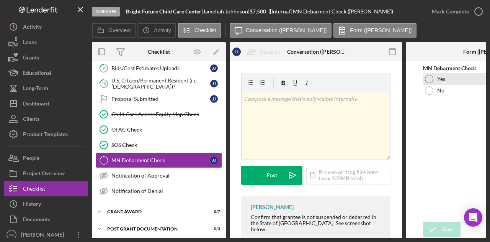
click at [456, 80] on div "Yes" at bounding box center [492, 78] width 138 height 11
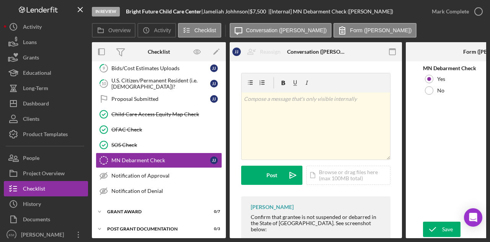
click at [444, 237] on div "Overview Internal Workflow Stage In Review Icon/Dropdown Arrow Archive (can una…" at bounding box center [289, 140] width 395 height 196
click at [446, 229] on div "Save" at bounding box center [447, 228] width 11 height 15
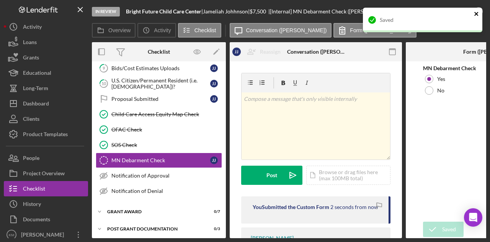
click at [475, 16] on icon "close" at bounding box center [476, 14] width 5 height 6
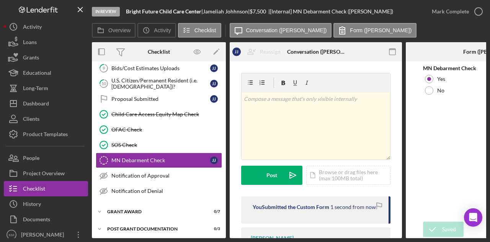
click at [472, 15] on div "Saved" at bounding box center [423, 23] width 123 height 34
click at [470, 11] on icon "button" at bounding box center [478, 11] width 19 height 19
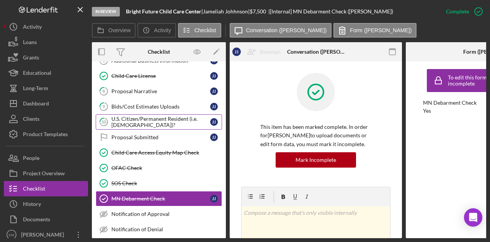
scroll to position [83, 0]
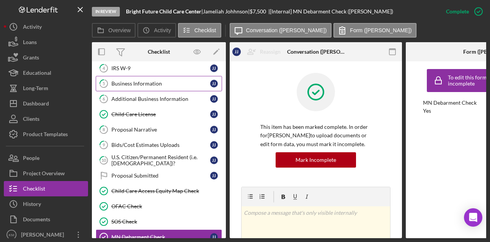
click at [156, 81] on div "Business Information" at bounding box center [160, 83] width 99 height 6
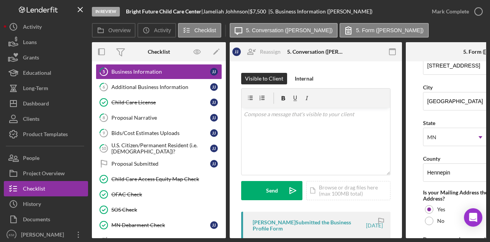
scroll to position [83, 0]
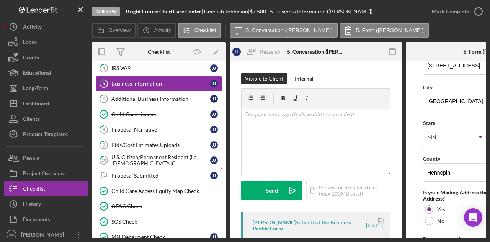
click at [153, 172] on div "Proposal Submitted" at bounding box center [160, 175] width 99 height 6
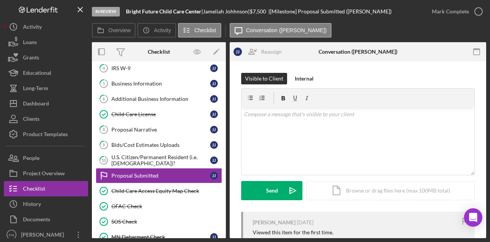
scroll to position [64, 0]
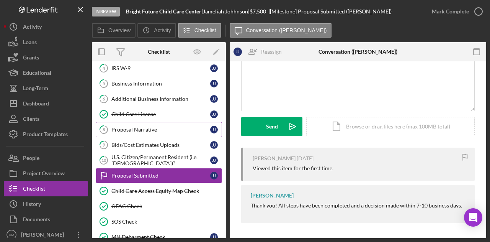
click at [167, 127] on div "Proposal Narrative" at bounding box center [160, 129] width 99 height 6
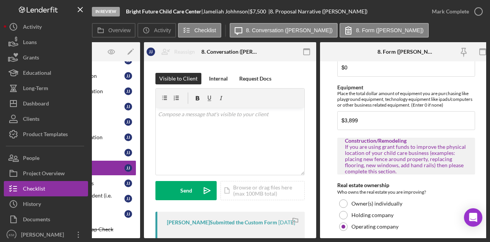
scroll to position [416, 0]
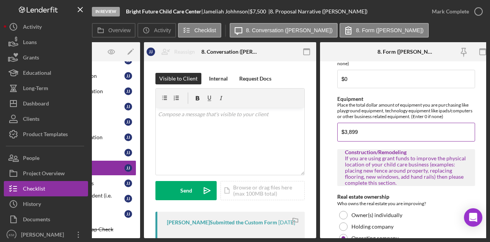
click at [347, 131] on input "$3,899" at bounding box center [407, 132] width 138 height 18
click at [367, 128] on input "$2,899" at bounding box center [407, 132] width 138 height 18
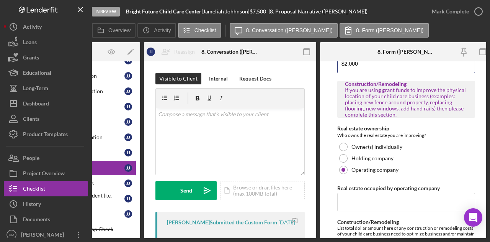
scroll to position [569, 0]
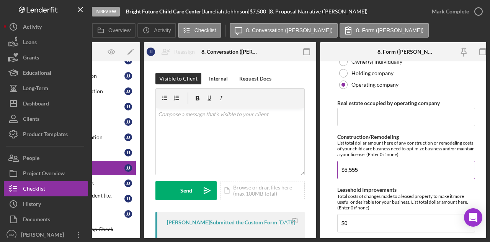
type input "$2,000"
click at [358, 165] on input "$5,555" at bounding box center [407, 170] width 138 height 18
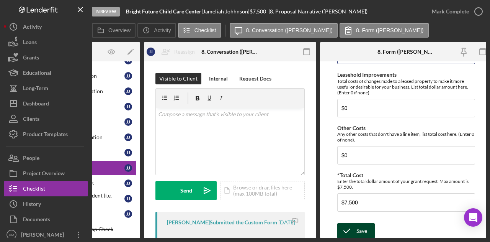
type input "$5,500"
click at [353, 225] on icon "submit" at bounding box center [347, 230] width 19 height 19
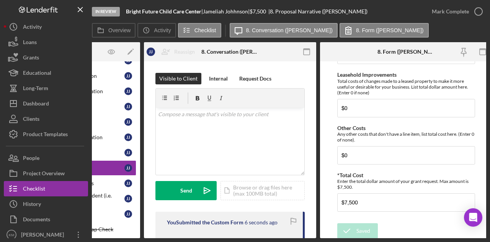
drag, startPoint x: 215, startPoint y: 238, endPoint x: 171, endPoint y: 231, distance: 44.5
click at [171, 231] on div "Overview Internal Workflow Stage In Review Icon/Dropdown Arrow Archive (can una…" at bounding box center [289, 140] width 395 height 196
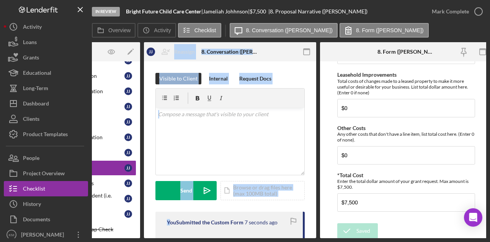
drag, startPoint x: 172, startPoint y: 238, endPoint x: 131, endPoint y: 238, distance: 40.6
click at [131, 238] on div "In Review Bright Future Child Care Center | [PERSON_NAME] | $7,500 $7,500 | 8. …" at bounding box center [245, 121] width 490 height 242
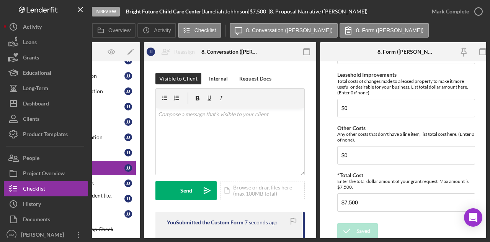
click at [136, 239] on div "In Review Bright Future Child Care Center | [PERSON_NAME] | $7,500 $7,500 | 8. …" at bounding box center [245, 121] width 490 height 242
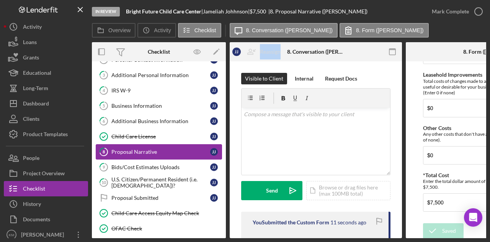
scroll to position [45, 0]
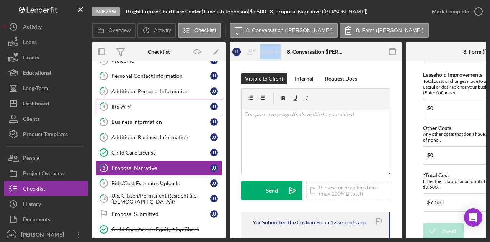
click at [125, 105] on div "IRS W-9" at bounding box center [160, 106] width 99 height 6
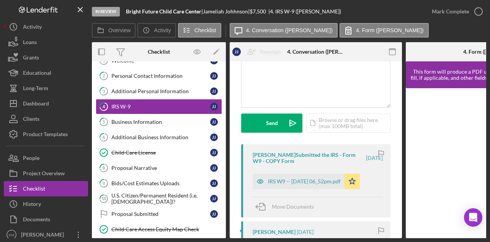
scroll to position [115, 0]
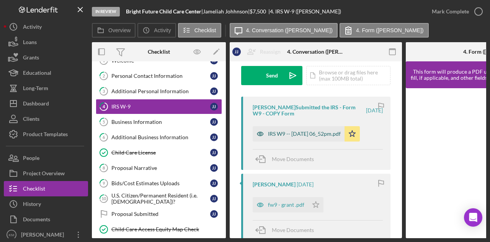
click at [282, 134] on div "IRS W9 -- [DATE] 06_52pm.pdf" at bounding box center [304, 134] width 73 height 6
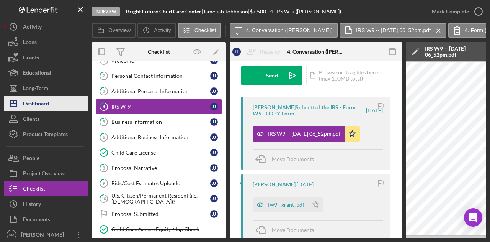
click at [39, 105] on div "Dashboard" at bounding box center [36, 104] width 26 height 17
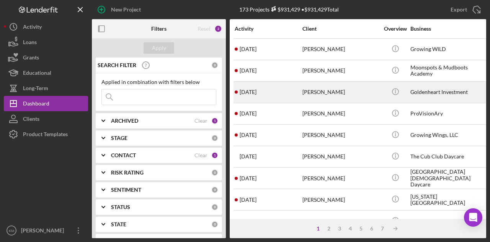
click at [327, 87] on div "[PERSON_NAME]" at bounding box center [341, 92] width 77 height 20
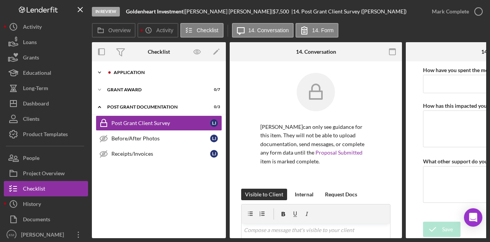
click at [133, 70] on div "Icon/Expander Application 4 / 17" at bounding box center [159, 72] width 134 height 15
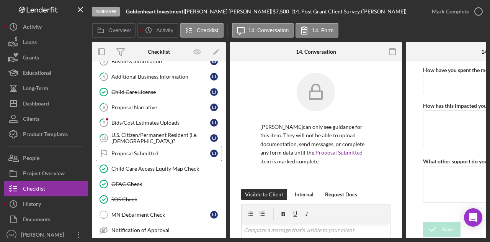
scroll to position [77, 0]
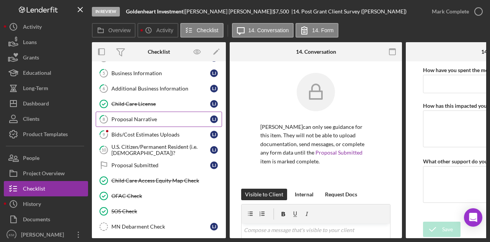
click at [152, 120] on div "Proposal Narrative" at bounding box center [160, 119] width 99 height 6
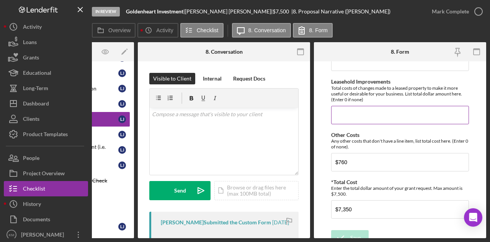
scroll to position [684, 0]
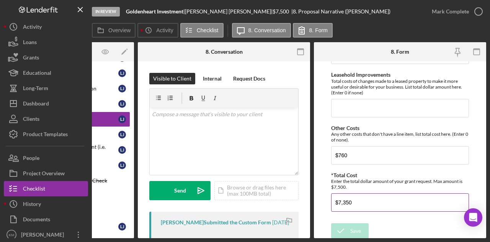
drag, startPoint x: 346, startPoint y: 200, endPoint x: 357, endPoint y: 200, distance: 10.3
click at [349, 200] on input "$7,350" at bounding box center [400, 202] width 138 height 18
drag, startPoint x: 360, startPoint y: 197, endPoint x: 342, endPoint y: 197, distance: 18.4
click at [342, 197] on input "$7,350" at bounding box center [400, 202] width 138 height 18
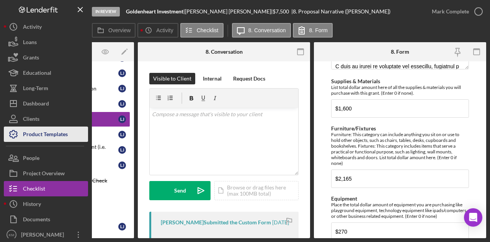
scroll to position [345, 0]
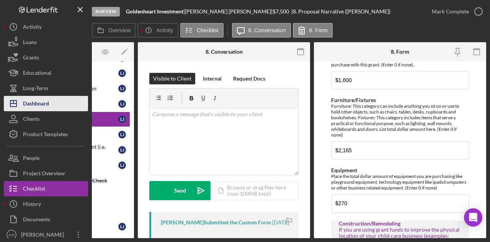
type input "$7,500"
click at [48, 104] on div "Dashboard" at bounding box center [36, 104] width 26 height 17
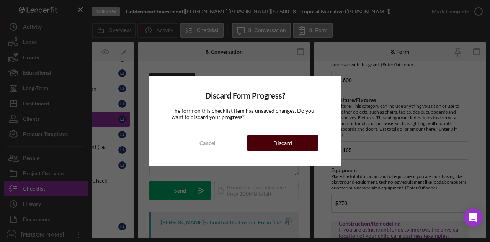
click at [270, 137] on button "Discard" at bounding box center [283, 142] width 72 height 15
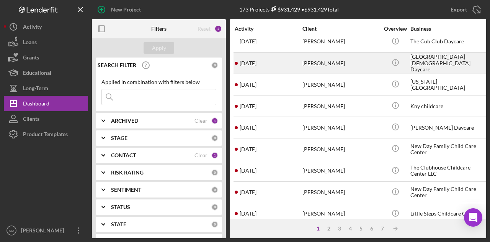
scroll to position [153, 0]
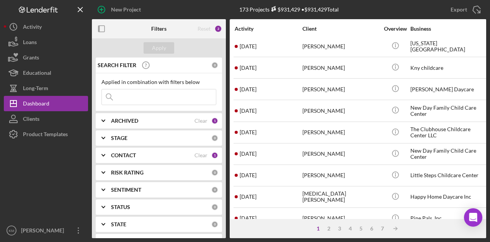
click at [381, 65] on div "Icon/Info" at bounding box center [395, 67] width 29 height 20
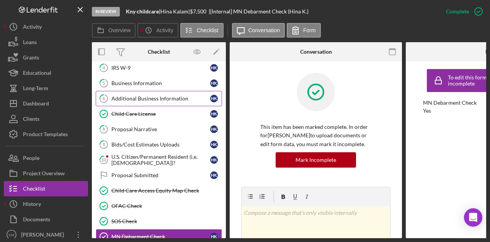
scroll to position [28, 0]
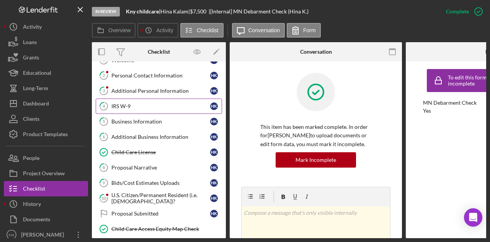
click at [155, 100] on link "4 IRS W-9 H K" at bounding box center [159, 105] width 126 height 15
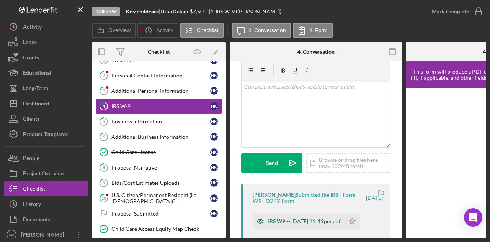
scroll to position [38, 0]
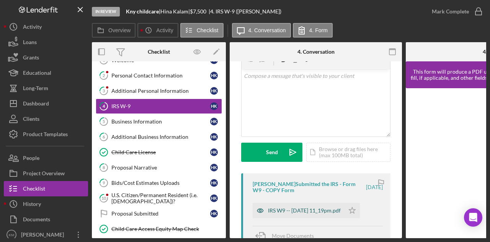
click at [296, 206] on div "IRS W9 -- [DATE] 11_19pm.pdf" at bounding box center [299, 210] width 92 height 15
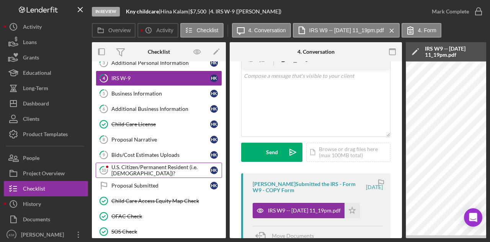
scroll to position [67, 0]
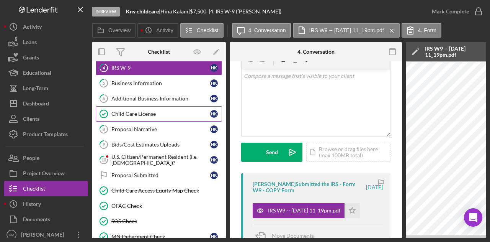
click at [154, 118] on link "Child Care License Child Care License H K" at bounding box center [159, 113] width 126 height 15
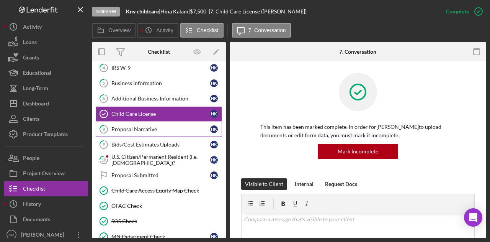
click at [152, 126] on div "Proposal Narrative" at bounding box center [160, 129] width 99 height 6
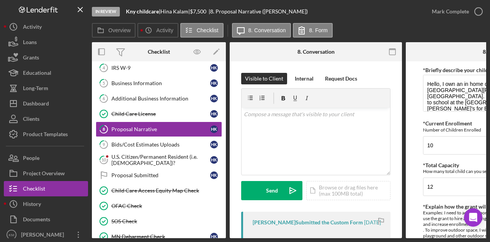
drag, startPoint x: 356, startPoint y: 238, endPoint x: 419, endPoint y: 239, distance: 62.8
click at [419, 239] on div "In Review Kny childcare | [PERSON_NAME] | $7,500 $7,500 | 8. Proposal Narrative…" at bounding box center [245, 121] width 490 height 242
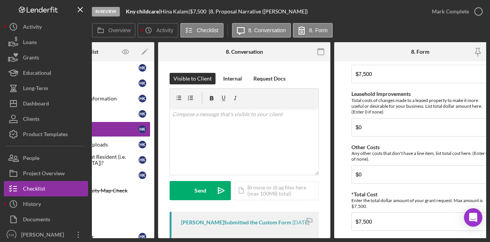
scroll to position [684, 0]
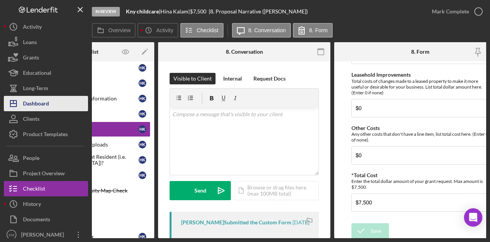
click at [49, 107] on button "Icon/Dashboard Dashboard" at bounding box center [46, 103] width 84 height 15
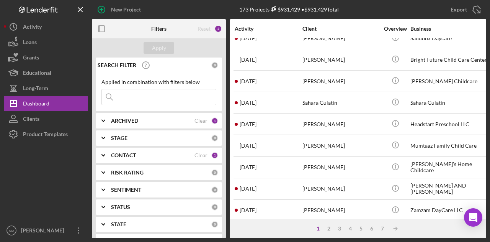
scroll to position [360, 0]
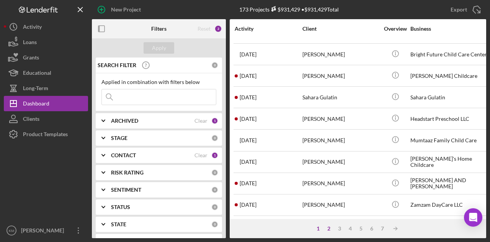
click at [329, 227] on div "2" at bounding box center [329, 228] width 11 height 6
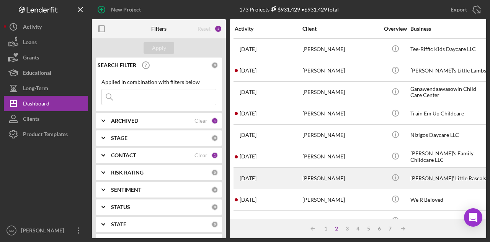
scroll to position [38, 0]
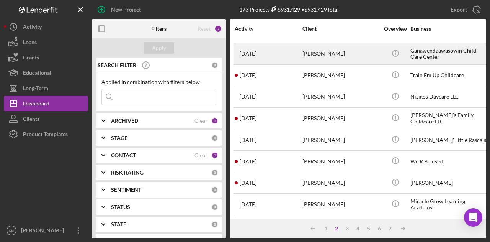
click at [342, 59] on div "[PERSON_NAME]" at bounding box center [341, 54] width 77 height 20
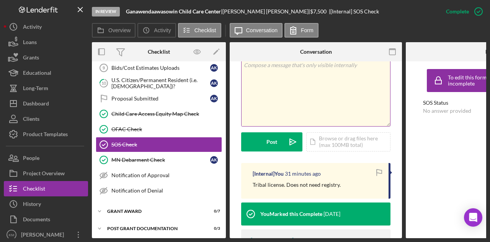
scroll to position [192, 0]
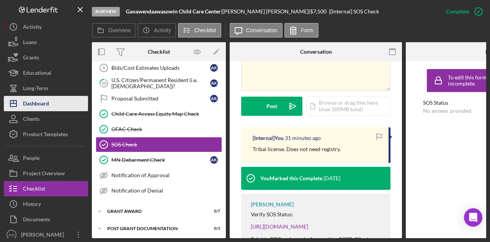
click at [64, 106] on button "Icon/Dashboard Dashboard" at bounding box center [46, 103] width 84 height 15
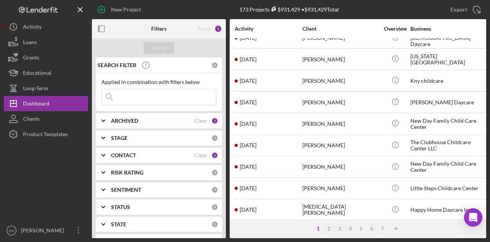
scroll to position [268, 0]
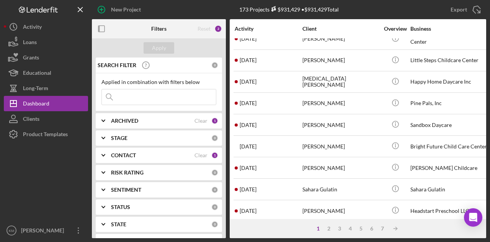
click at [323, 226] on div "1" at bounding box center [318, 228] width 11 height 6
click at [327, 227] on div "2" at bounding box center [329, 228] width 11 height 6
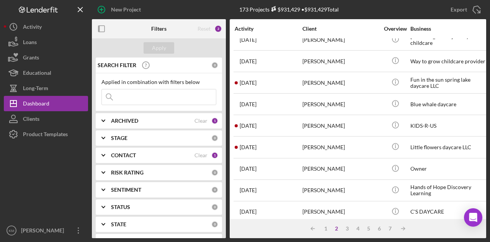
scroll to position [360, 0]
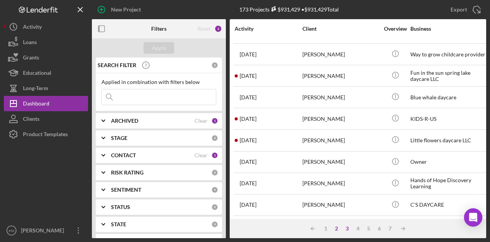
click at [346, 229] on div "3" at bounding box center [347, 228] width 11 height 6
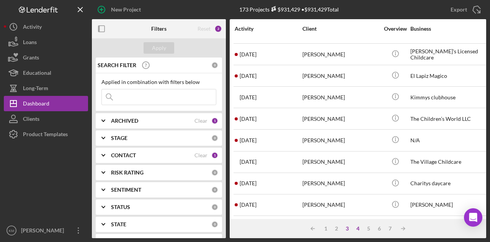
click at [356, 229] on div "4" at bounding box center [358, 228] width 11 height 6
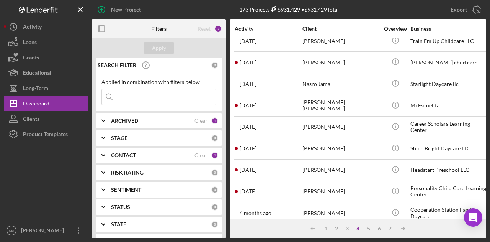
scroll to position [192, 0]
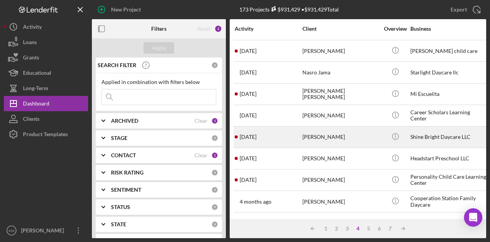
click at [367, 131] on div "[PERSON_NAME]" at bounding box center [341, 137] width 77 height 20
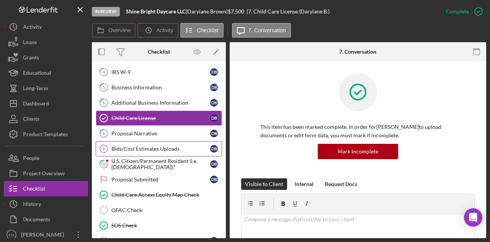
scroll to position [105, 0]
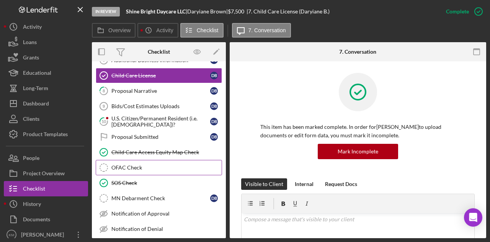
click at [184, 170] on link "OFAC Check OFAC Check" at bounding box center [159, 167] width 126 height 15
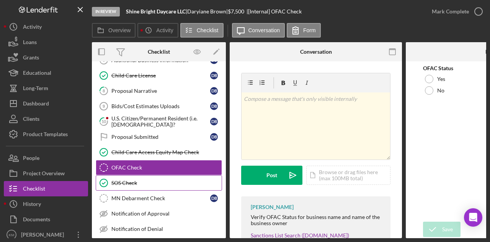
click at [182, 175] on link "SOS Check SOS Check" at bounding box center [159, 182] width 126 height 15
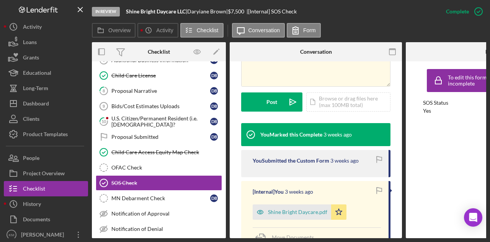
scroll to position [230, 0]
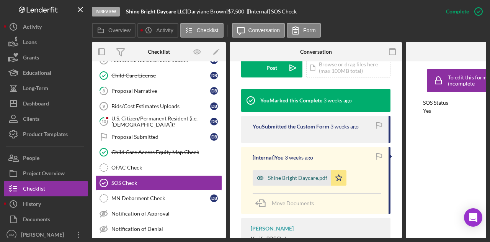
click at [266, 170] on icon "button" at bounding box center [260, 177] width 15 height 15
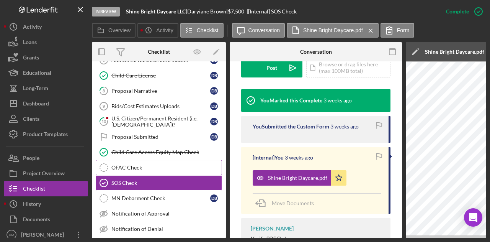
click at [156, 169] on link "OFAC Check OFAC Check" at bounding box center [159, 167] width 126 height 15
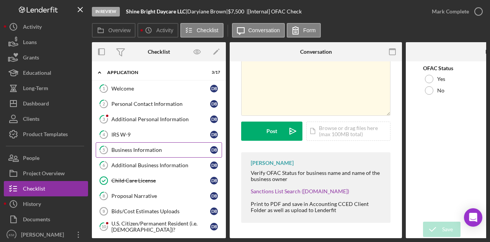
click at [163, 147] on div "Business Information" at bounding box center [160, 150] width 99 height 6
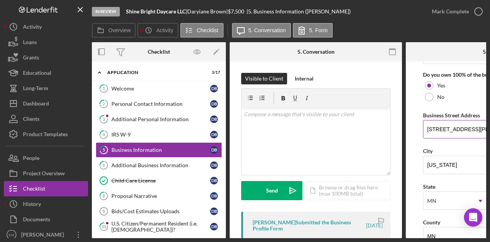
scroll to position [421, 0]
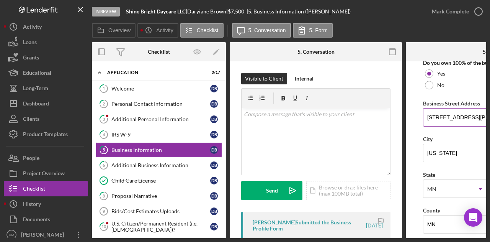
click at [437, 111] on input "[STREET_ADDRESS][PERSON_NAME]" at bounding box center [492, 117] width 138 height 18
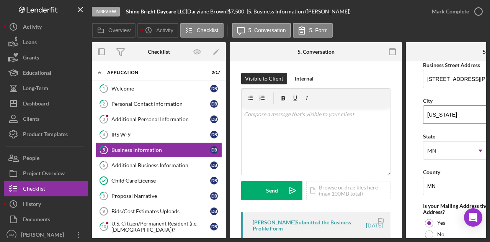
click at [434, 111] on input "[US_STATE]" at bounding box center [492, 114] width 138 height 18
type input "[GEOGRAPHIC_DATA]"
click at [442, 180] on input "MN" at bounding box center [492, 186] width 138 height 18
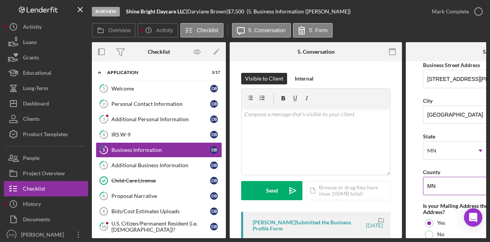
click at [443, 180] on input "MN" at bounding box center [492, 186] width 138 height 18
type input "Hennepin"
drag, startPoint x: 391, startPoint y: 235, endPoint x: 404, endPoint y: 237, distance: 12.8
click at [404, 237] on div "Overview Internal Workflow Stage In Review Icon/Dropdown Arrow Archive (can una…" at bounding box center [289, 140] width 395 height 196
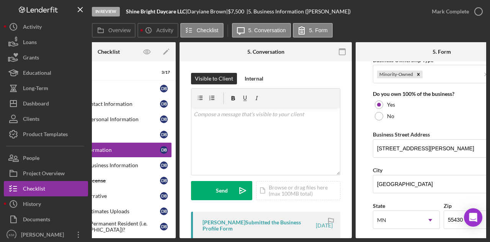
scroll to position [383, 0]
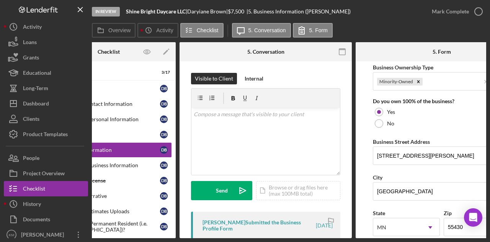
click at [213, 10] on div "[PERSON_NAME] |" at bounding box center [207, 11] width 41 height 6
copy div "[PERSON_NAME] |"
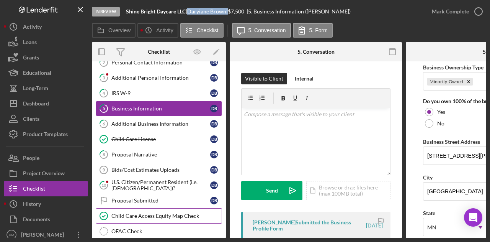
scroll to position [77, 0]
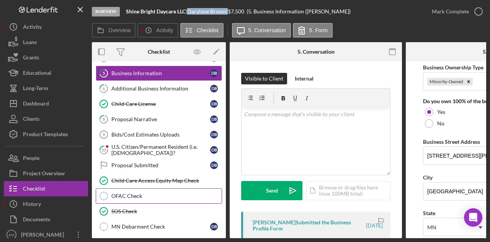
click at [139, 193] on div "OFAC Check" at bounding box center [166, 196] width 110 height 6
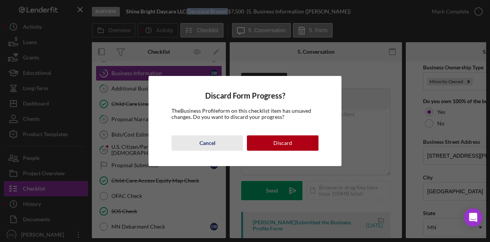
click at [209, 142] on div "Cancel" at bounding box center [208, 142] width 16 height 15
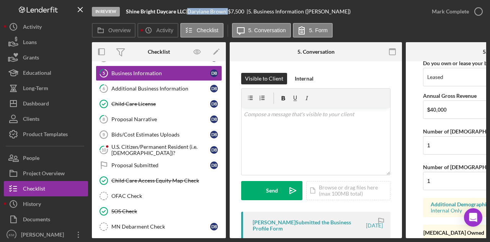
scroll to position [677, 0]
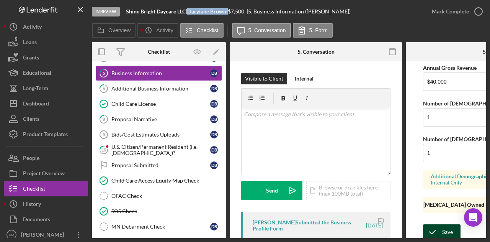
click at [441, 222] on icon "submit" at bounding box center [432, 231] width 19 height 19
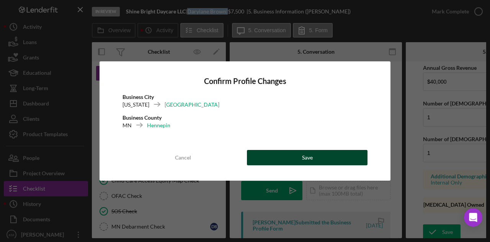
click at [275, 150] on div "Cancel Save" at bounding box center [245, 157] width 245 height 15
click at [275, 155] on button "Save" at bounding box center [307, 157] width 121 height 15
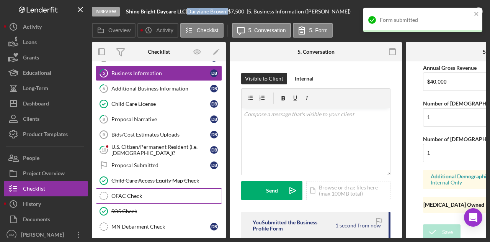
click at [145, 188] on link "OFAC Check OFAC Check" at bounding box center [159, 195] width 126 height 15
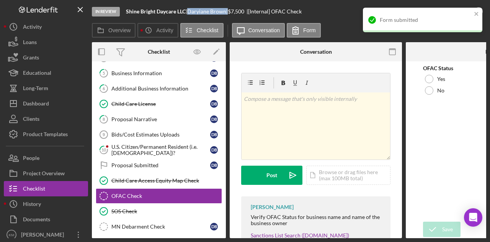
scroll to position [46, 0]
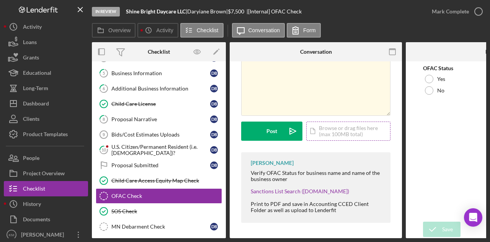
click at [323, 129] on div "Icon/Document Browse or drag files here (max 100MB total) Tap to choose files o…" at bounding box center [348, 130] width 84 height 19
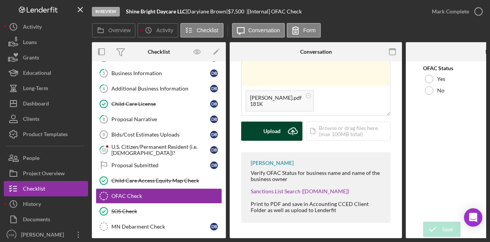
click at [277, 127] on div "Upload" at bounding box center [272, 130] width 17 height 19
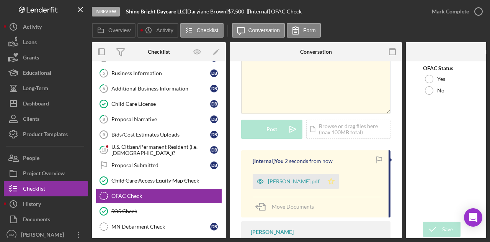
click at [325, 182] on icon "Icon/Star" at bounding box center [331, 181] width 15 height 15
click at [162, 10] on b "Shine Bright Daycare LLC" at bounding box center [156, 11] width 60 height 7
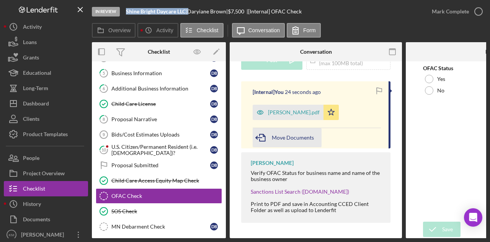
scroll to position [78, 0]
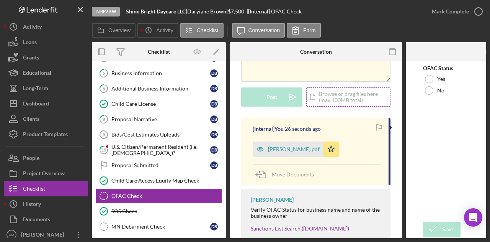
click at [333, 100] on div "Icon/Document Browse or drag files here (max 100MB total) Tap to choose files o…" at bounding box center [348, 96] width 84 height 19
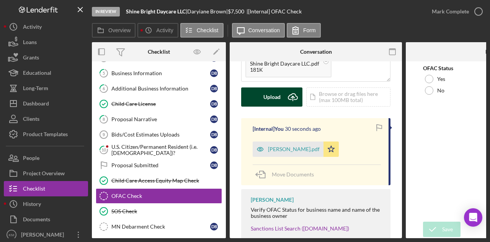
click at [283, 100] on button "Upload Icon/Upload" at bounding box center [271, 96] width 61 height 19
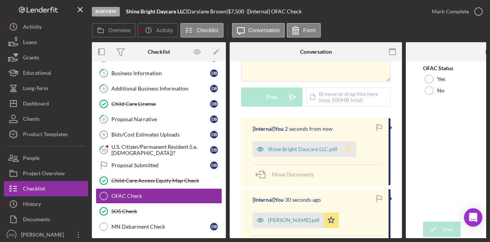
click at [351, 145] on icon "Icon/Star" at bounding box center [348, 148] width 15 height 15
click at [426, 79] on div at bounding box center [429, 79] width 8 height 8
click at [445, 221] on div "Save" at bounding box center [447, 228] width 11 height 15
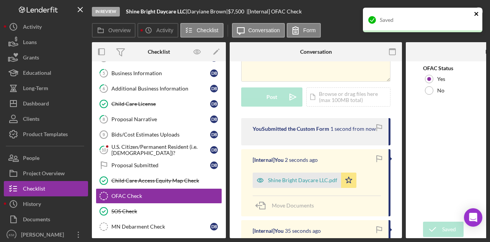
click at [478, 13] on icon "close" at bounding box center [477, 14] width 4 height 4
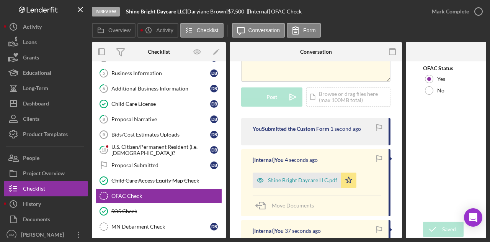
click at [459, 15] on div "Mark Complete" at bounding box center [450, 11] width 37 height 15
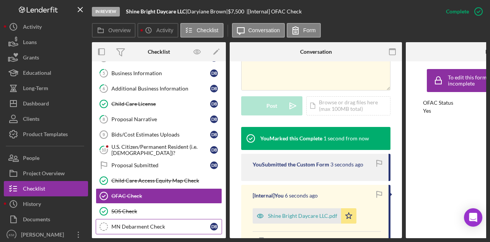
click at [136, 223] on div "MN Debarment Check" at bounding box center [160, 226] width 99 height 6
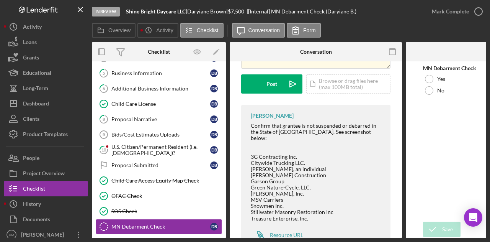
scroll to position [114, 0]
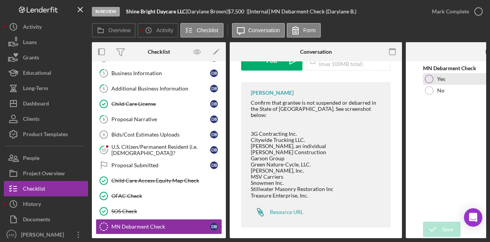
click at [446, 79] on div "Yes" at bounding box center [492, 78] width 138 height 11
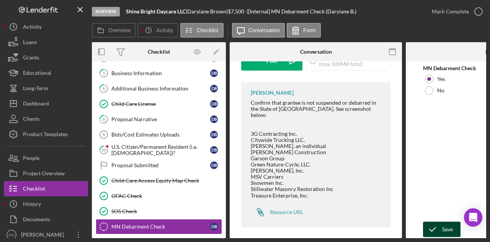
click at [445, 221] on div "Save Save" at bounding box center [492, 229] width 138 height 16
click at [441, 226] on icon "submit" at bounding box center [432, 229] width 19 height 19
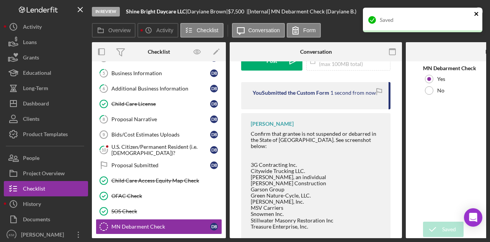
click at [476, 13] on icon "close" at bounding box center [477, 14] width 4 height 4
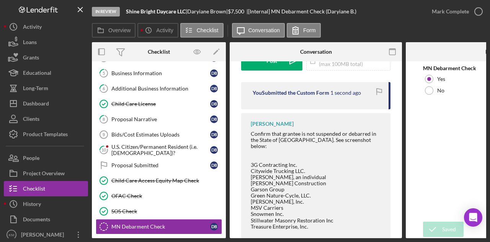
click at [465, 10] on div "Mark Complete" at bounding box center [450, 11] width 37 height 15
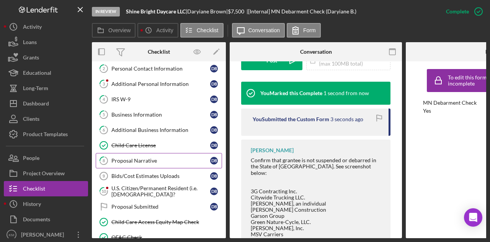
scroll to position [0, 0]
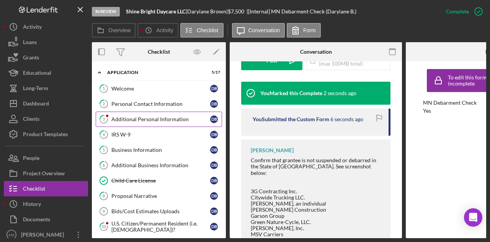
click at [137, 121] on div "Additional Personal Information" at bounding box center [160, 119] width 99 height 6
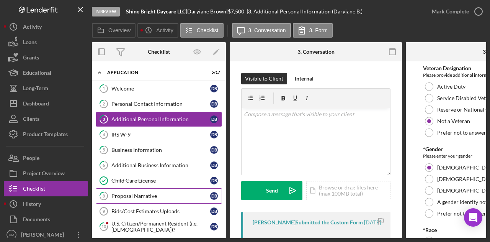
click at [137, 189] on link "8 Proposal Narrative D B" at bounding box center [159, 195] width 126 height 15
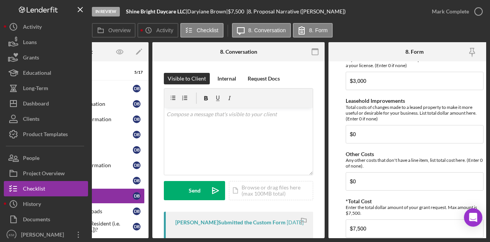
scroll to position [684, 0]
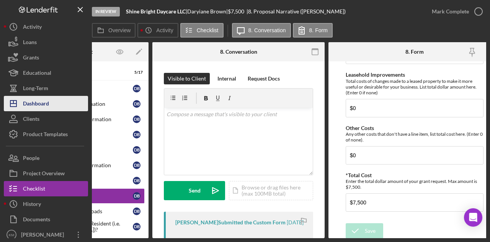
click at [44, 97] on div "Dashboard" at bounding box center [36, 104] width 26 height 17
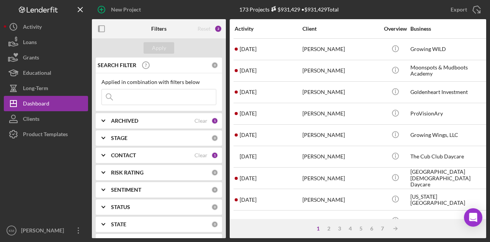
drag, startPoint x: 186, startPoint y: 99, endPoint x: 182, endPoint y: 68, distance: 31.4
click at [186, 99] on input at bounding box center [159, 96] width 114 height 15
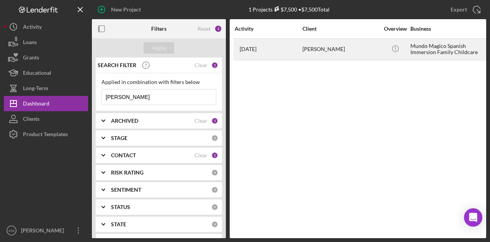
type input "[PERSON_NAME]"
click at [279, 51] on div "[DATE] [PERSON_NAME]" at bounding box center [268, 49] width 67 height 20
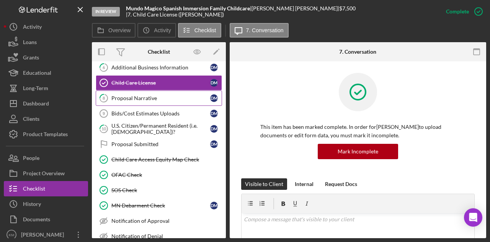
scroll to position [105, 0]
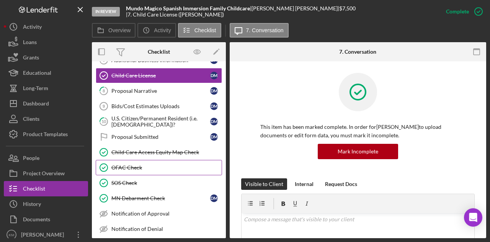
click at [146, 166] on div "OFAC Check" at bounding box center [166, 167] width 110 height 6
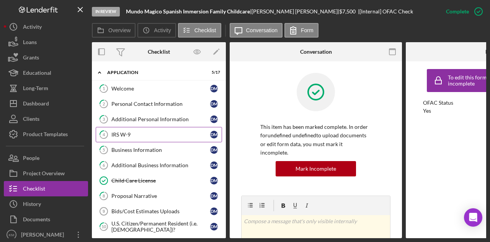
click at [145, 139] on link "4 IRS W-9 [PERSON_NAME]" at bounding box center [159, 134] width 126 height 15
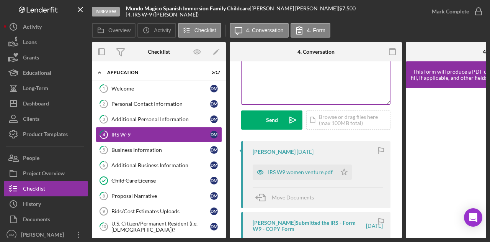
scroll to position [115, 0]
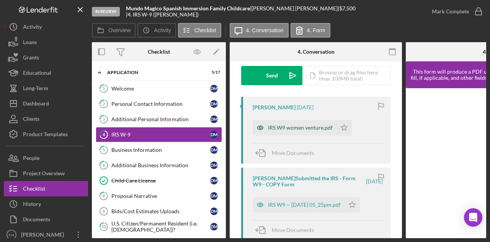
click at [306, 129] on div "IRS W9 women venture.pdf" at bounding box center [300, 128] width 65 height 6
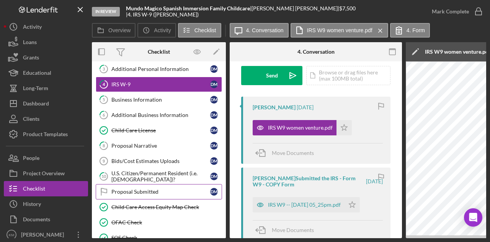
scroll to position [38, 0]
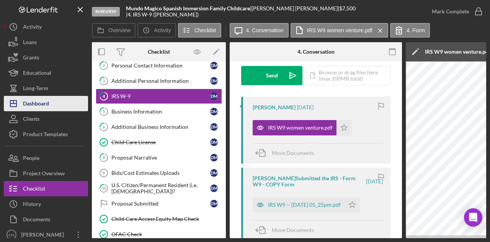
click at [44, 99] on div "Dashboard" at bounding box center [36, 104] width 26 height 17
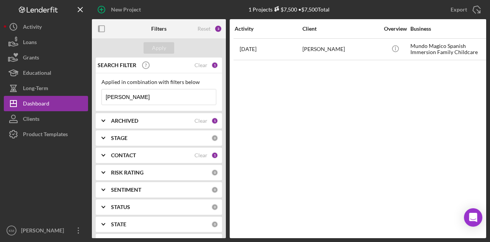
click at [132, 104] on input "[PERSON_NAME]" at bounding box center [159, 96] width 114 height 15
click at [132, 103] on input "[PERSON_NAME]" at bounding box center [159, 96] width 114 height 15
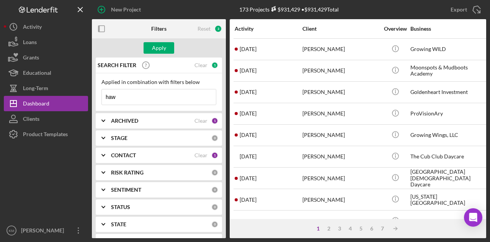
type input "[PERSON_NAME]"
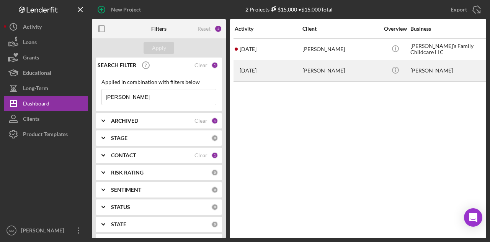
click at [257, 72] on time "[DATE]" at bounding box center [248, 70] width 17 height 6
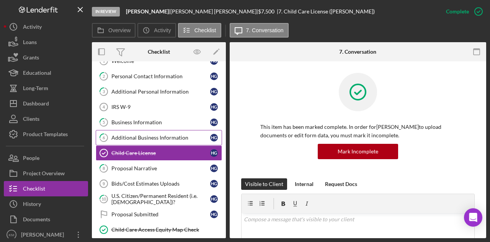
scroll to position [38, 0]
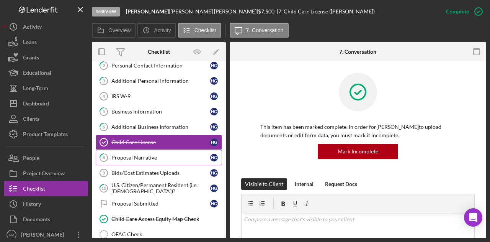
click at [151, 158] on div "Proposal Narrative" at bounding box center [160, 157] width 99 height 6
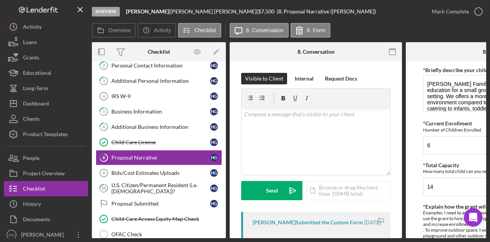
drag, startPoint x: 337, startPoint y: 239, endPoint x: 423, endPoint y: 236, distance: 85.5
click at [423, 236] on div "In Review [PERSON_NAME] | [PERSON_NAME] | $7,500 $7,500 | 8. Proposal Narrative…" at bounding box center [245, 121] width 490 height 242
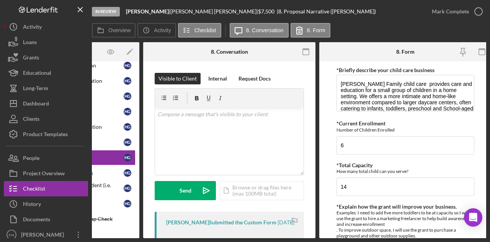
scroll to position [0, 92]
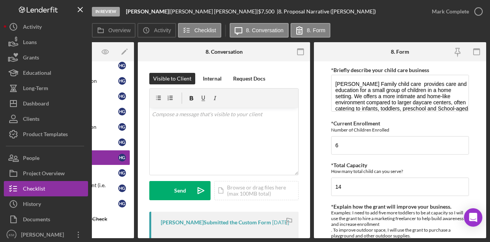
click at [478, 94] on form "*Briefly describe your child care business [PERSON_NAME] Family child care prov…" at bounding box center [400, 149] width 172 height 177
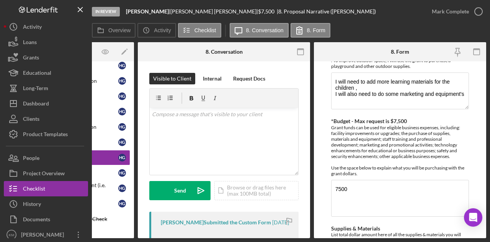
scroll to position [153, 0]
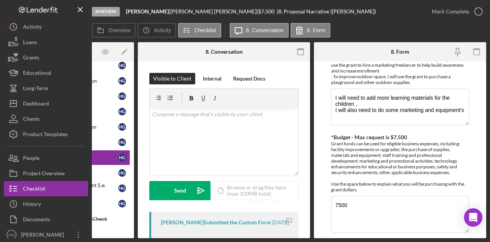
drag, startPoint x: 260, startPoint y: 239, endPoint x: 190, endPoint y: 246, distance: 69.8
click at [190, 241] on html "In Review [PERSON_NAME] | [PERSON_NAME] | $7,500 $7,500 | 8. Proposal Narrative…" at bounding box center [245, 121] width 490 height 242
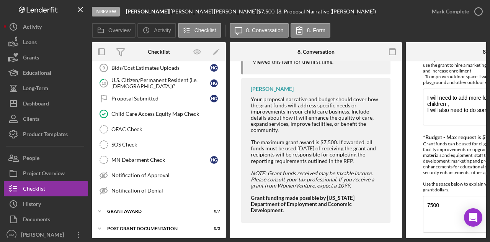
scroll to position [284, 0]
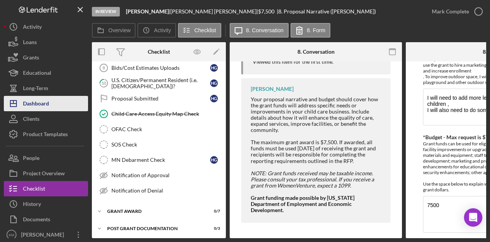
click at [34, 107] on div "Dashboard" at bounding box center [36, 104] width 26 height 17
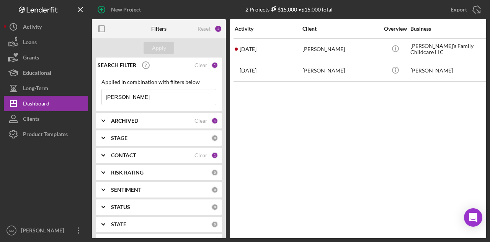
click at [144, 92] on input "[PERSON_NAME]" at bounding box center [159, 96] width 114 height 15
click at [144, 93] on input "[PERSON_NAME]" at bounding box center [159, 96] width 114 height 15
type input "[PERSON_NAME]"
click at [144, 93] on input "[PERSON_NAME]" at bounding box center [159, 96] width 114 height 15
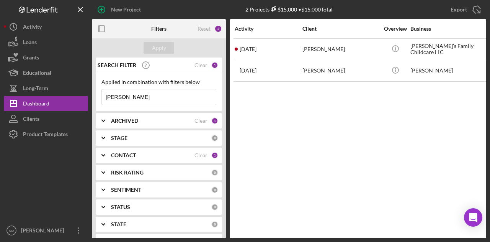
click at [144, 93] on input "[PERSON_NAME]" at bounding box center [159, 96] width 114 height 15
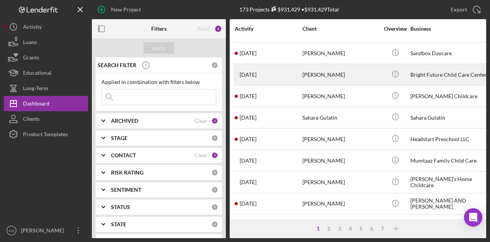
scroll to position [360, 0]
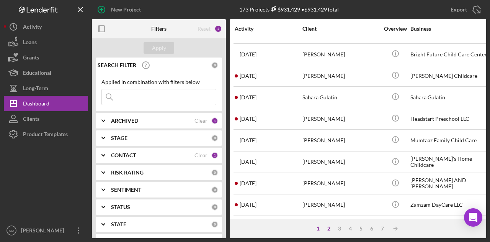
click at [329, 229] on div "2" at bounding box center [329, 228] width 11 height 6
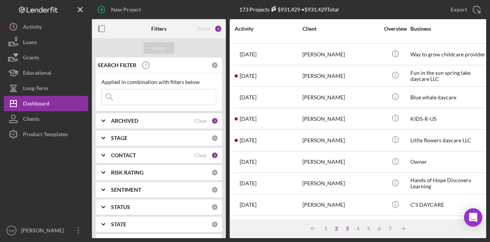
click at [346, 229] on div "3" at bounding box center [347, 228] width 11 height 6
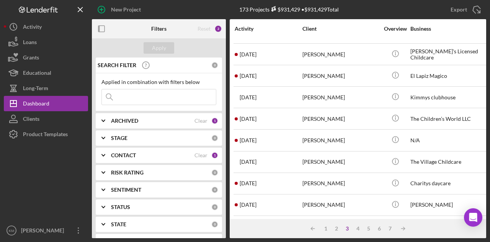
click at [195, 91] on input at bounding box center [159, 96] width 114 height 15
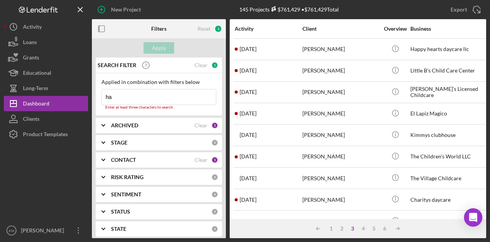
type input "h"
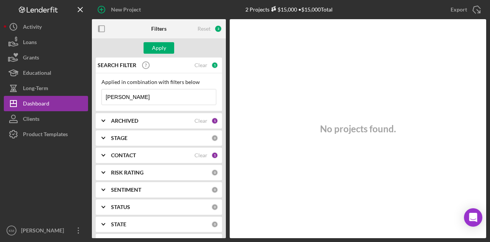
type input "[PERSON_NAME]"
click at [151, 104] on input "[PERSON_NAME]" at bounding box center [159, 96] width 114 height 15
click at [159, 46] on div "Apply" at bounding box center [159, 47] width 14 height 11
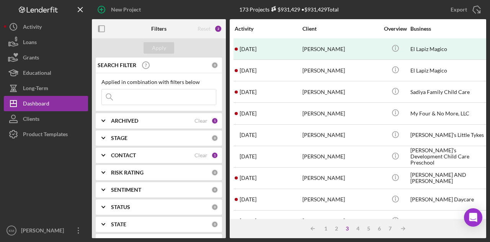
scroll to position [153, 0]
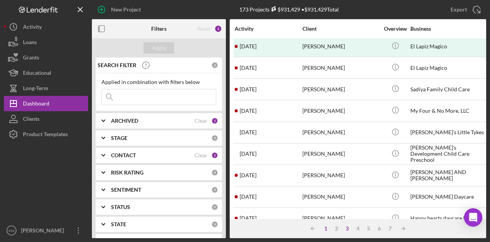
click at [329, 228] on div "1" at bounding box center [326, 228] width 11 height 6
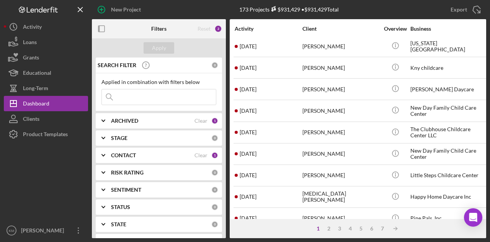
click at [159, 102] on input at bounding box center [159, 96] width 114 height 15
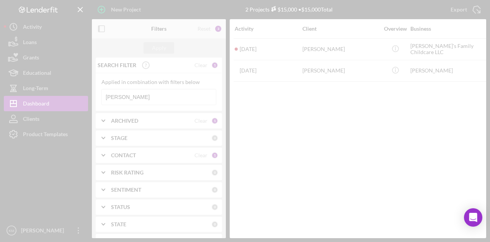
scroll to position [0, 0]
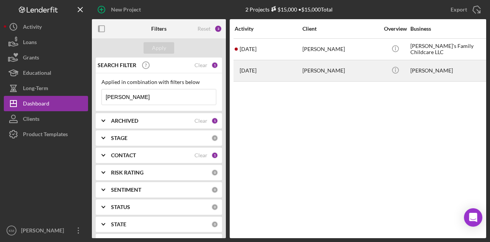
type input "[PERSON_NAME]"
click at [293, 73] on div "[DATE] [PERSON_NAME]" at bounding box center [268, 71] width 67 height 20
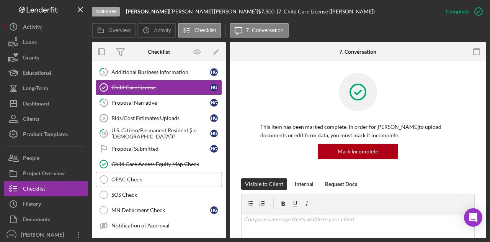
scroll to position [105, 0]
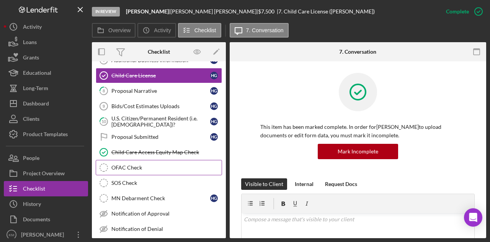
click at [154, 171] on link "OFAC Check OFAC Check" at bounding box center [159, 167] width 126 height 15
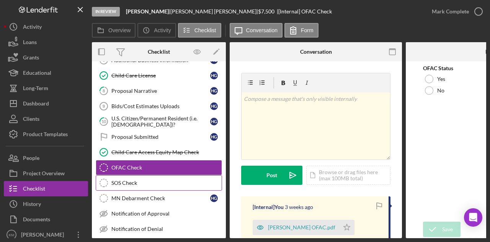
click at [182, 180] on div "SOS Check" at bounding box center [166, 183] width 110 height 6
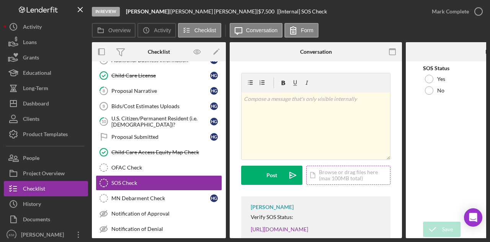
click at [375, 167] on div "Icon/Document Browse or drag files here (max 100MB total) Tap to choose files o…" at bounding box center [348, 174] width 84 height 19
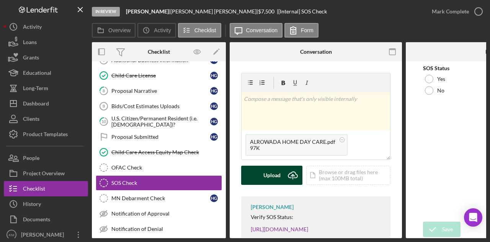
click at [248, 167] on button "Upload Icon/Upload" at bounding box center [271, 174] width 61 height 19
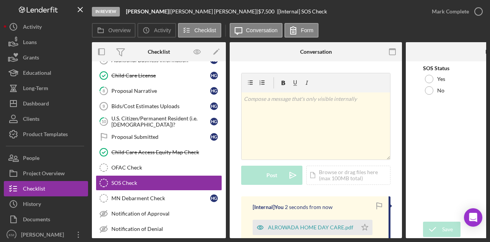
scroll to position [77, 0]
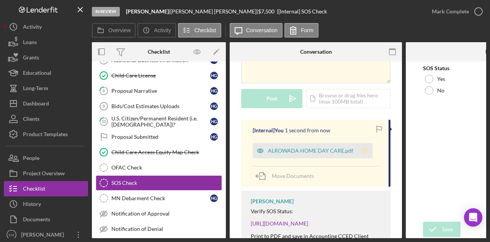
click at [365, 153] on polygon "button" at bounding box center [365, 150] width 7 height 6
click at [426, 78] on div at bounding box center [429, 79] width 8 height 8
click at [434, 223] on icon "submit" at bounding box center [432, 229] width 19 height 19
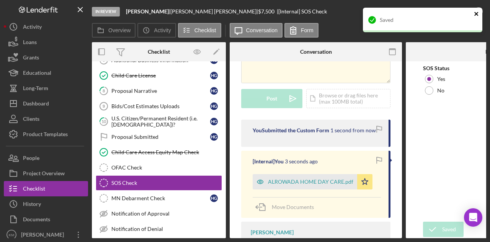
click at [478, 14] on icon "close" at bounding box center [476, 14] width 5 height 6
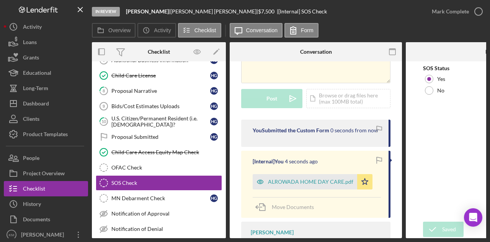
click at [439, 12] on div "In Review [PERSON_NAME] | [PERSON_NAME] | $7,500 $7,500 | [Internal] SOS Check …" at bounding box center [245, 121] width 490 height 242
click at [441, 11] on div "Mark Complete" at bounding box center [450, 11] width 37 height 15
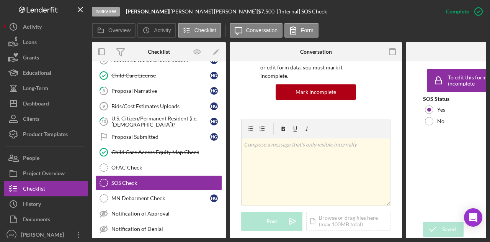
scroll to position [190, 0]
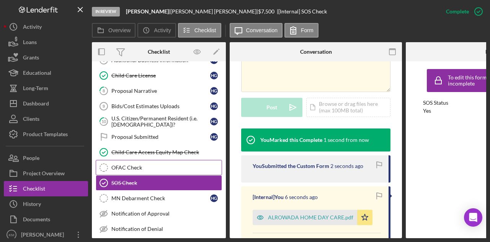
click at [122, 160] on link "OFAC Check OFAC Check" at bounding box center [159, 167] width 126 height 15
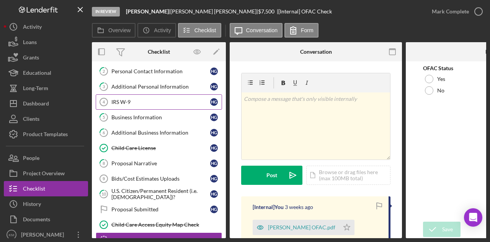
scroll to position [28, 0]
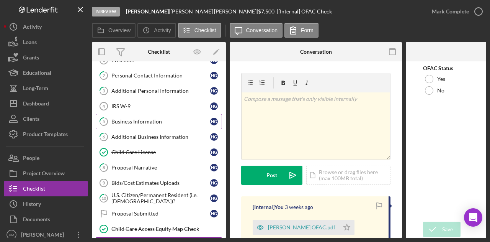
click at [144, 122] on div "Business Information" at bounding box center [160, 121] width 99 height 6
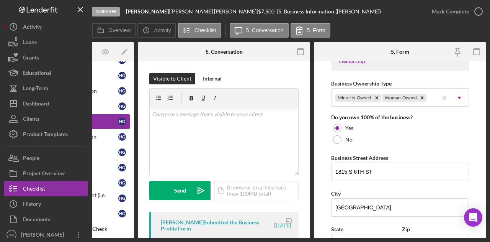
scroll to position [421, 0]
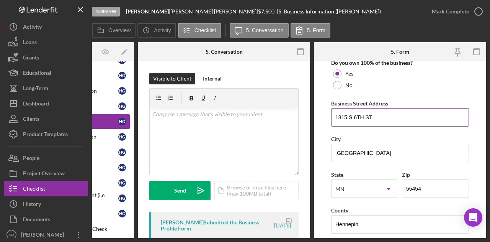
click at [369, 118] on input "1815 S 6TH ST" at bounding box center [400, 117] width 138 height 18
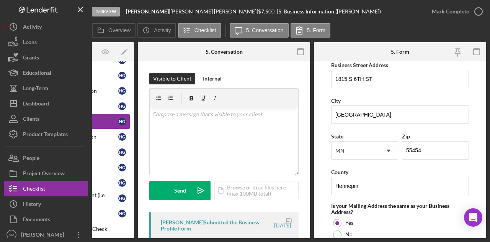
drag, startPoint x: 166, startPoint y: 12, endPoint x: 195, endPoint y: 11, distance: 29.1
click at [195, 11] on div "[PERSON_NAME] |" at bounding box center [214, 11] width 88 height 6
click at [195, 12] on div "[PERSON_NAME] |" at bounding box center [214, 11] width 88 height 6
drag, startPoint x: 194, startPoint y: 12, endPoint x: 164, endPoint y: 11, distance: 30.3
click at [170, 11] on div "[PERSON_NAME] |" at bounding box center [214, 11] width 88 height 6
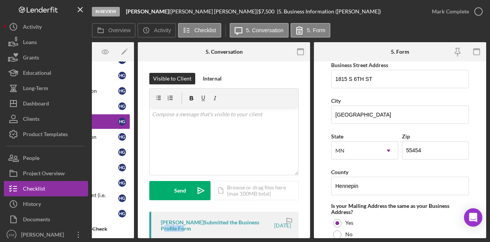
drag, startPoint x: 182, startPoint y: 239, endPoint x: 160, endPoint y: 239, distance: 21.8
click at [160, 239] on div "In Review [PERSON_NAME] | [PERSON_NAME] | $7,500 $7,500 | 5. Business Informati…" at bounding box center [245, 121] width 490 height 242
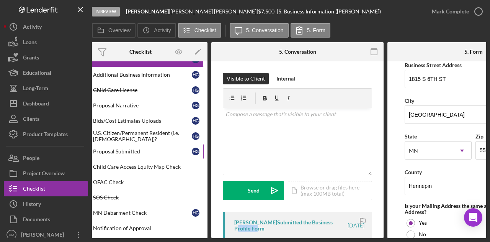
scroll to position [105, 0]
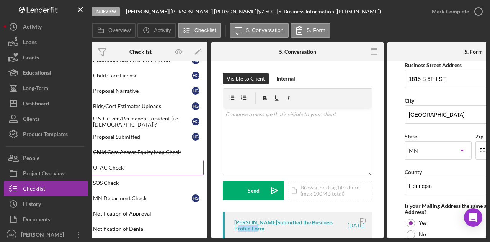
click at [126, 168] on link "OFAC Check OFAC Check" at bounding box center [140, 167] width 126 height 15
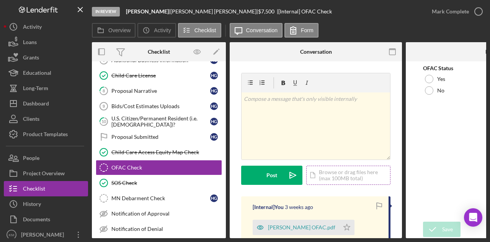
click at [342, 175] on div "Icon/Document Browse or drag files here (max 100MB total) Tap to choose files o…" at bounding box center [348, 174] width 84 height 19
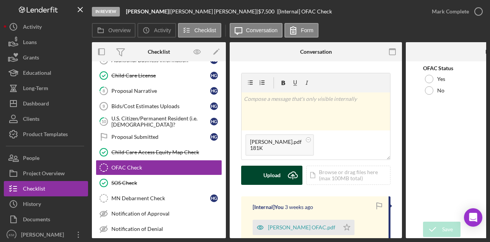
click at [286, 180] on icon "Icon/Upload" at bounding box center [292, 174] width 19 height 19
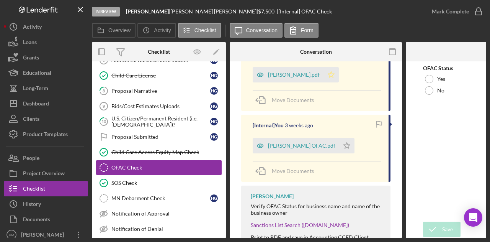
scroll to position [153, 0]
click at [156, 180] on div "SOS Check" at bounding box center [166, 183] width 110 height 6
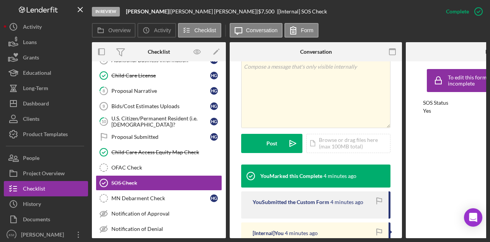
scroll to position [192, 0]
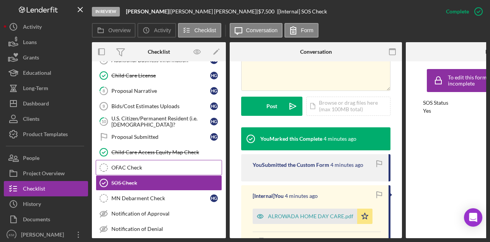
drag, startPoint x: 129, startPoint y: 166, endPoint x: 133, endPoint y: 164, distance: 4.5
click at [129, 166] on div "OFAC Check" at bounding box center [166, 167] width 110 height 6
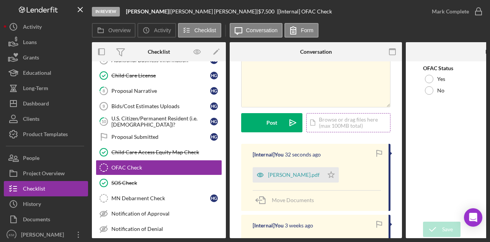
scroll to position [38, 0]
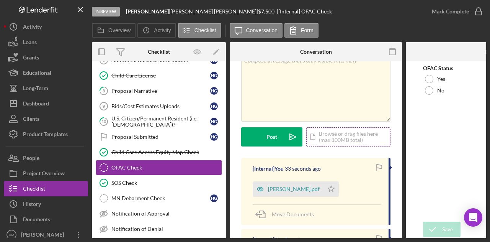
click at [331, 136] on div "Icon/Document Browse or drag files here (max 100MB total) Tap to choose files o…" at bounding box center [348, 136] width 84 height 19
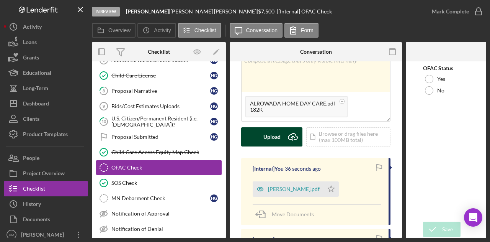
click at [283, 134] on icon "Icon/Upload" at bounding box center [292, 136] width 19 height 19
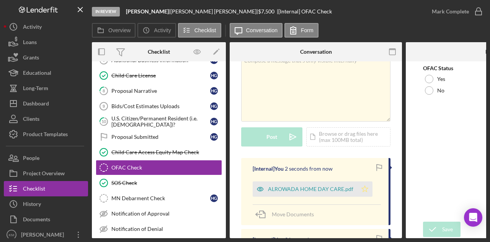
click at [365, 189] on icon "Icon/Star" at bounding box center [364, 188] width 15 height 15
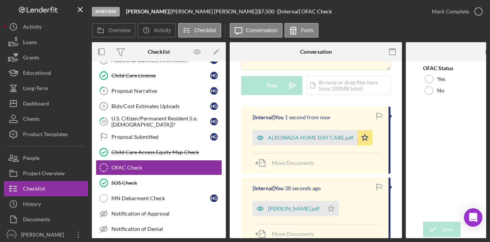
scroll to position [115, 0]
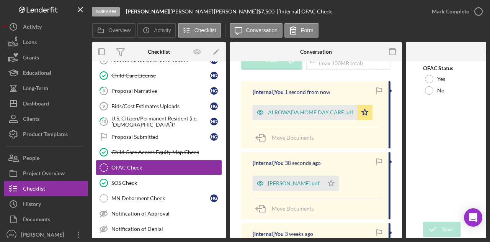
click at [326, 182] on div "[PERSON_NAME].pdf Icon/Star" at bounding box center [298, 181] width 90 height 19
click at [328, 182] on polygon "button" at bounding box center [331, 183] width 7 height 6
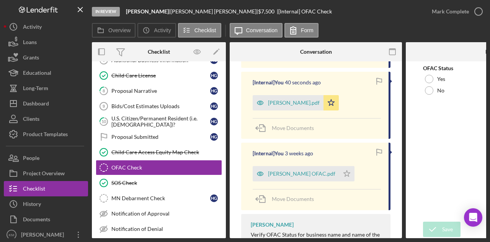
scroll to position [230, 0]
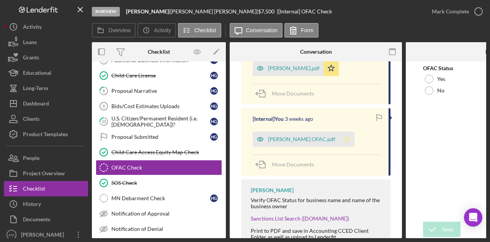
click at [344, 139] on polygon "button" at bounding box center [347, 139] width 7 height 6
click at [425, 82] on div "Yes" at bounding box center [492, 78] width 138 height 11
click at [447, 224] on div "Save" at bounding box center [447, 228] width 11 height 15
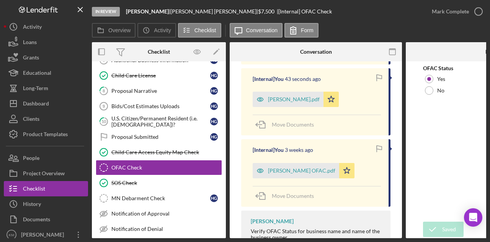
scroll to position [261, 0]
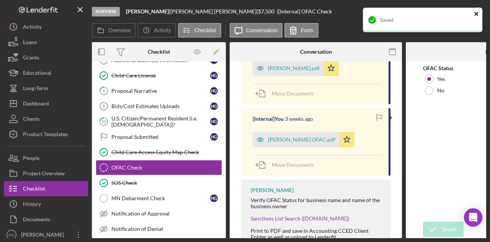
click at [478, 16] on icon "close" at bounding box center [476, 14] width 5 height 6
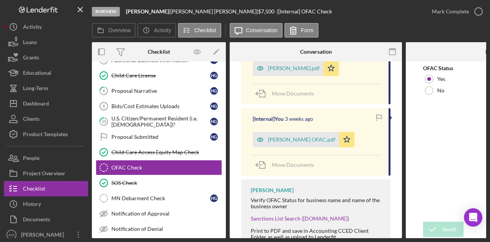
click at [462, 13] on div "Saved" at bounding box center [423, 23] width 123 height 34
click at [462, 13] on div "Mark Complete" at bounding box center [450, 11] width 37 height 15
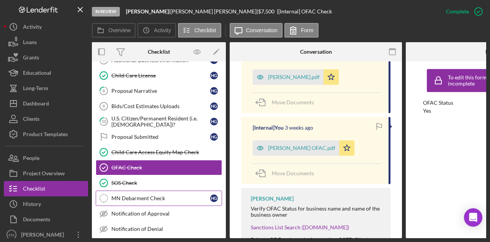
click at [121, 190] on link "MN Debarment Check MN Debarment Check H G" at bounding box center [159, 197] width 126 height 15
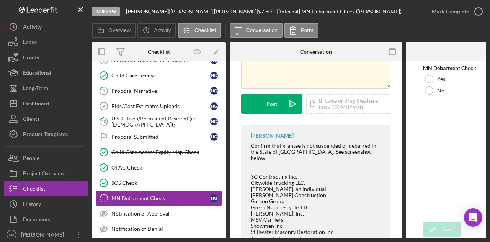
scroll to position [77, 0]
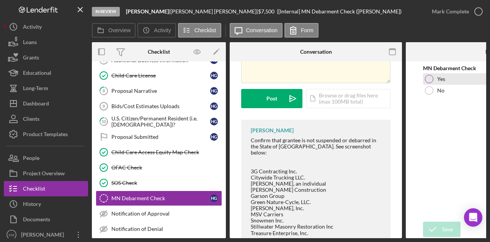
click at [434, 76] on div "Yes" at bounding box center [492, 78] width 138 height 11
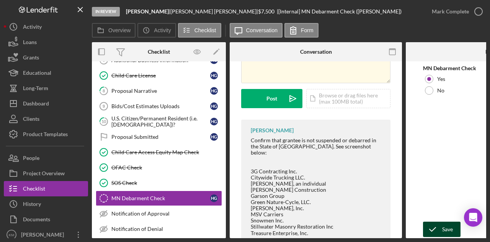
click at [438, 230] on icon "submit" at bounding box center [432, 229] width 19 height 19
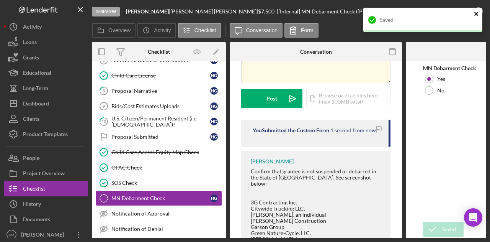
click at [478, 11] on icon "close" at bounding box center [476, 14] width 5 height 6
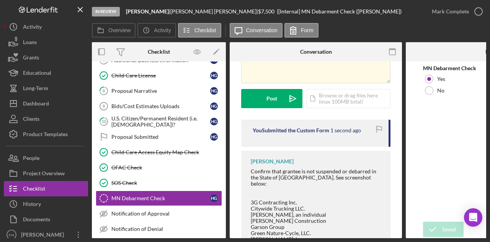
click at [457, 11] on div "Mark Complete" at bounding box center [450, 11] width 37 height 15
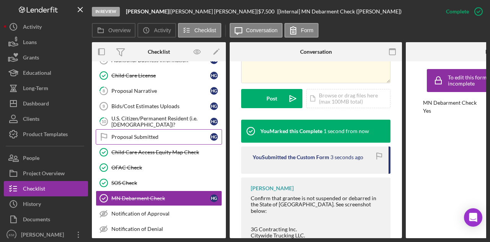
scroll to position [28, 0]
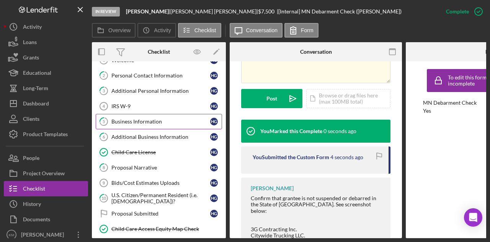
click at [152, 120] on div "Business Information" at bounding box center [160, 121] width 99 height 6
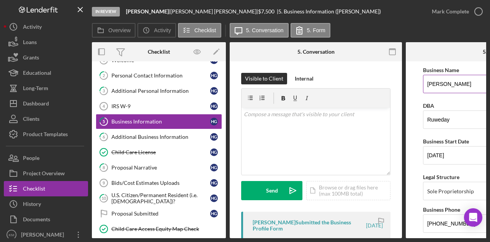
click at [443, 81] on input "[PERSON_NAME]" at bounding box center [492, 84] width 138 height 18
paste input "ALROWADA HOME DAY CARE"
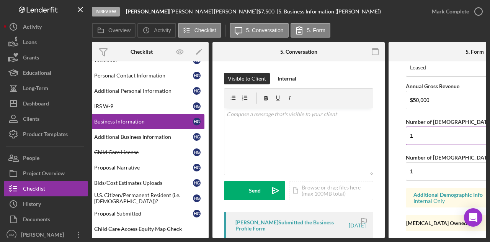
scroll to position [677, 0]
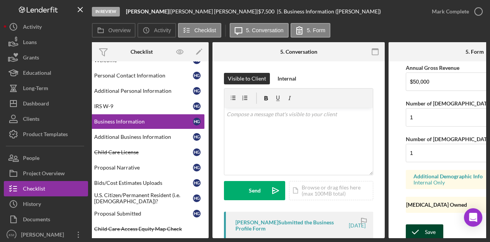
type input "ALROWADA HOME DAY CARE"
click at [429, 226] on div "Save" at bounding box center [430, 231] width 11 height 15
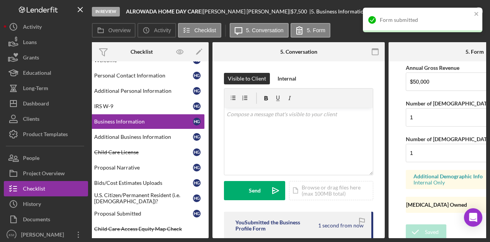
click at [474, 18] on div "Form submitted" at bounding box center [420, 20] width 108 height 12
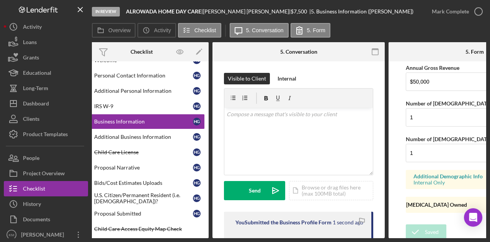
drag, startPoint x: 470, startPoint y: 12, endPoint x: 354, endPoint y: 40, distance: 119.8
click at [354, 40] on div "In Review ALROWADA HOME DAY CARE | [PERSON_NAME] | $7,500 $7,500 | 5. Business …" at bounding box center [289, 119] width 395 height 238
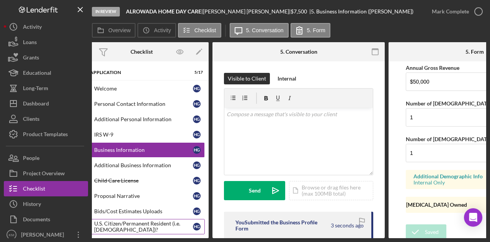
scroll to position [77, 0]
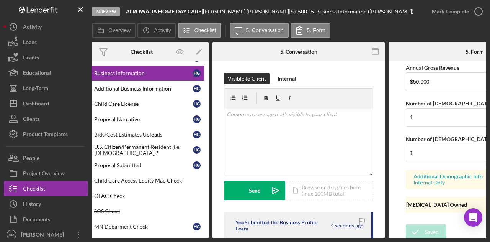
drag, startPoint x: 157, startPoint y: 239, endPoint x: 141, endPoint y: 239, distance: 16.1
click at [141, 239] on div "In Review ALROWADA HOME DAY CARE | [PERSON_NAME] | $7,500 $7,500 | 5. Business …" at bounding box center [245, 121] width 490 height 242
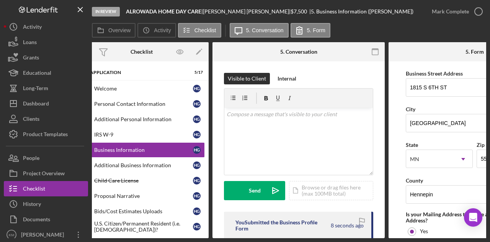
scroll to position [447, 0]
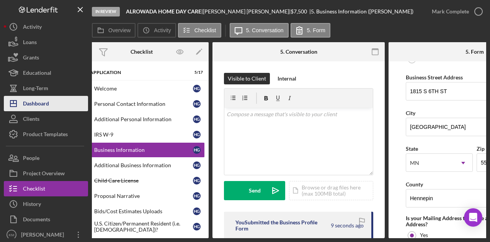
click at [47, 105] on div "Dashboard" at bounding box center [36, 104] width 26 height 17
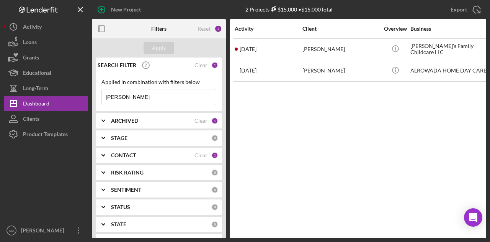
click at [129, 99] on input "[PERSON_NAME]" at bounding box center [159, 96] width 114 height 15
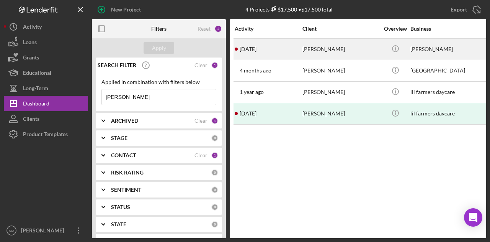
type input "[PERSON_NAME]"
click at [310, 46] on div "[PERSON_NAME]" at bounding box center [341, 49] width 77 height 20
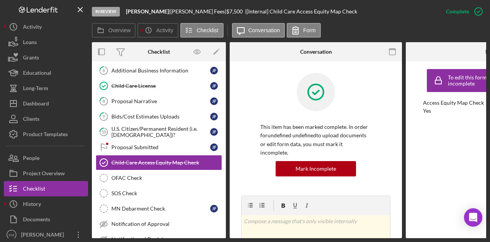
scroll to position [104, 0]
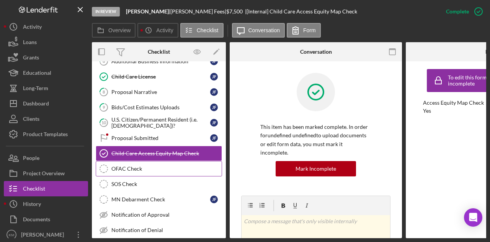
click at [148, 165] on div "OFAC Check" at bounding box center [166, 168] width 110 height 6
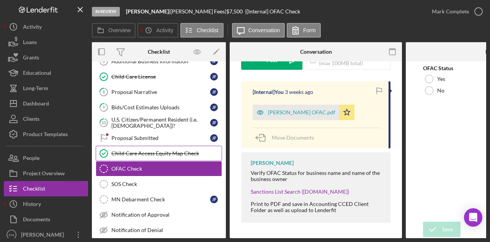
scroll to position [27, 0]
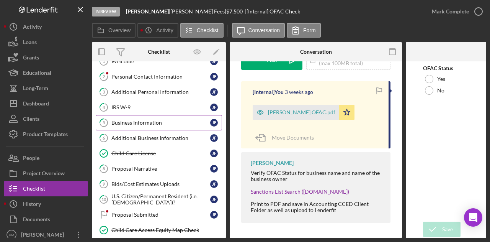
click at [150, 120] on div "Business Information" at bounding box center [160, 123] width 99 height 6
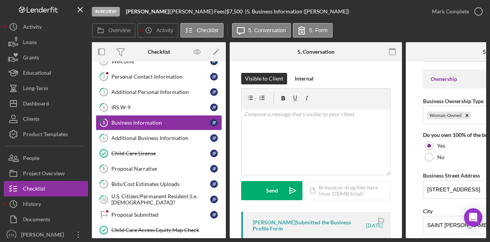
scroll to position [383, 0]
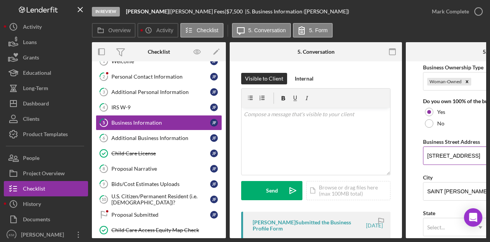
click at [440, 151] on input "[STREET_ADDRESS]" at bounding box center [492, 155] width 138 height 18
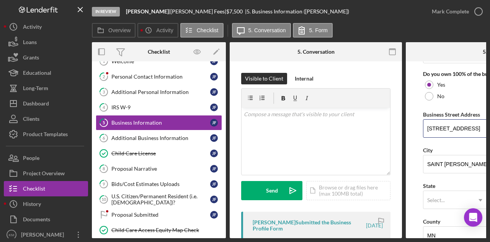
scroll to position [460, 0]
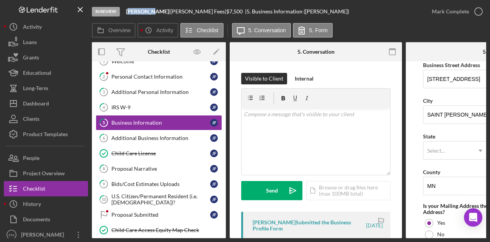
drag, startPoint x: 128, startPoint y: 11, endPoint x: 148, endPoint y: 8, distance: 20.5
click at [148, 8] on b "[PERSON_NAME]" at bounding box center [147, 11] width 43 height 7
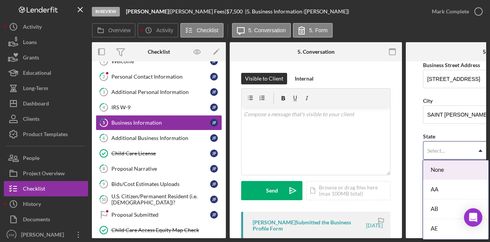
click at [443, 149] on div "Select..." at bounding box center [437, 150] width 18 height 6
type input "mn"
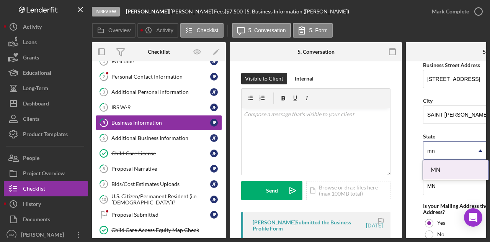
click at [446, 172] on div "MN" at bounding box center [456, 170] width 66 height 20
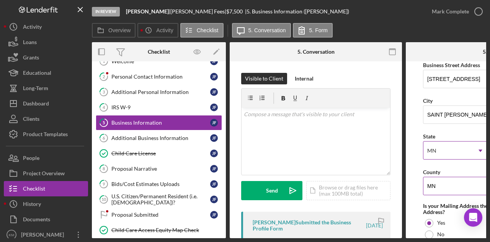
click at [445, 184] on input "MN" at bounding box center [492, 186] width 138 height 18
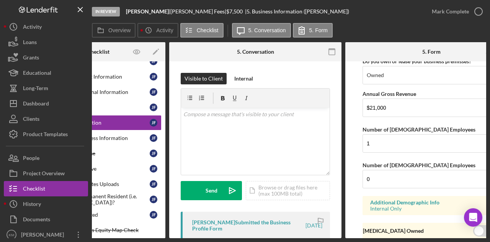
scroll to position [677, 0]
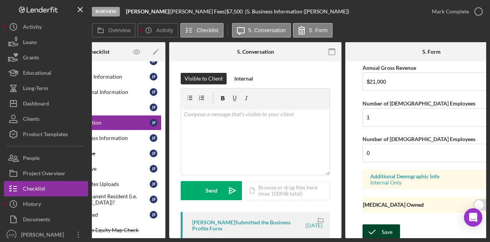
type input "[PERSON_NAME]"
click at [397, 232] on button "Save" at bounding box center [382, 231] width 38 height 15
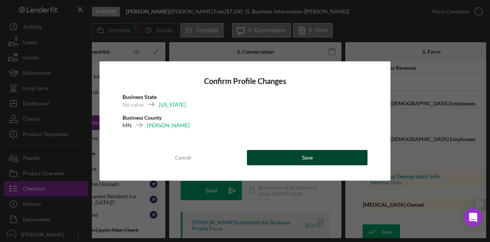
click at [313, 159] on button "Save" at bounding box center [307, 157] width 121 height 15
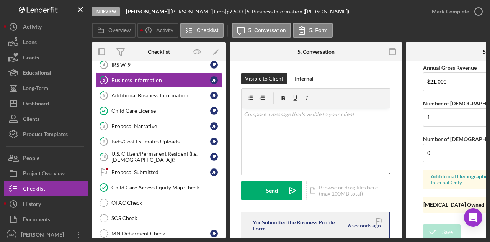
scroll to position [77, 0]
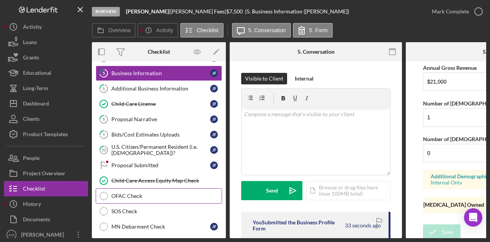
click at [183, 188] on link "OFAC Check OFAC Check" at bounding box center [159, 195] width 126 height 15
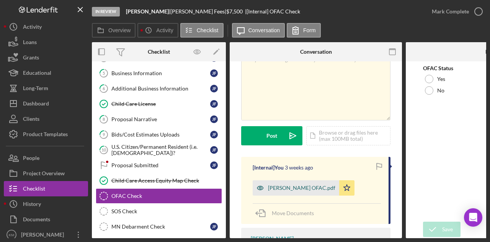
scroll to position [77, 0]
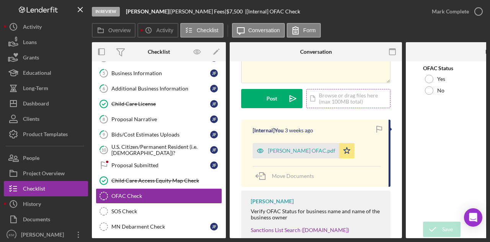
click at [342, 92] on div "Icon/Document Browse or drag files here (max 100MB total) Tap to choose files o…" at bounding box center [348, 98] width 84 height 19
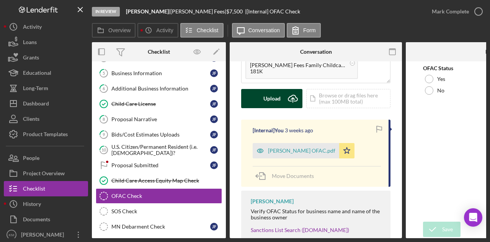
click at [281, 96] on button "Upload Icon/Upload" at bounding box center [271, 98] width 61 height 19
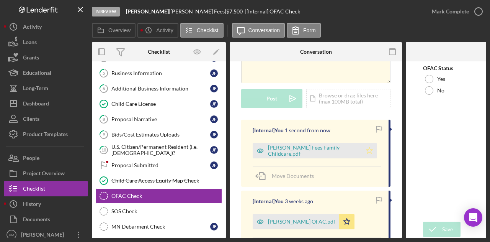
click at [367, 149] on polygon "button" at bounding box center [370, 150] width 7 height 6
click at [426, 84] on div "Yes" at bounding box center [492, 78] width 138 height 11
click at [447, 223] on div "Save" at bounding box center [447, 228] width 11 height 15
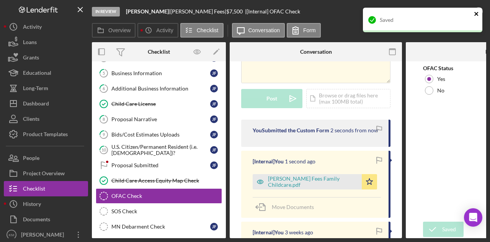
click at [477, 13] on icon "close" at bounding box center [477, 14] width 4 height 4
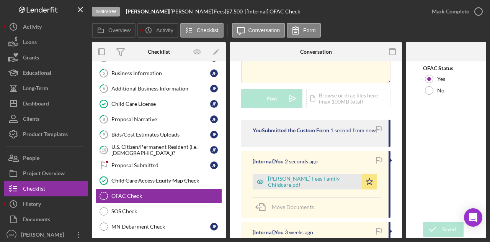
click at [439, 13] on div "In Review [PERSON_NAME] | [PERSON_NAME] | $7,500 $7,500 | [Internal] OFAC Check…" at bounding box center [245, 121] width 490 height 242
click at [438, 13] on div "Mark Complete" at bounding box center [450, 11] width 37 height 15
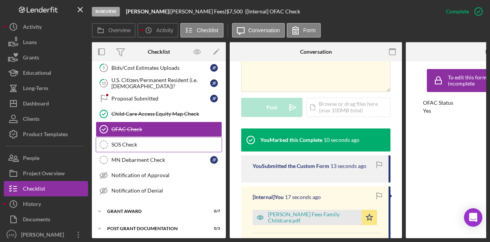
click at [156, 141] on div "SOS Check" at bounding box center [166, 144] width 110 height 6
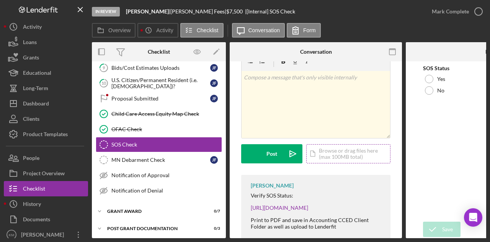
scroll to position [38, 0]
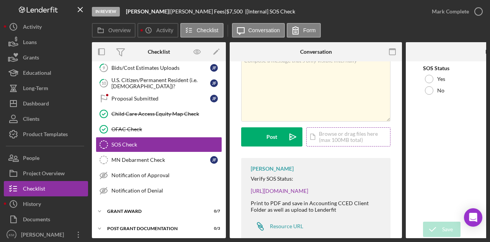
click at [336, 141] on div "Icon/Document Browse or drag files here (max 100MB total) Tap to choose files o…" at bounding box center [348, 136] width 84 height 19
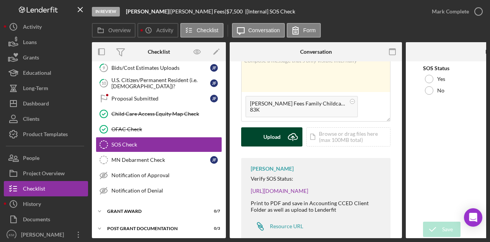
click at [267, 138] on div "Upload" at bounding box center [272, 136] width 17 height 19
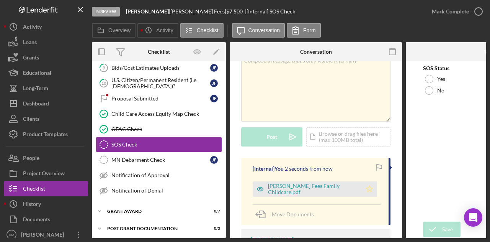
click at [362, 188] on icon "Icon/Star" at bounding box center [369, 188] width 15 height 15
click at [433, 79] on div at bounding box center [429, 79] width 8 height 8
click at [444, 225] on div "Save" at bounding box center [447, 228] width 11 height 15
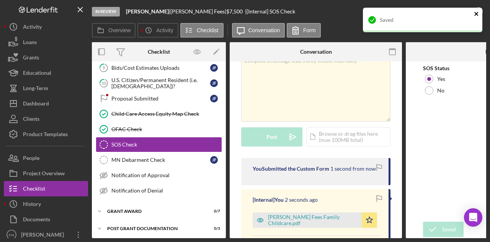
click at [478, 16] on icon "close" at bounding box center [476, 14] width 5 height 6
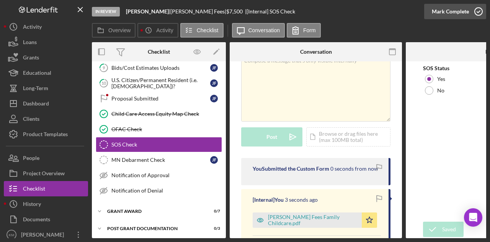
click at [455, 14] on div "Mark Complete" at bounding box center [450, 11] width 37 height 15
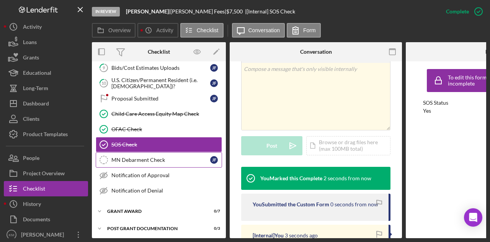
click at [149, 157] on div "MN Debarment Check" at bounding box center [160, 160] width 99 height 6
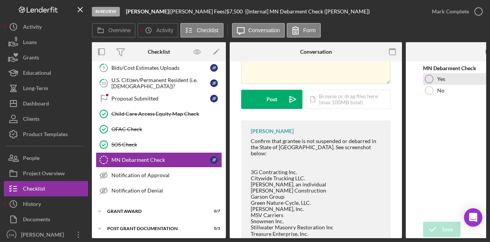
scroll to position [77, 0]
click at [434, 77] on div "Yes" at bounding box center [492, 78] width 138 height 11
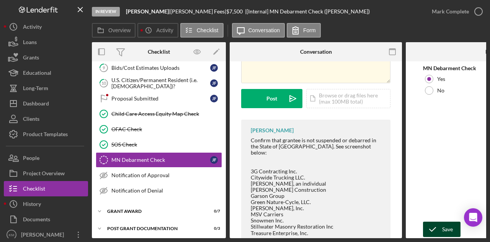
click at [438, 232] on icon "submit" at bounding box center [432, 229] width 19 height 19
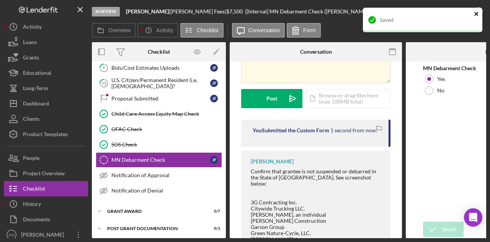
click at [478, 14] on icon "close" at bounding box center [476, 14] width 5 height 6
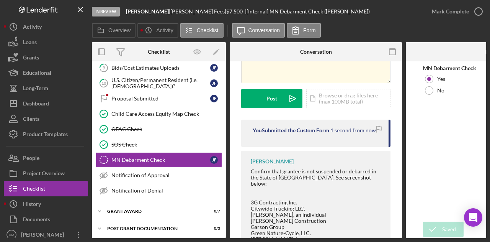
click at [446, 9] on div "Saved" at bounding box center [423, 7] width 123 height 3
click at [446, 11] on div "Mark Complete" at bounding box center [450, 11] width 37 height 15
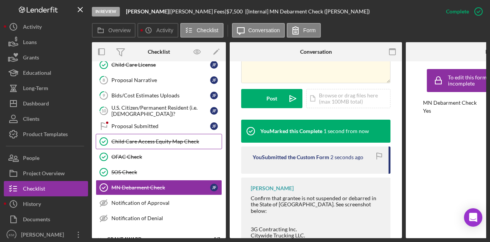
scroll to position [105, 0]
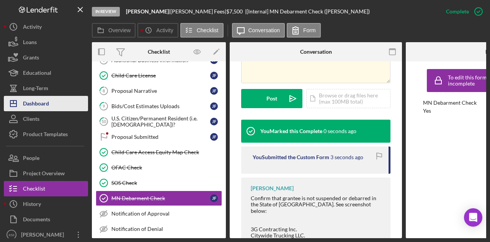
click at [48, 106] on div "Dashboard" at bounding box center [36, 104] width 26 height 17
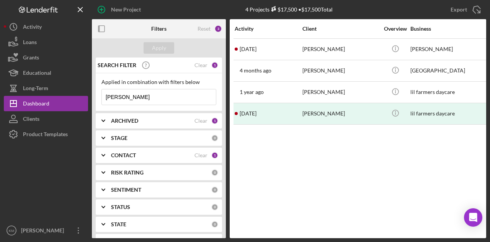
click at [112, 98] on input "[PERSON_NAME]" at bounding box center [159, 96] width 114 height 15
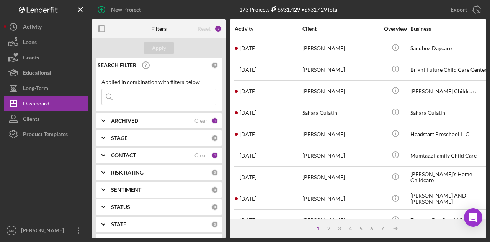
scroll to position [360, 0]
